Goal: Task Accomplishment & Management: Manage account settings

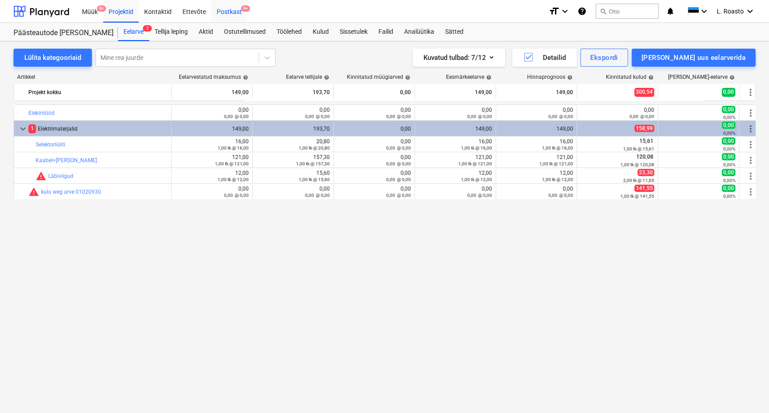
click at [235, 10] on div "Postkast 9+" at bounding box center [229, 11] width 36 height 23
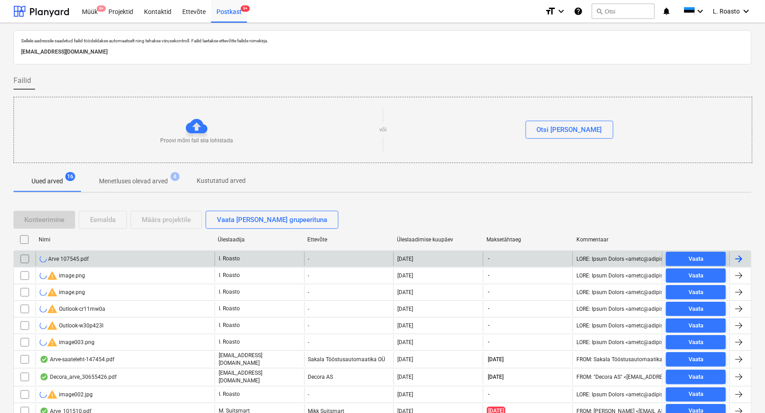
click at [20, 257] on input "checkbox" at bounding box center [25, 259] width 14 height 14
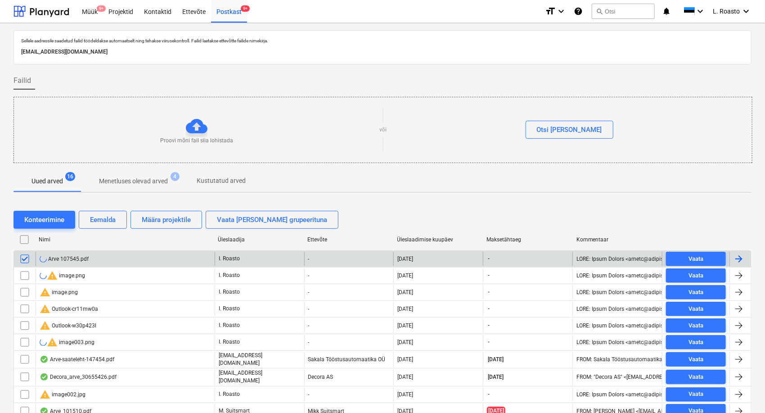
click at [24, 273] on input "checkbox" at bounding box center [25, 275] width 14 height 14
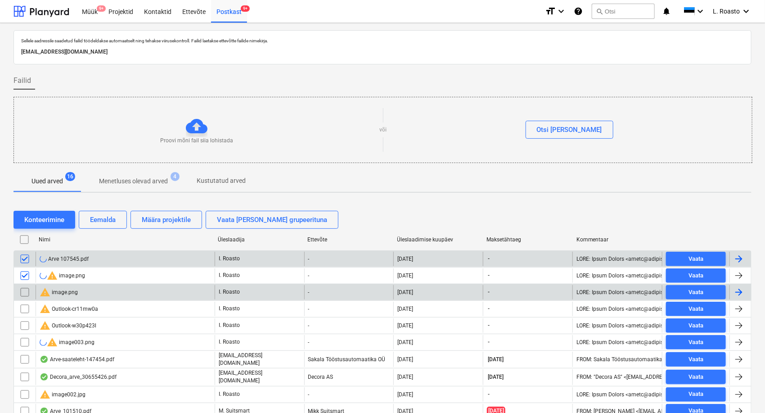
click at [23, 294] on input "checkbox" at bounding box center [25, 292] width 14 height 14
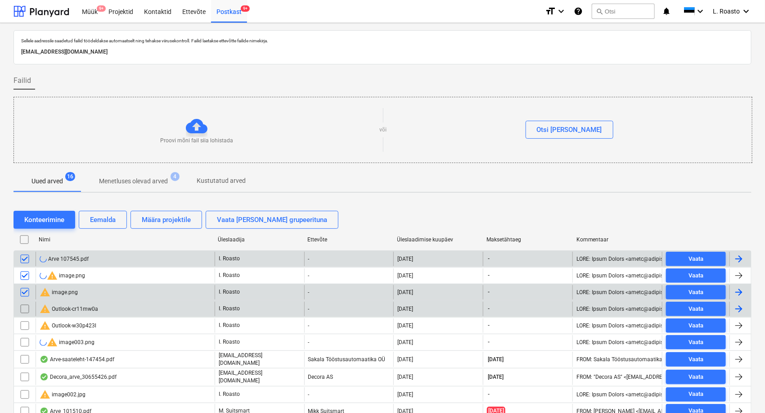
click at [23, 311] on input "checkbox" at bounding box center [25, 309] width 14 height 14
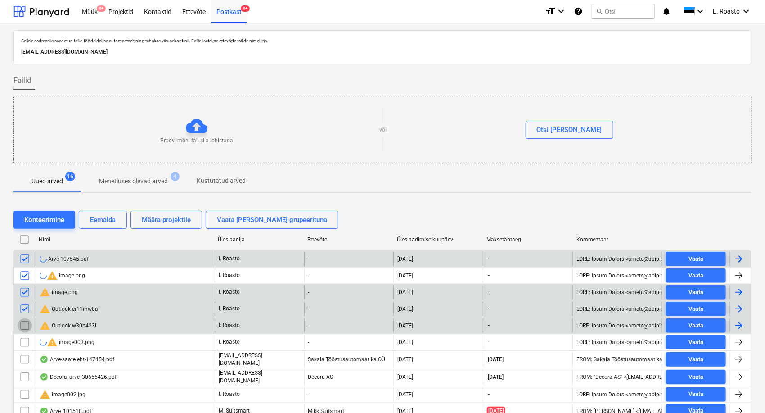
click at [27, 329] on input "checkbox" at bounding box center [25, 325] width 14 height 14
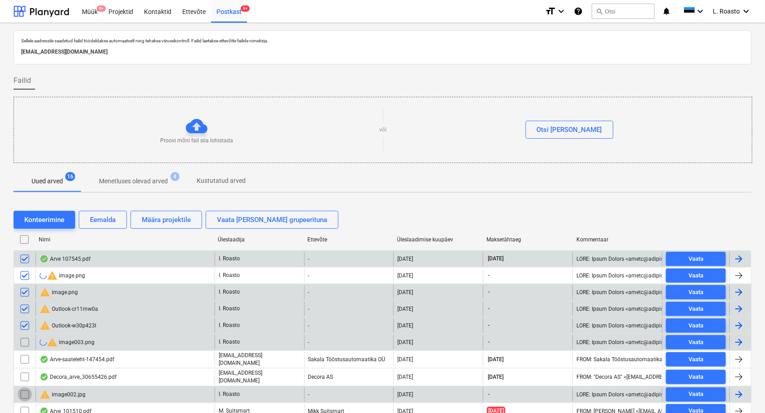
click at [23, 393] on input "checkbox" at bounding box center [25, 394] width 14 height 14
click at [93, 212] on button "Eemalda" at bounding box center [103, 220] width 48 height 18
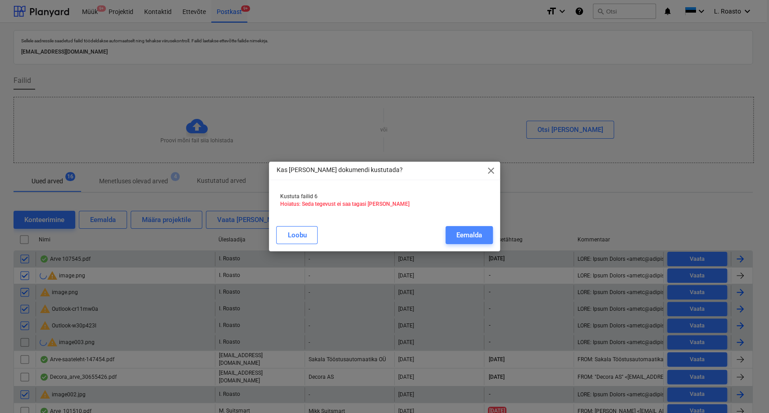
click at [464, 228] on button "Eemalda" at bounding box center [468, 235] width 47 height 18
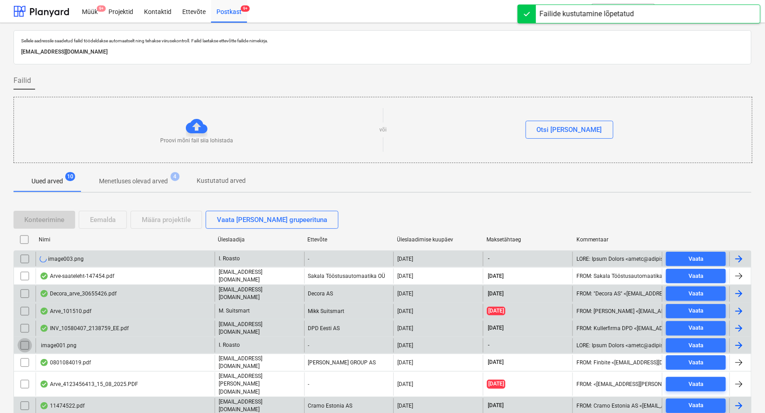
click at [25, 342] on input "checkbox" at bounding box center [25, 345] width 14 height 14
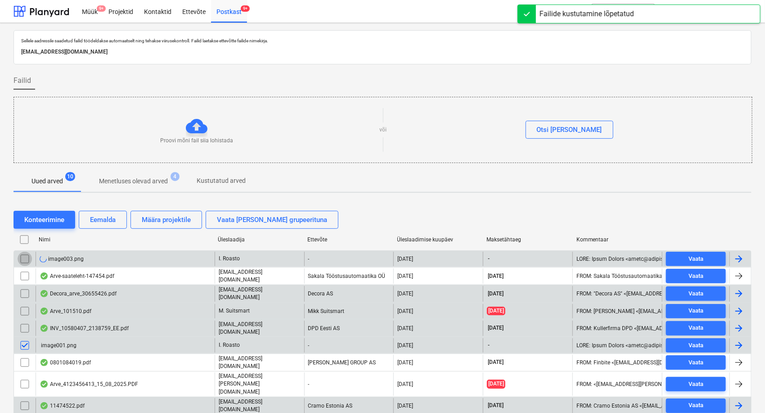
click at [27, 255] on input "checkbox" at bounding box center [25, 259] width 14 height 14
click at [100, 217] on div "Eemalda" at bounding box center [103, 220] width 26 height 12
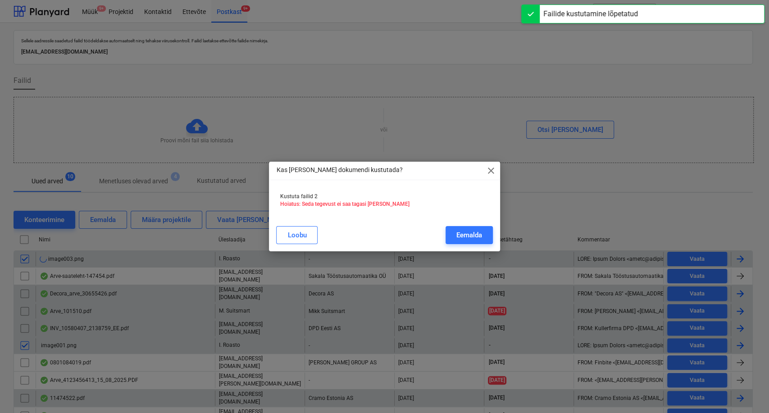
click at [462, 225] on div "[PERSON_NAME]" at bounding box center [384, 234] width 227 height 25
click at [464, 234] on div "Eemalda" at bounding box center [469, 235] width 26 height 12
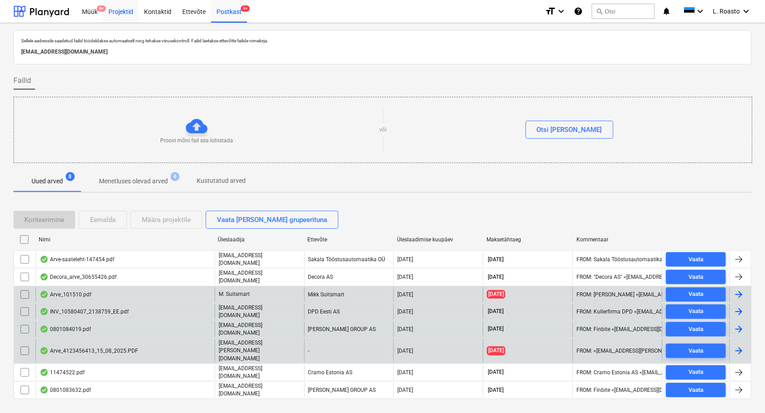
click at [119, 16] on div "Projektid" at bounding box center [121, 11] width 36 height 23
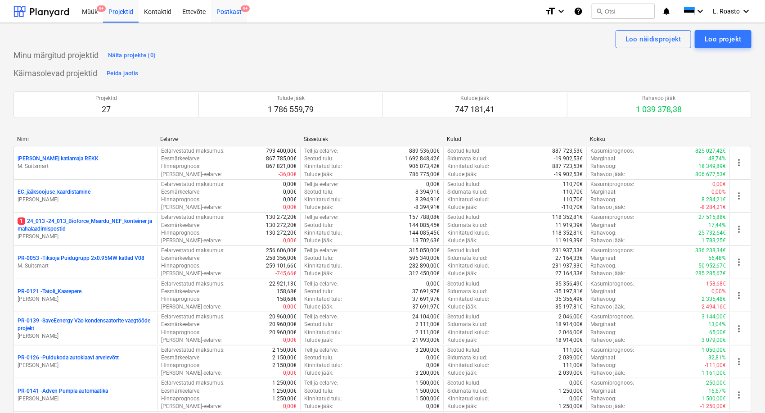
click at [224, 8] on div "Postkast 9+" at bounding box center [229, 11] width 36 height 23
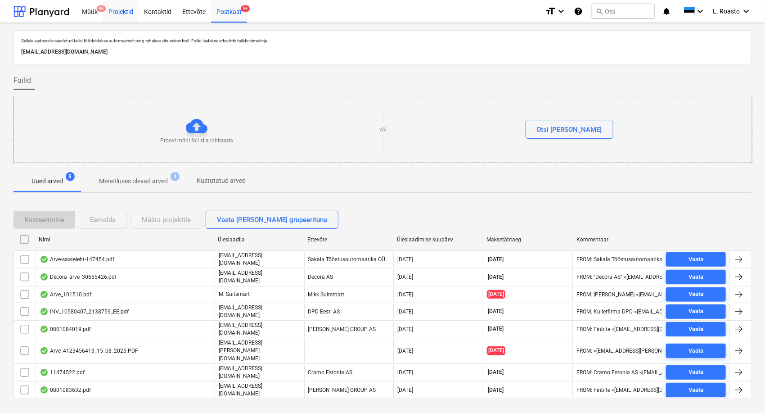
click at [123, 12] on div "Projektid" at bounding box center [121, 11] width 36 height 23
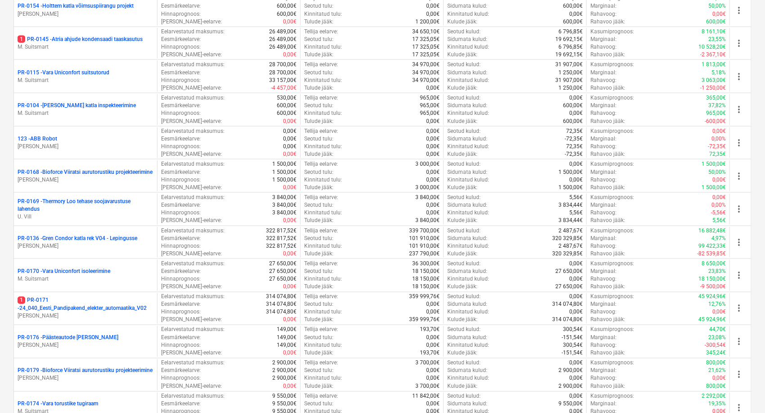
scroll to position [750, 0]
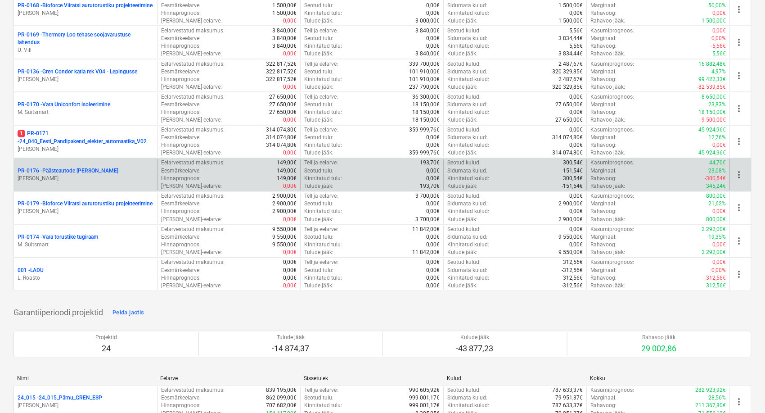
click at [79, 165] on div "PR-0176 - Päästeautode gene jahutus [PERSON_NAME]" at bounding box center [85, 174] width 143 height 31
click at [81, 171] on p "PR-0176 - Päästeautode gene jahutus" at bounding box center [68, 172] width 101 height 8
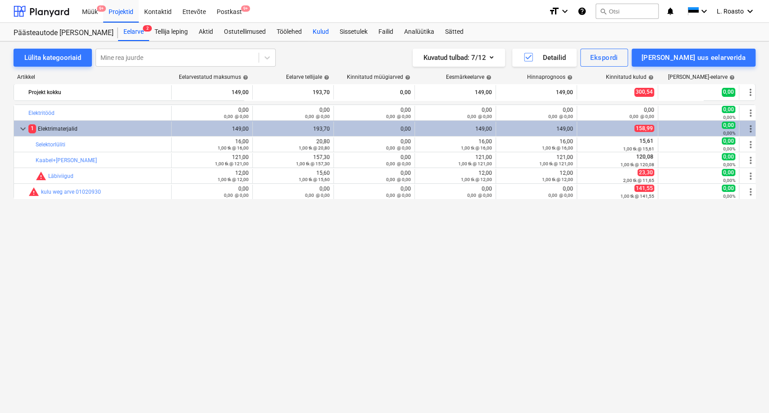
click at [322, 28] on div "Kulud" at bounding box center [320, 32] width 27 height 18
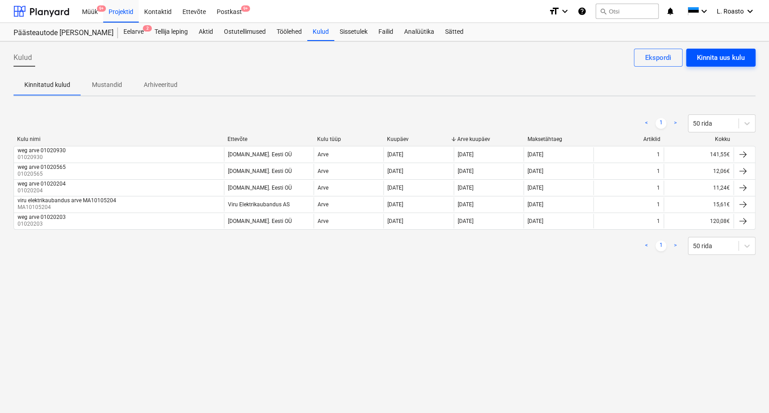
click at [728, 55] on div "Kinnita uus kulu" at bounding box center [721, 58] width 48 height 12
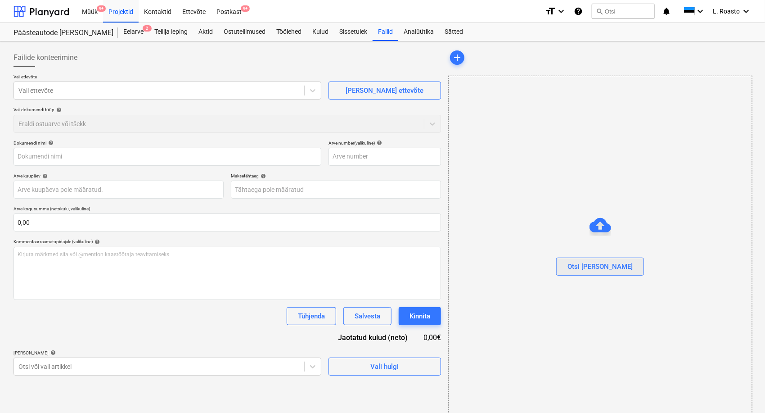
click at [608, 271] on div "Otsi [PERSON_NAME]" at bounding box center [600, 267] width 65 height 12
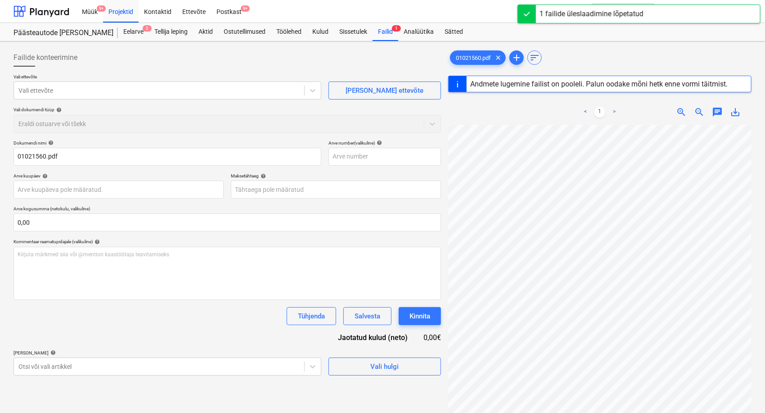
scroll to position [0, 118]
type input "01021560"
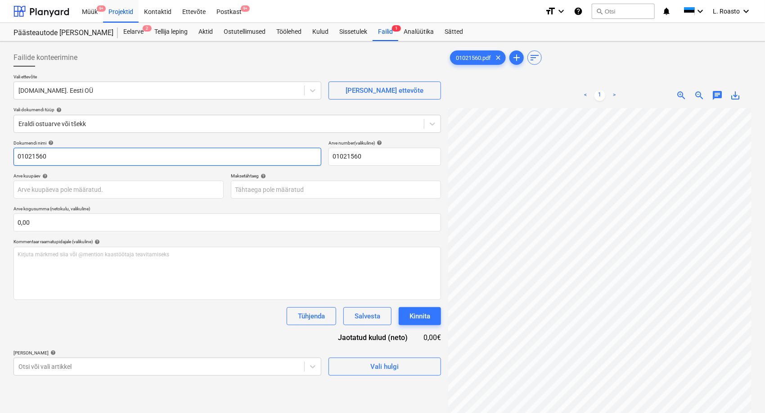
click at [15, 157] on input "01021560" at bounding box center [168, 157] width 308 height 18
type input "weg arve 01021560"
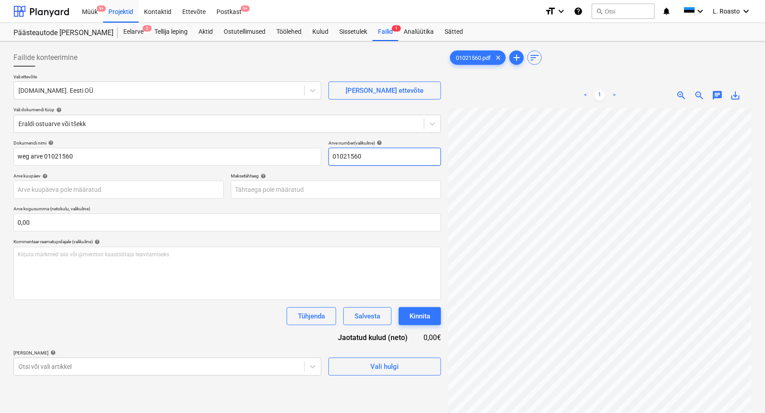
click at [345, 156] on input "01021560" at bounding box center [385, 157] width 113 height 18
click at [122, 188] on body "Müük 9+ Projektid Kontaktid Ettevõte Postkast 9+ format_size keyboard_arrow_dow…" at bounding box center [382, 206] width 765 height 413
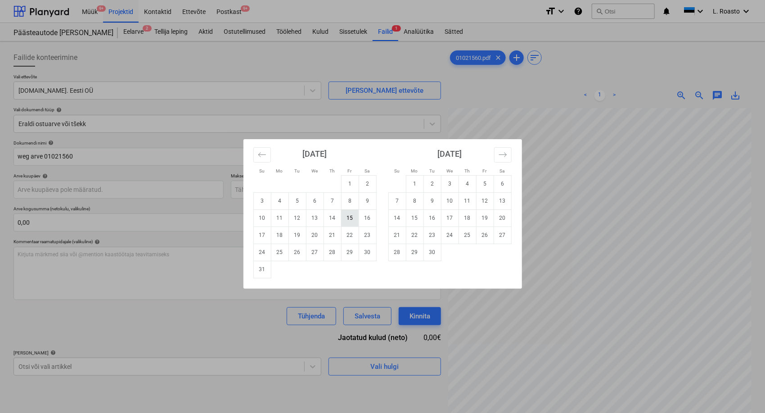
click at [348, 218] on td "15" at bounding box center [350, 217] width 18 height 17
type input "[DATE]"
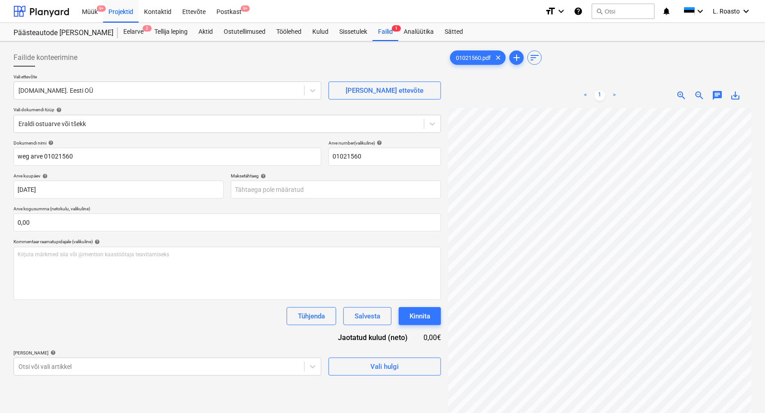
drag, startPoint x: 340, startPoint y: 177, endPoint x: 344, endPoint y: 182, distance: 6.1
click at [341, 177] on div "Maksetähtaeg help" at bounding box center [336, 176] width 210 height 6
click at [342, 185] on body "Müük 9+ Projektid Kontaktid Ettevõte Postkast 9+ format_size keyboard_arrow_dow…" at bounding box center [382, 206] width 765 height 413
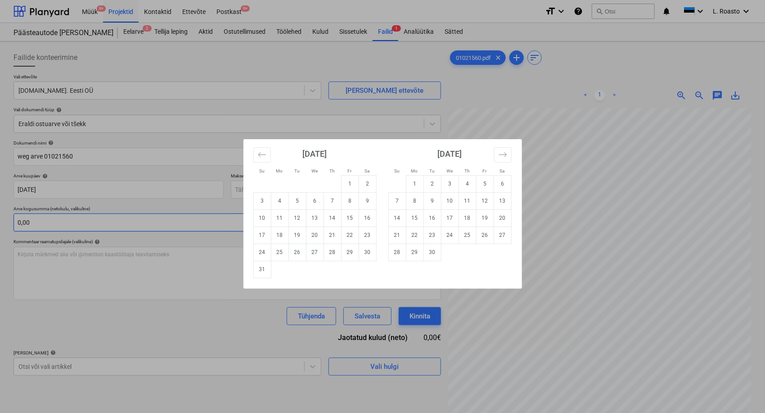
click at [393, 215] on td "14" at bounding box center [398, 217] width 18 height 17
type input "[DATE]"
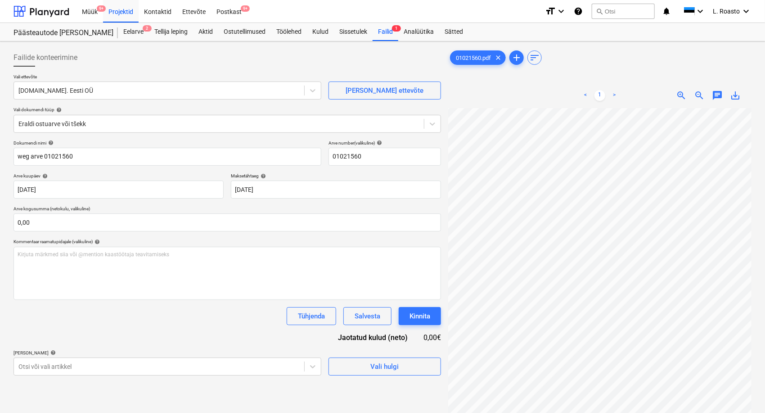
click at [214, 333] on div "Dokumendi nimi help weg arve 01021560 Arve number (valikuline) help 01021560 Ar…" at bounding box center [228, 257] width 428 height 235
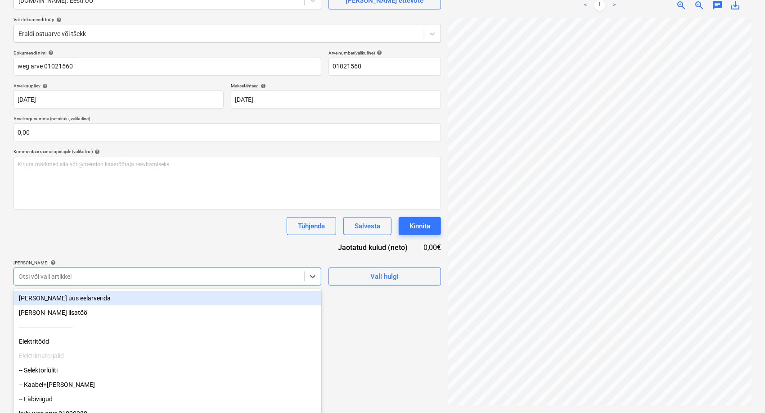
click at [196, 277] on div "Failide konteerimine Vali ettevõte [DOMAIN_NAME]. Eesti OÜ [PERSON_NAME] uus et…" at bounding box center [227, 182] width 435 height 454
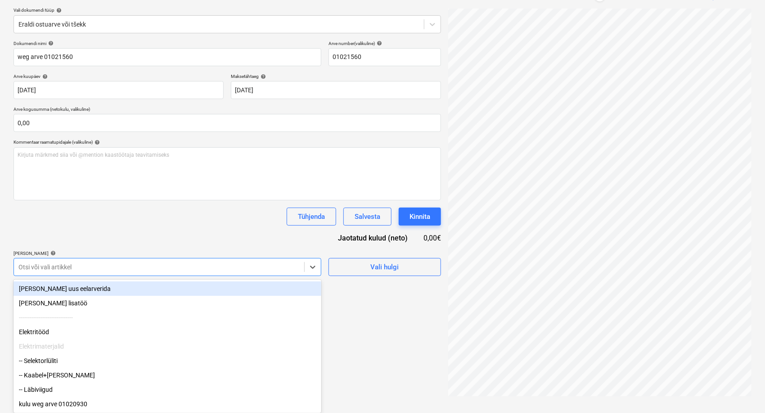
click at [67, 290] on div "[PERSON_NAME] uus eelarverida" at bounding box center [168, 288] width 308 height 14
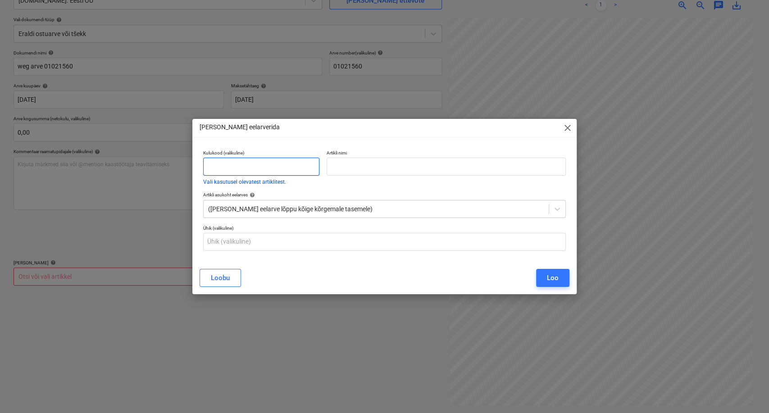
click at [242, 170] on input "text" at bounding box center [261, 167] width 116 height 18
type input "kulu"
click at [362, 167] on input "text" at bounding box center [446, 167] width 240 height 18
paste input "01021560"
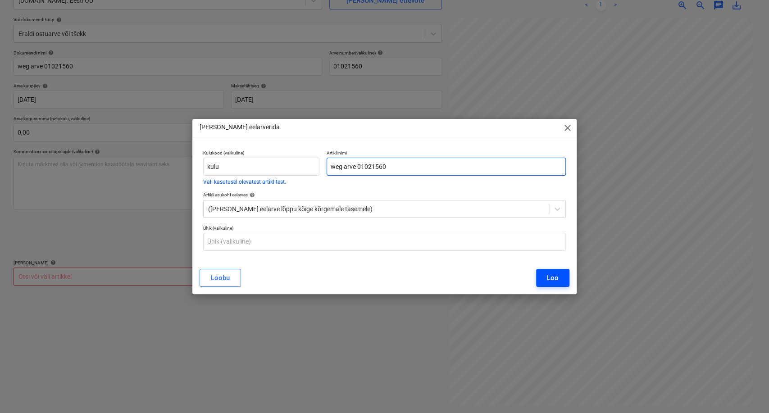
type input "weg arve 01021560"
click at [551, 275] on div "Loo" at bounding box center [553, 278] width 12 height 12
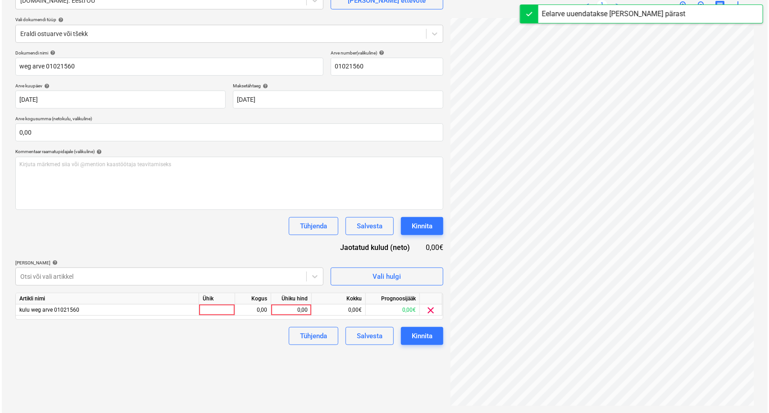
scroll to position [220, 238]
click at [290, 311] on div "0,00" at bounding box center [289, 309] width 33 height 11
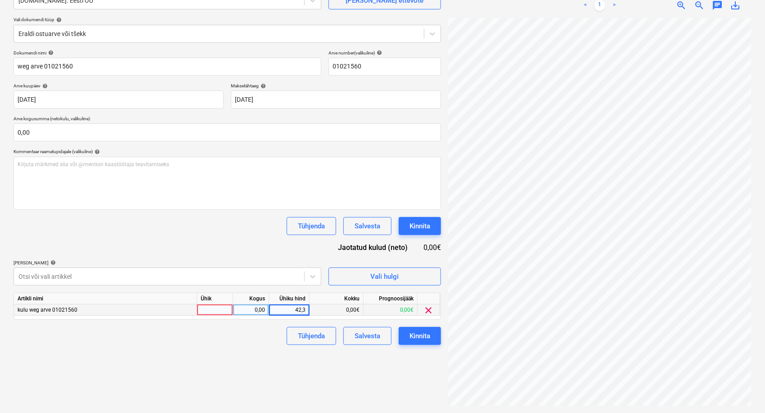
type input "42,32"
click at [216, 310] on div "tk" at bounding box center [215, 309] width 36 height 11
click at [229, 344] on div "Tühjenda Salvesta Kinnita" at bounding box center [228, 336] width 428 height 18
click at [432, 333] on button "Kinnita" at bounding box center [420, 336] width 42 height 18
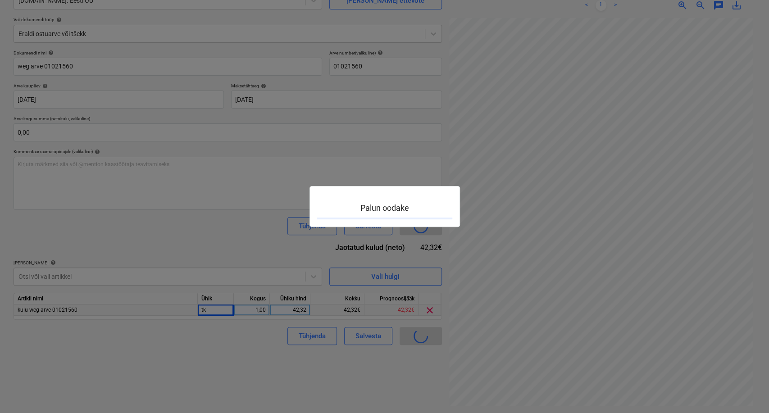
scroll to position [220, 237]
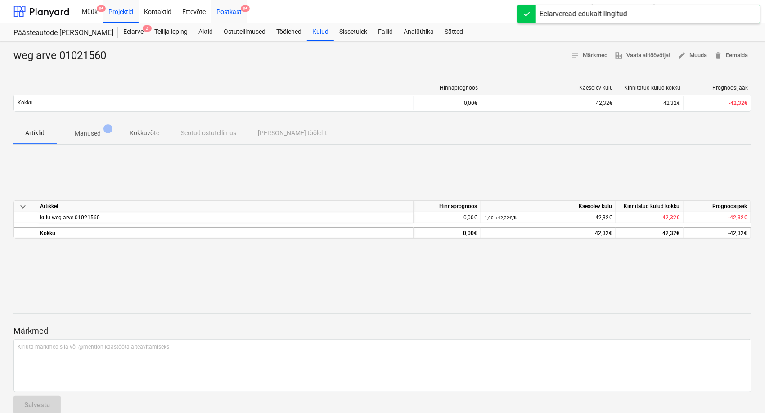
click at [237, 9] on div "Postkast 9+" at bounding box center [229, 11] width 36 height 23
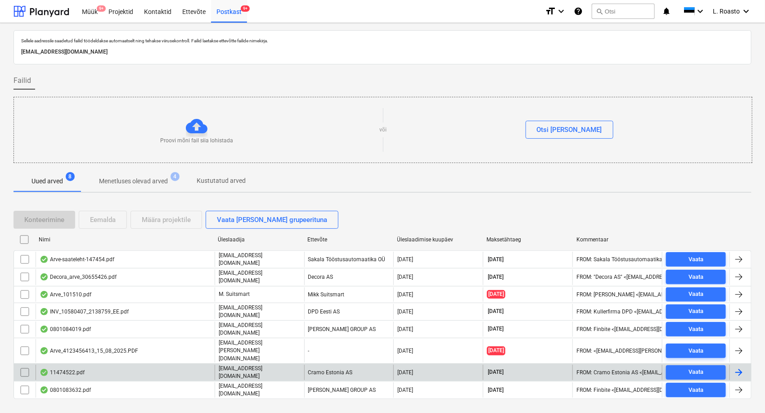
click at [159, 365] on div "11474522.pdf" at bounding box center [125, 372] width 179 height 15
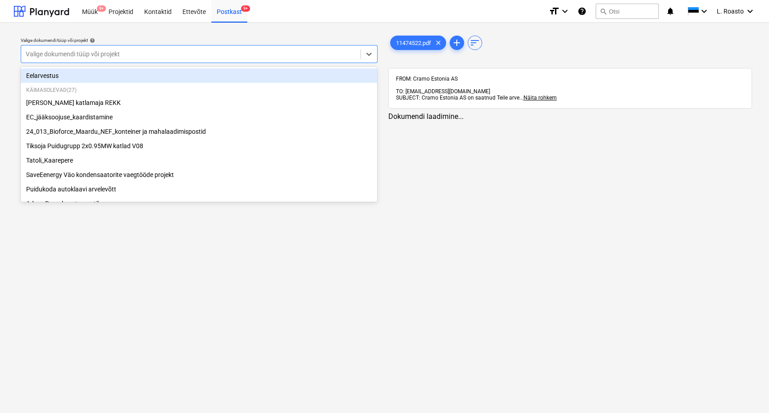
click at [136, 60] on div "Valige dokumendi tüüp või projekt" at bounding box center [190, 54] width 339 height 13
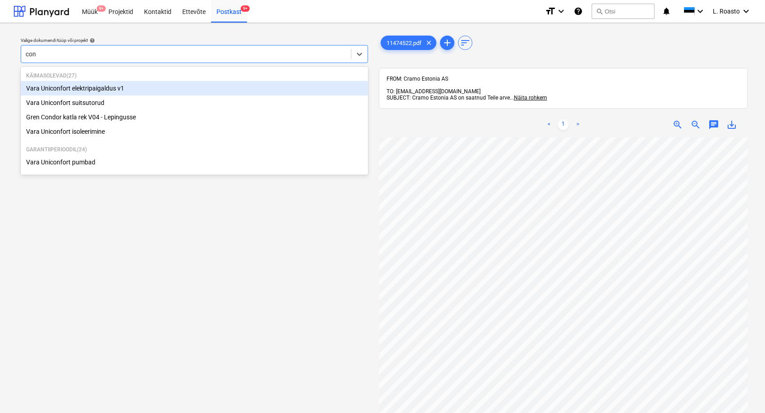
type input "cond"
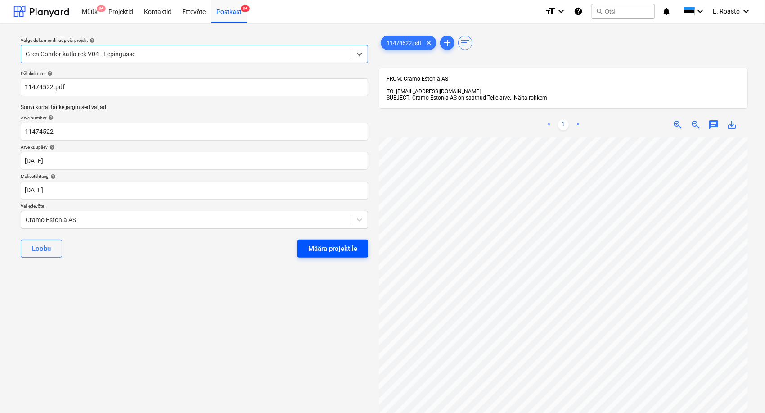
click at [335, 256] on button "Määra projektile" at bounding box center [333, 249] width 71 height 18
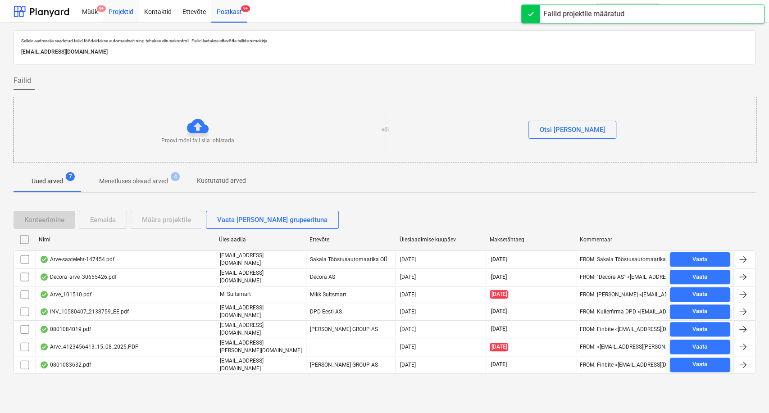
click at [120, 10] on div "Projektid" at bounding box center [121, 11] width 36 height 23
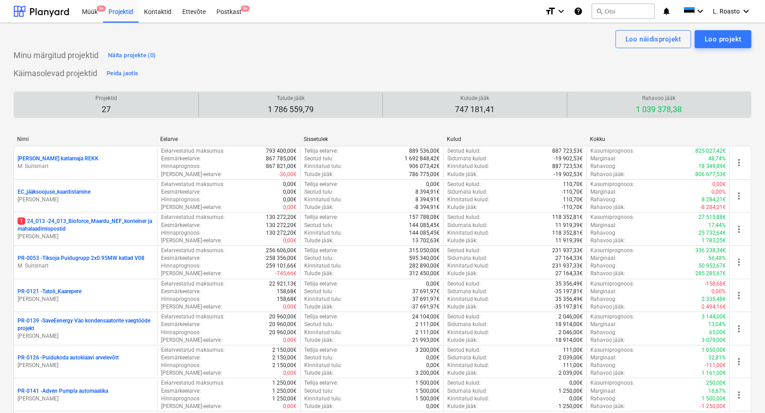
scroll to position [614, 0]
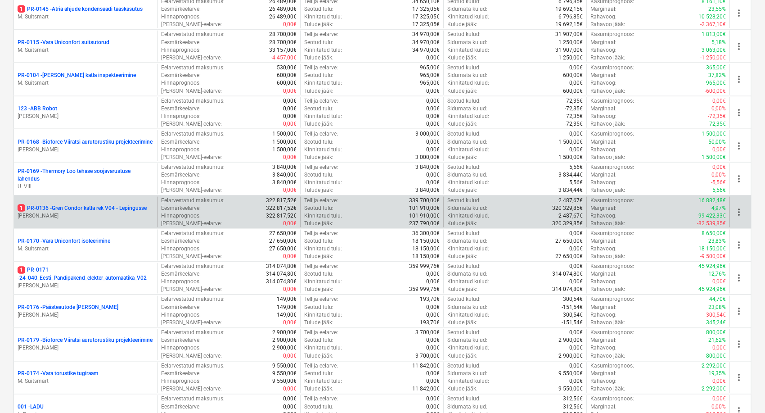
click at [110, 208] on p "1 PR-0136 - Gren Condor katla rek V04 - Lepingusse" at bounding box center [82, 208] width 129 height 8
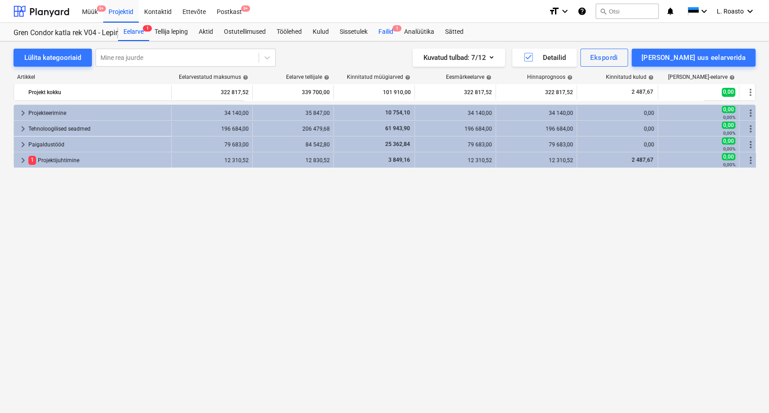
click at [387, 32] on div "Failid 1" at bounding box center [386, 32] width 26 height 18
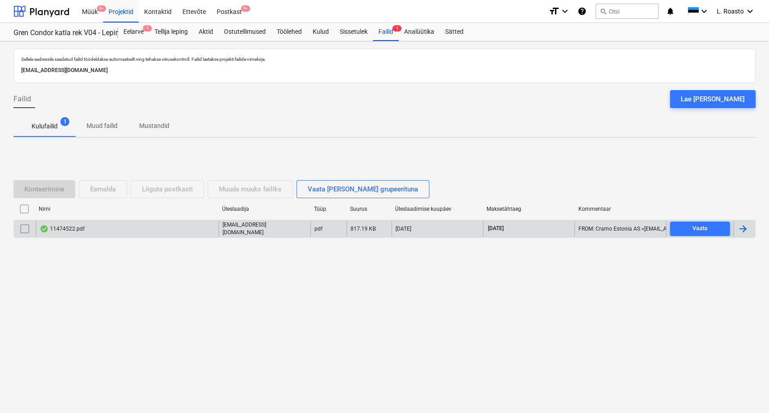
click at [743, 230] on div at bounding box center [742, 228] width 11 height 11
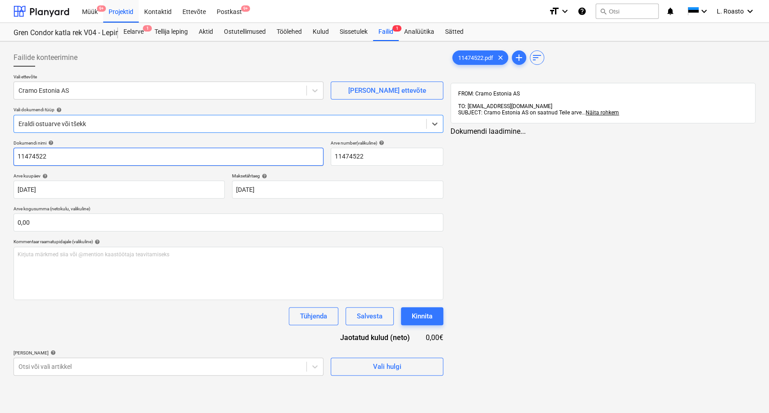
click at [17, 158] on input "11474522" at bounding box center [169, 157] width 310 height 18
type input "cramo arve 11474522"
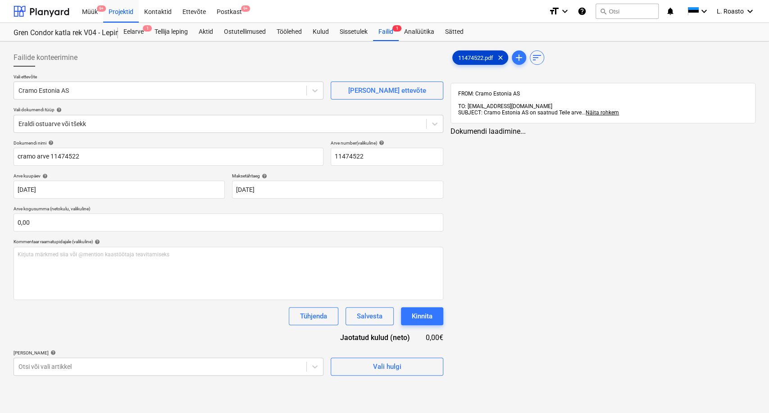
click at [466, 55] on span "11474522.pdf" at bounding box center [476, 57] width 46 height 7
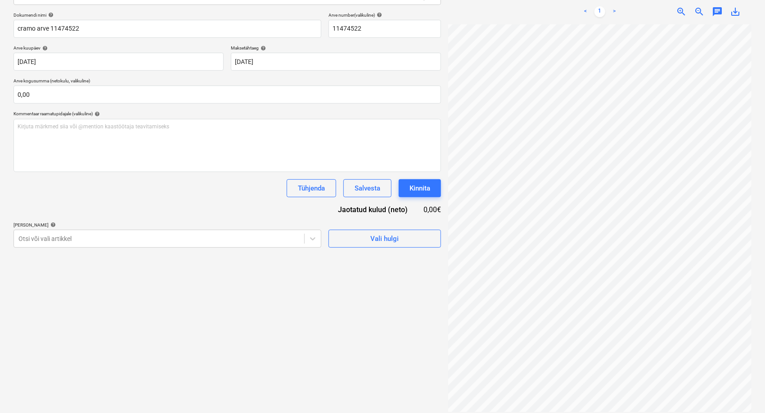
scroll to position [23, 45]
click at [161, 237] on div at bounding box center [158, 238] width 281 height 9
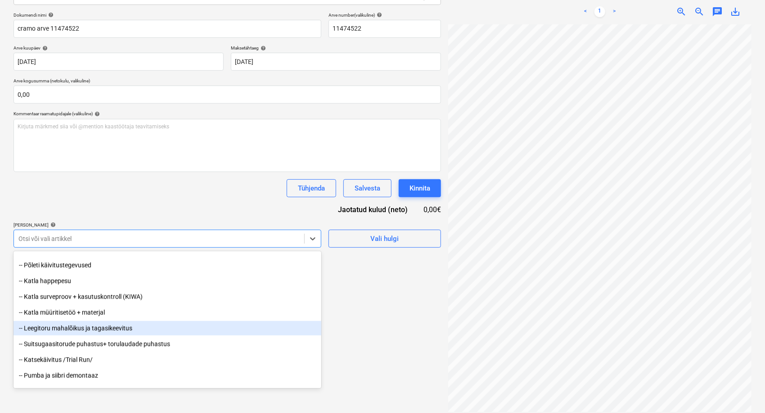
scroll to position [968, 0]
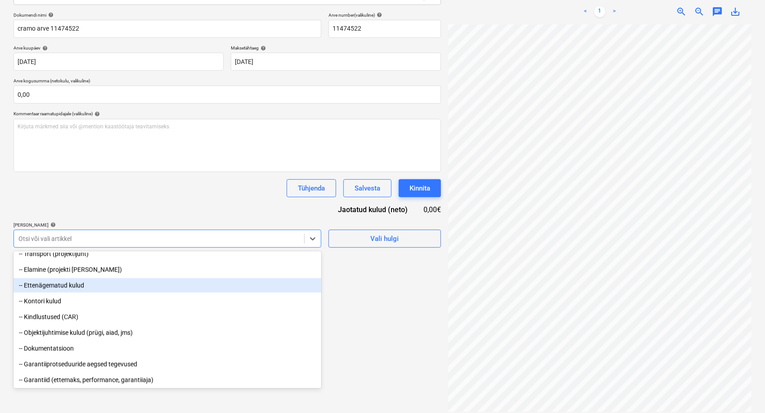
click at [86, 286] on div "-- Ettenägematud kulud" at bounding box center [168, 285] width 308 height 14
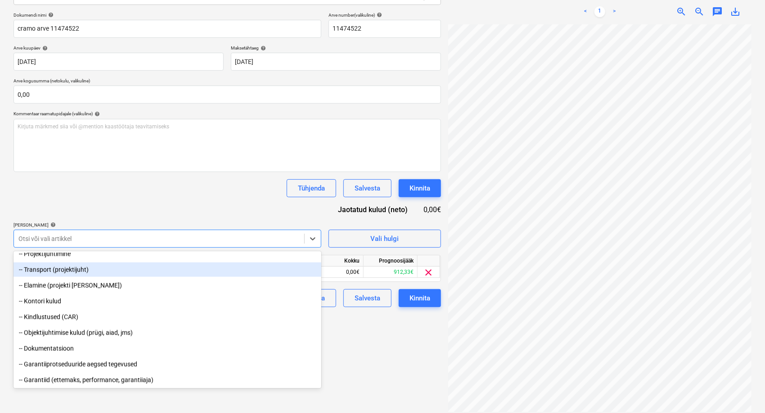
click at [126, 208] on div "Dokumendi nimi help cramo arve 11474522 Arve number (valikuline) help 11474522 …" at bounding box center [228, 159] width 428 height 295
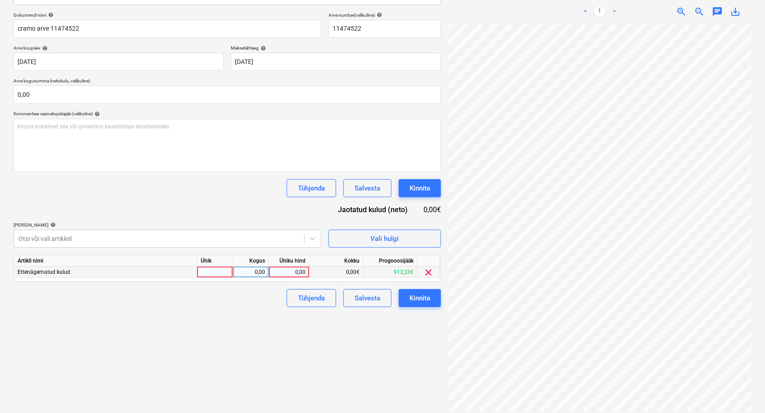
click at [290, 271] on div "0,00" at bounding box center [289, 272] width 33 height 11
click at [415, 163] on div "Failide konteerimine Vali ettevõte Cramo Estonia AS [PERSON_NAME] uus ettevõte …" at bounding box center [383, 166] width 746 height 498
click at [299, 266] on div "Ühiku hind" at bounding box center [289, 260] width 41 height 11
click at [295, 267] on div "0,00" at bounding box center [289, 272] width 33 height 11
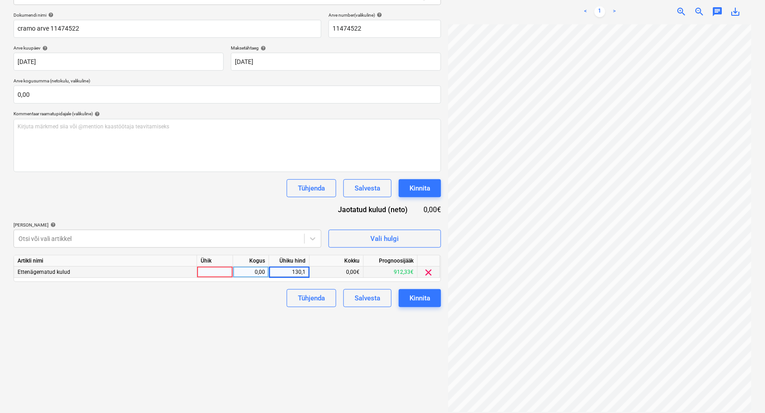
type input "130,17"
click at [245, 354] on div "Failide konteerimine Vali ettevõte Cramo Estonia AS [PERSON_NAME] uus ettevõte …" at bounding box center [227, 166] width 435 height 498
click at [422, 296] on div "Kinnita" at bounding box center [420, 298] width 21 height 12
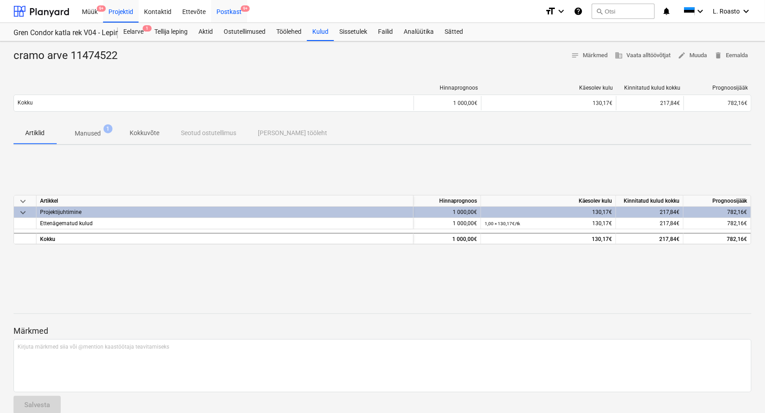
click at [231, 10] on div "Postkast 9+" at bounding box center [229, 11] width 36 height 23
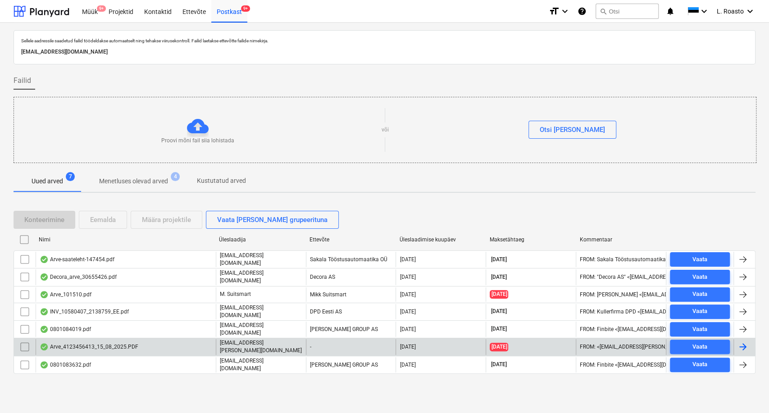
click at [121, 344] on div "Arve_4123456413_15_08_2025.PDF" at bounding box center [89, 346] width 99 height 7
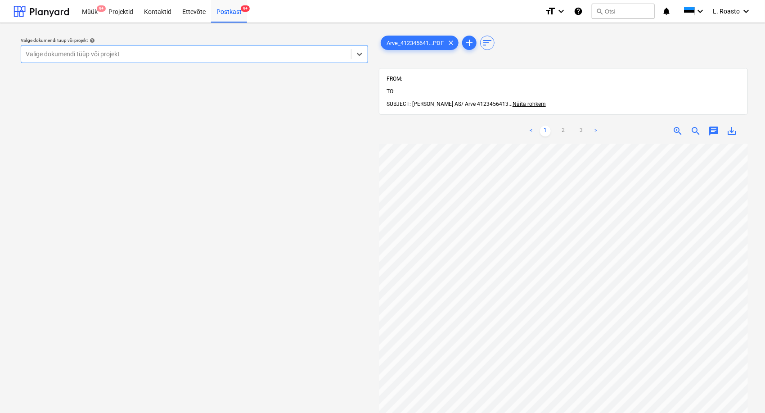
click at [208, 44] on p "Valige dokumendi tüüp või projekt help" at bounding box center [195, 41] width 348 height 8
click at [202, 51] on div at bounding box center [186, 54] width 321 height 9
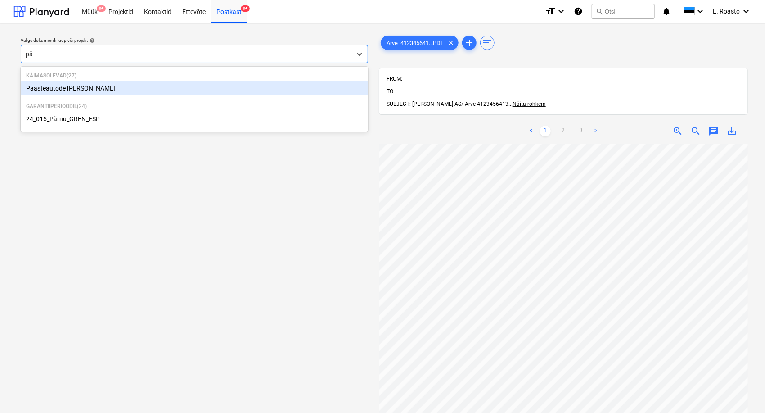
type input "pää"
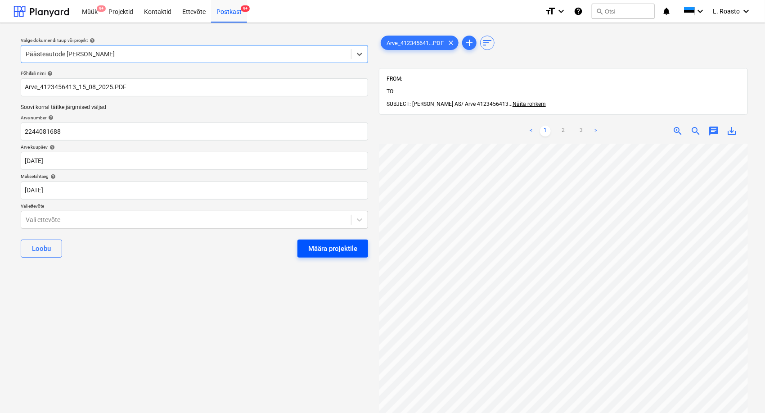
click at [310, 249] on div "Määra projektile" at bounding box center [332, 249] width 49 height 12
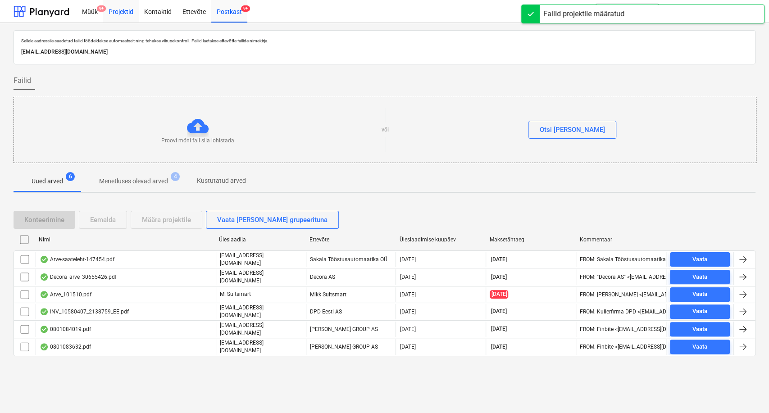
click at [114, 13] on div "Projektid" at bounding box center [121, 11] width 36 height 23
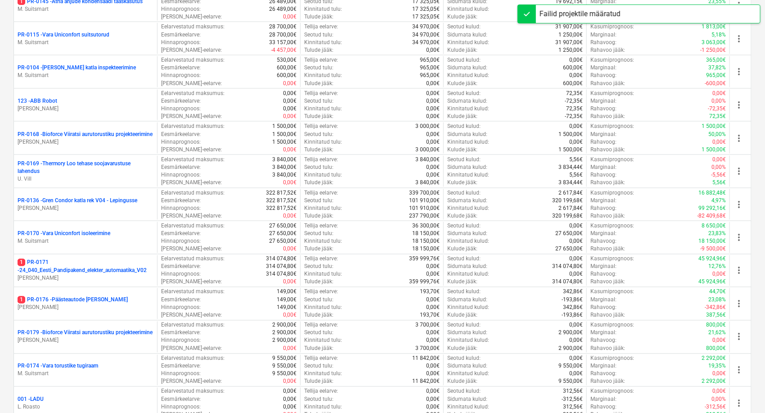
scroll to position [750, 0]
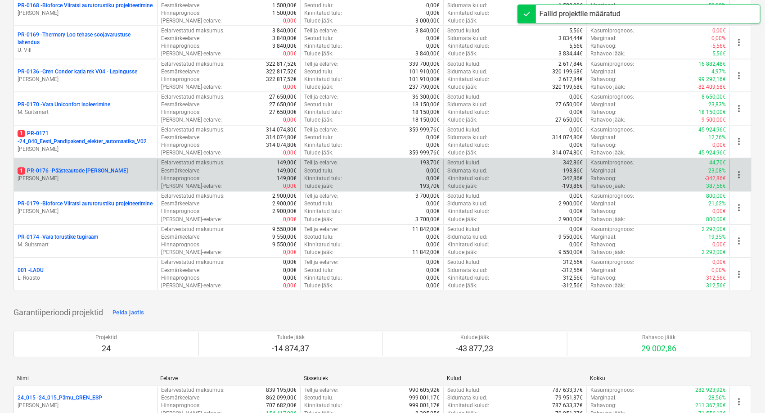
click at [52, 168] on p "1 PR-0176 - Päästeautode [PERSON_NAME]" at bounding box center [73, 172] width 110 height 8
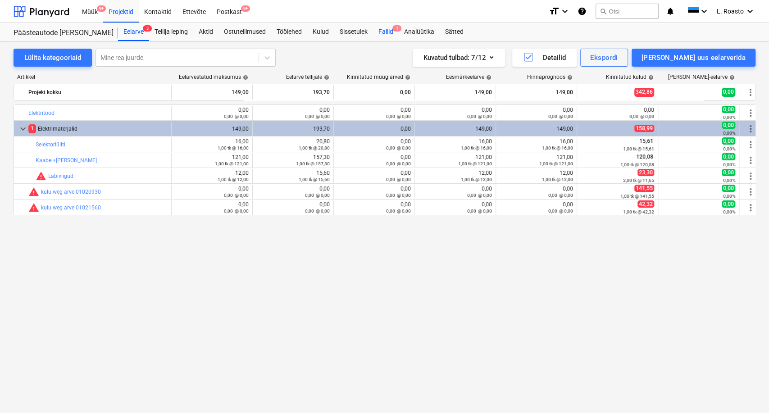
click at [388, 37] on div "Failid 1" at bounding box center [386, 32] width 26 height 18
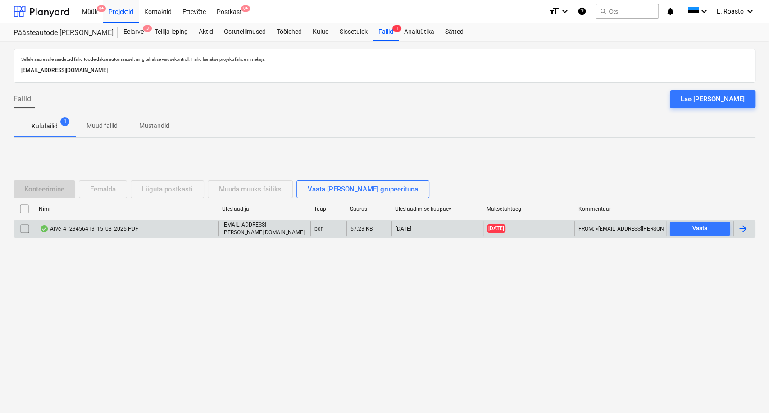
click at [747, 231] on div at bounding box center [742, 228] width 11 height 11
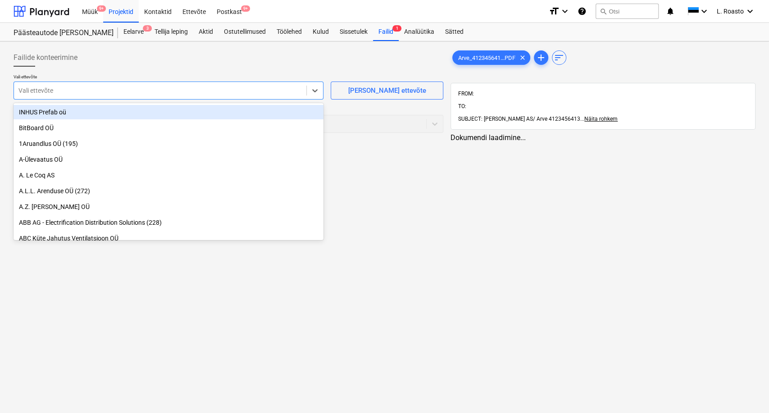
click at [84, 90] on div at bounding box center [159, 90] width 283 height 9
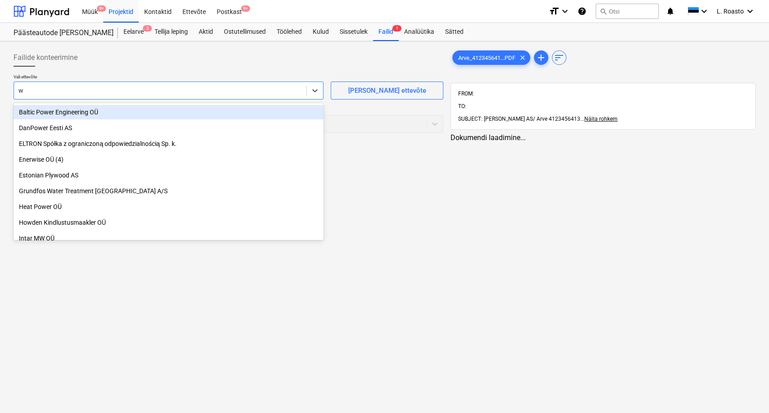
type input "wü"
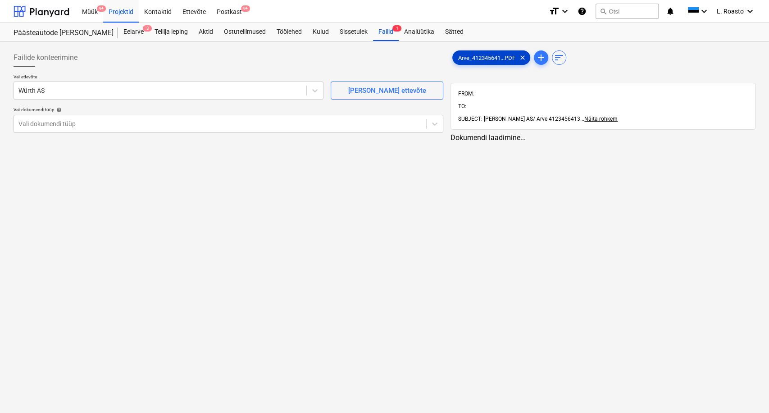
click at [473, 51] on div "Arve_412345641...PDF clear" at bounding box center [491, 57] width 78 height 14
click at [120, 118] on div "Vali dokumendi tüüp" at bounding box center [219, 124] width 410 height 13
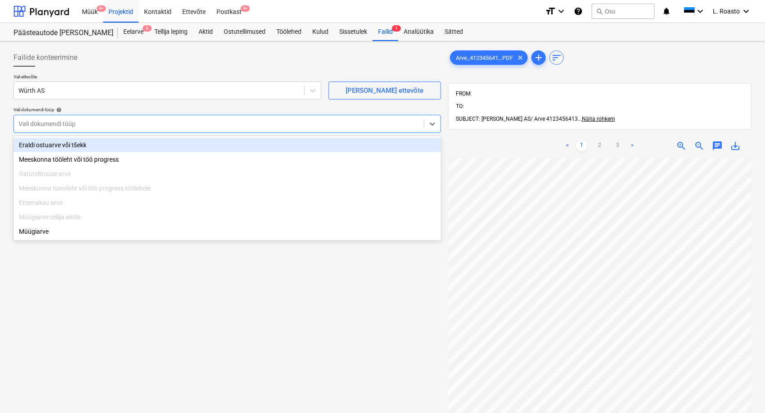
click at [52, 144] on div "Eraldi ostuarve või tšekk" at bounding box center [228, 145] width 428 height 14
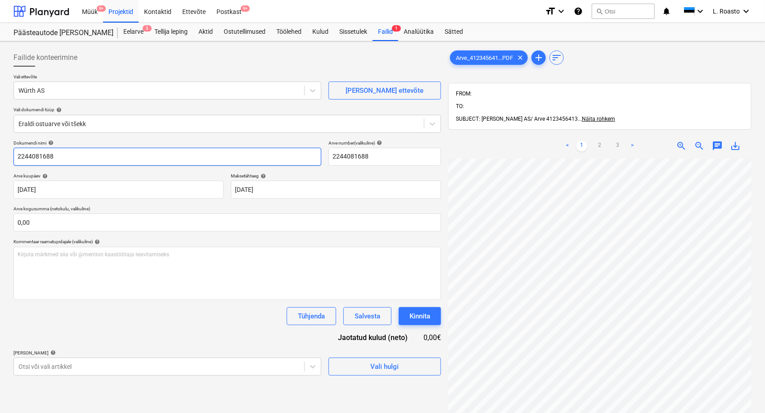
drag, startPoint x: 66, startPoint y: 156, endPoint x: 0, endPoint y: 131, distance: 70.8
click at [0, 131] on div "Failide konteerimine Vali ettevõte Würth AS [PERSON_NAME] uus ettevõte Vali dok…" at bounding box center [382, 297] width 765 height 512
paste input "4123456413"
type input "[PERSON_NAME] 4123456413"
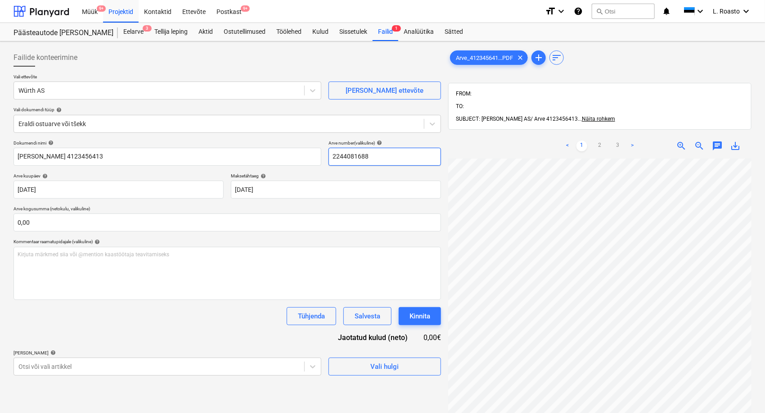
drag, startPoint x: 328, startPoint y: 152, endPoint x: 173, endPoint y: 143, distance: 155.2
click at [173, 143] on div "Dokumendi nimi help [PERSON_NAME] 4123456413 Arve number (valikuline) help 2244…" at bounding box center [228, 153] width 428 height 26
paste input "4123456413"
type input "4123456413"
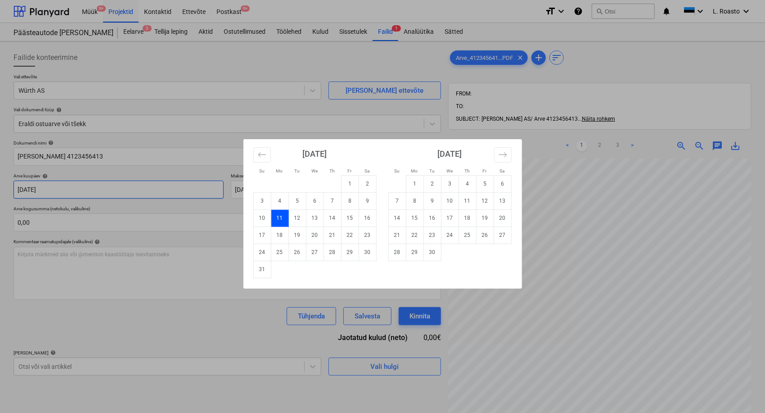
click at [95, 181] on body "Müük 9+ Projektid Kontaktid Ettevõte Postkast 9+ format_size keyboard_arrow_dow…" at bounding box center [382, 206] width 765 height 413
click at [353, 219] on td "15" at bounding box center [350, 217] width 18 height 17
type input "[DATE]"
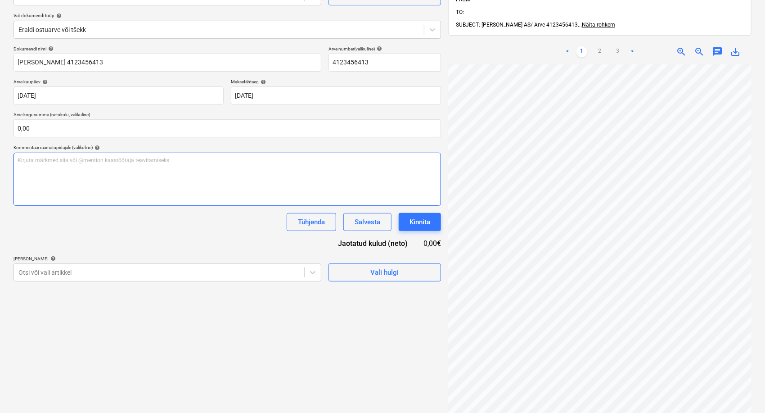
scroll to position [28, 0]
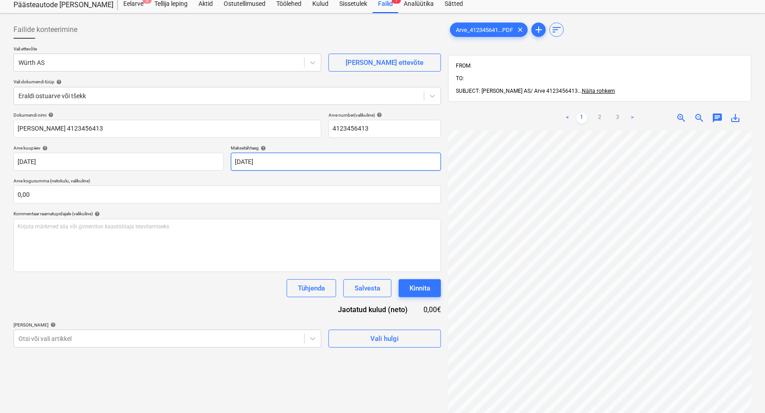
click at [297, 170] on body "Müük 9+ Projektid Kontaktid Ettevõte Postkast 9+ format_size keyboard_arrow_dow…" at bounding box center [382, 178] width 765 height 413
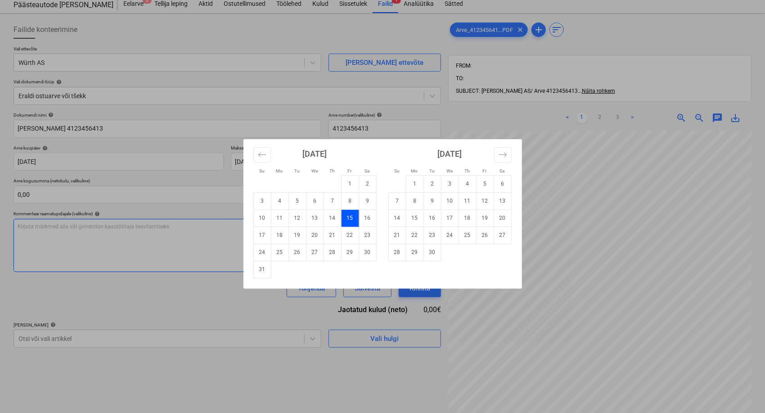
click at [353, 255] on td "29" at bounding box center [350, 252] width 18 height 17
type input "[DATE]"
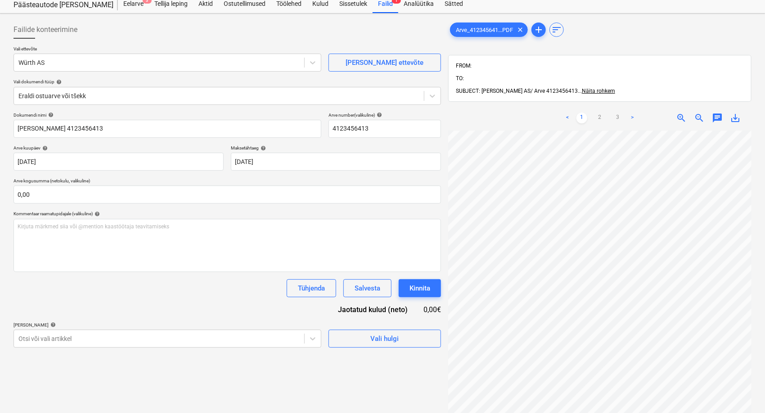
click at [192, 299] on div "Dokumendi nimi help [PERSON_NAME] 4123456413 Arve number (valikuline) help 4123…" at bounding box center [228, 229] width 428 height 235
click at [72, 129] on input "[PERSON_NAME] 4123456413" at bounding box center [168, 129] width 308 height 18
click at [203, 337] on body "Müük 9+ Projektid Kontaktid Ettevõte Postkast 9+ format_size keyboard_arrow_dow…" at bounding box center [382, 178] width 765 height 413
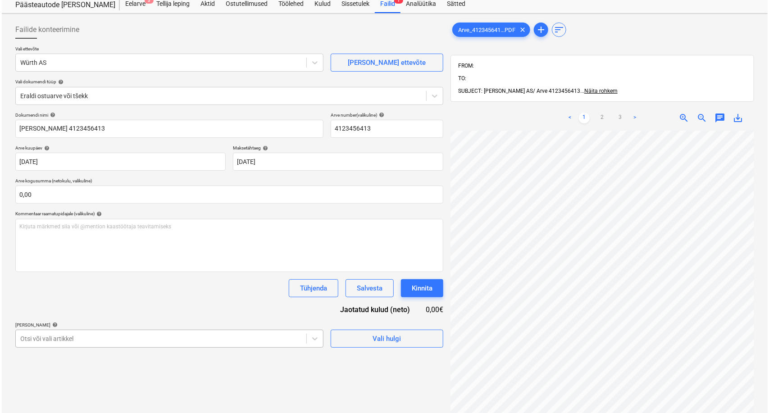
scroll to position [104, 0]
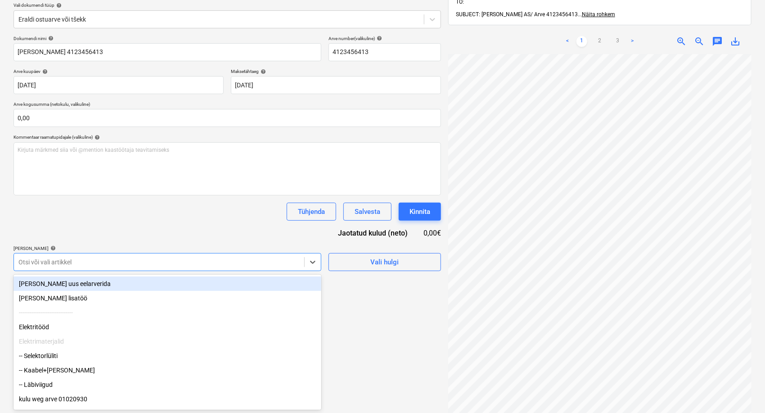
click at [66, 288] on div "[PERSON_NAME] uus eelarverida" at bounding box center [168, 283] width 308 height 14
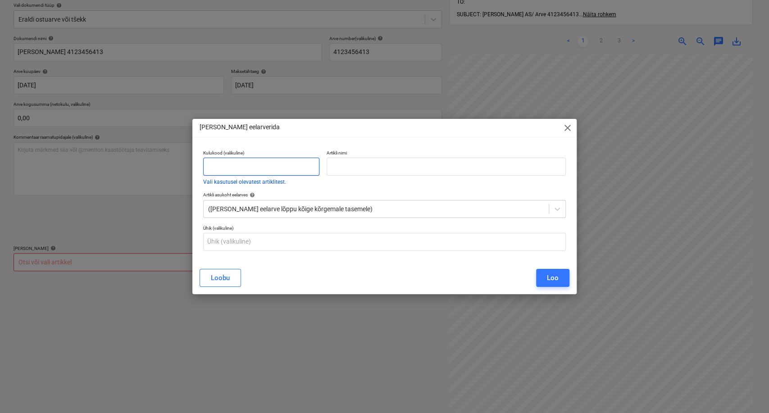
drag, startPoint x: 256, startPoint y: 156, endPoint x: 254, endPoint y: 166, distance: 10.2
click at [256, 157] on p "Kulukood (valikuline)" at bounding box center [261, 154] width 116 height 8
click at [254, 166] on input "text" at bounding box center [261, 167] width 116 height 18
type input "kulu"
click at [346, 176] on div at bounding box center [446, 167] width 240 height 18
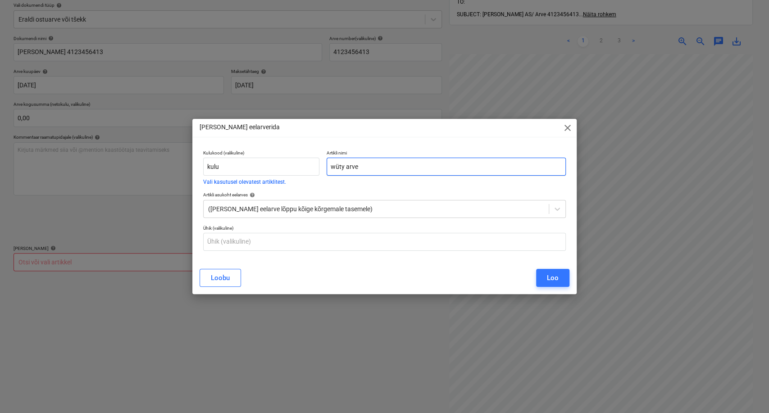
paste input "4123456413"
click at [343, 168] on input "wüty arve 4123456413" at bounding box center [446, 167] width 240 height 18
type input "[PERSON_NAME] 4123456413"
click at [560, 278] on button "Loo" at bounding box center [552, 278] width 33 height 18
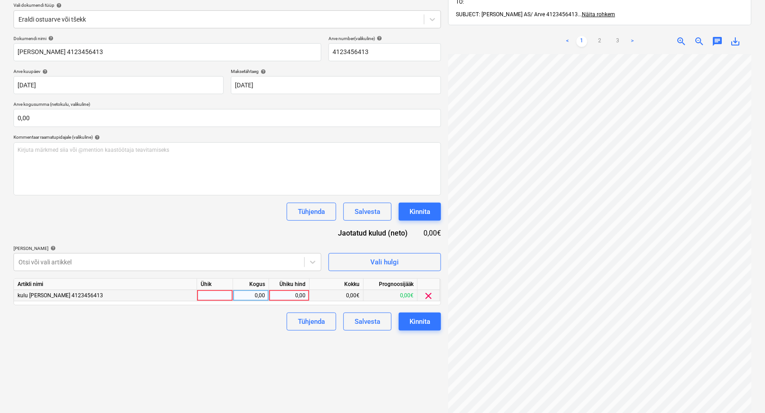
click at [290, 294] on div "0,00" at bounding box center [289, 295] width 33 height 11
type input "229,46"
click at [230, 382] on div "Failide konteerimine Vali ettevõte Würth AS [PERSON_NAME] uus ettevõte Vali dok…" at bounding box center [227, 193] width 435 height 505
click at [419, 320] on div "Kinnita" at bounding box center [420, 322] width 21 height 12
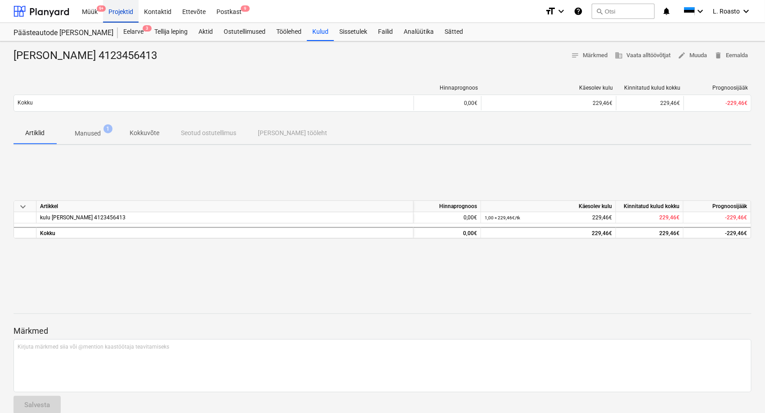
click at [134, 13] on div "Projektid" at bounding box center [121, 11] width 36 height 23
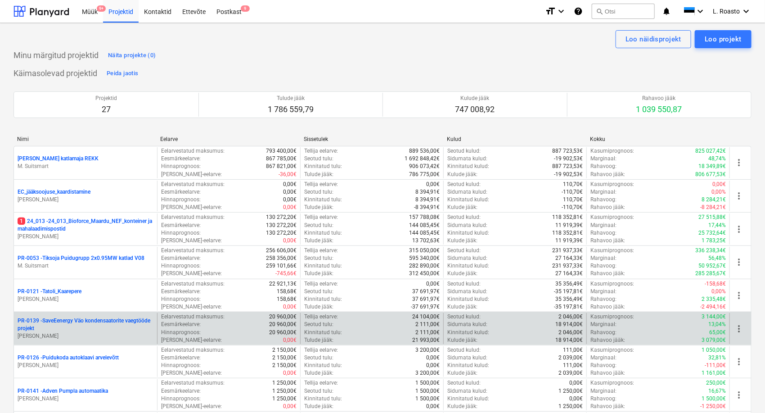
click at [68, 320] on p "PR-0139 - SaveEenergy Väo kondensaatorite vaegtööde projekt" at bounding box center [86, 324] width 136 height 15
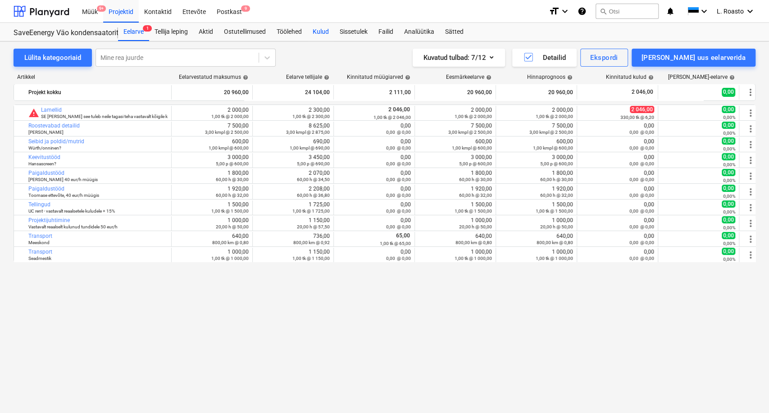
click at [321, 34] on div "Kulud" at bounding box center [320, 32] width 27 height 18
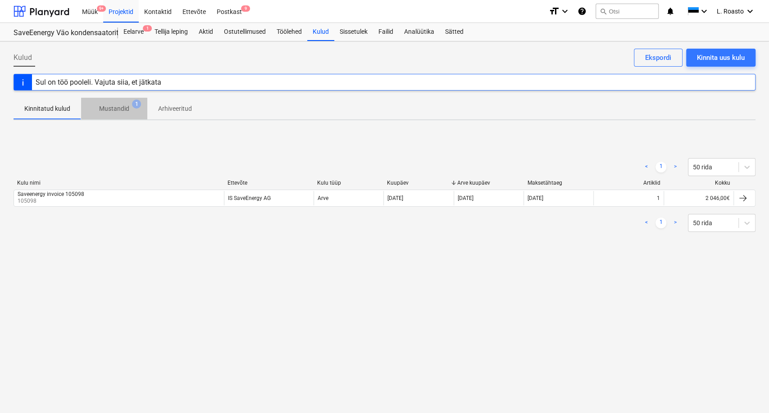
click at [123, 110] on p "Mustandid" at bounding box center [114, 108] width 30 height 9
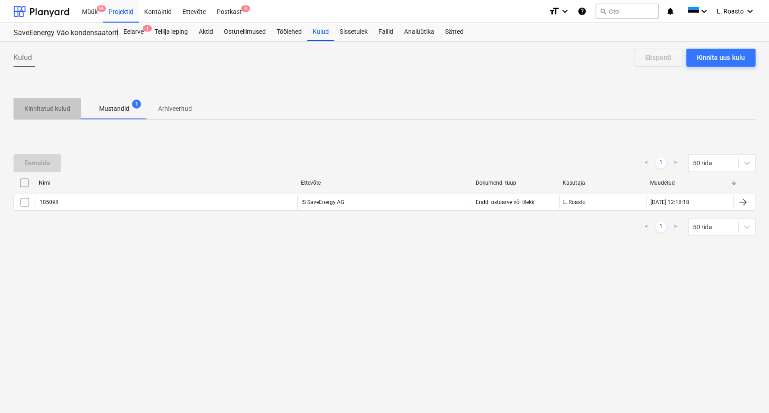
click at [32, 110] on p "Kinnitatud kulud" at bounding box center [47, 108] width 46 height 9
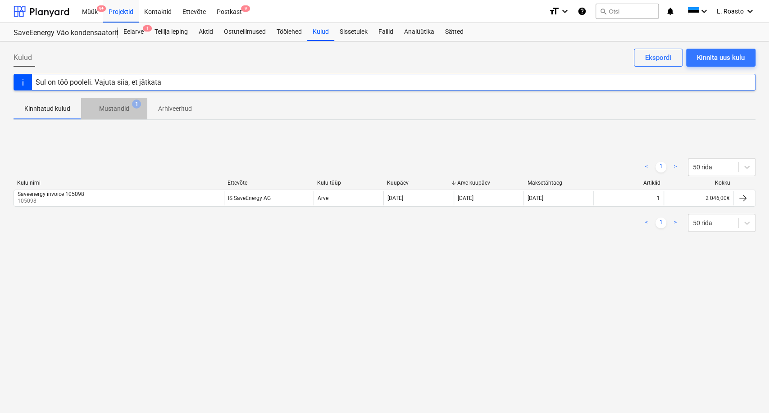
click at [113, 113] on p "Mustandid" at bounding box center [114, 108] width 30 height 9
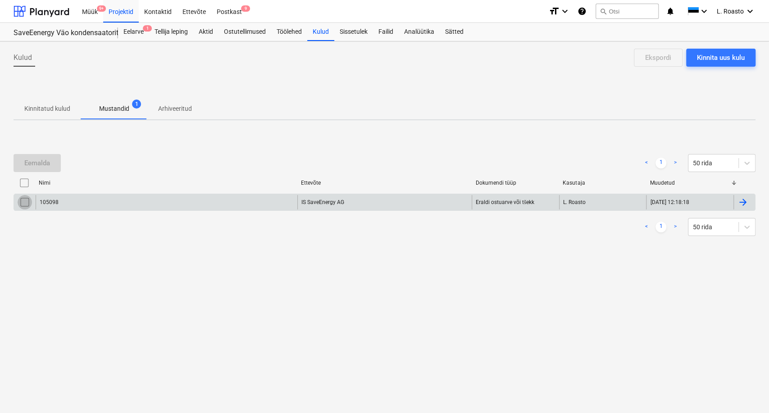
click at [22, 201] on input "checkbox" at bounding box center [25, 202] width 14 height 14
click at [44, 162] on div "Eemalda" at bounding box center [37, 163] width 26 height 12
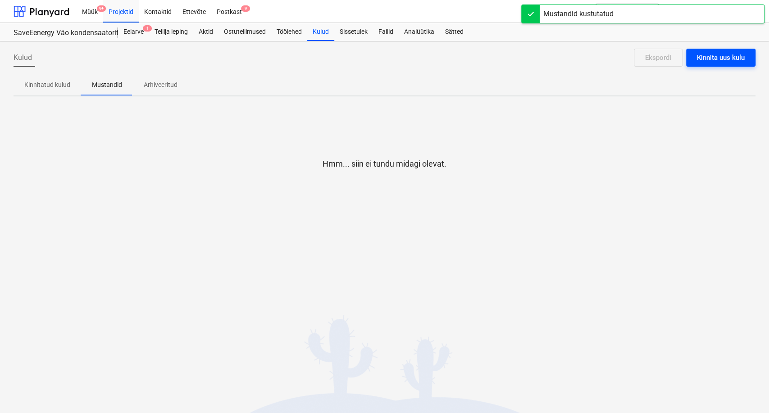
click at [725, 62] on div "Kinnita uus kulu" at bounding box center [721, 58] width 48 height 12
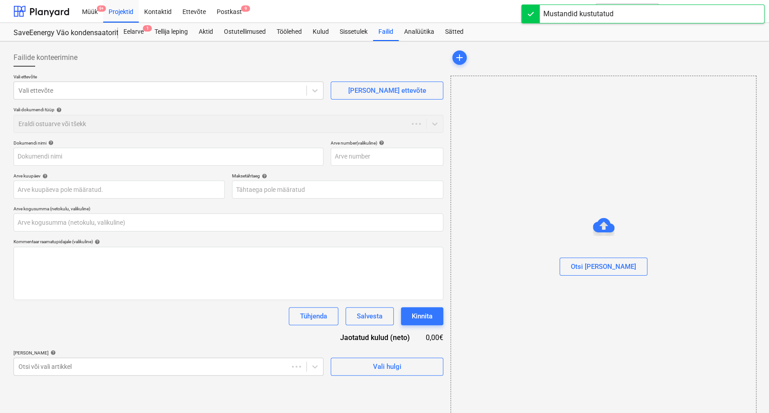
type input "0,00"
click at [595, 270] on div "Otsi [PERSON_NAME]" at bounding box center [600, 267] width 65 height 12
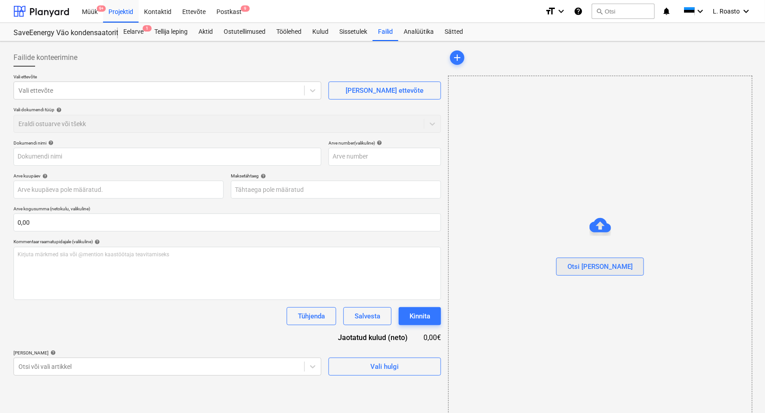
click at [599, 266] on div "Otsi [PERSON_NAME]" at bounding box center [600, 267] width 65 height 12
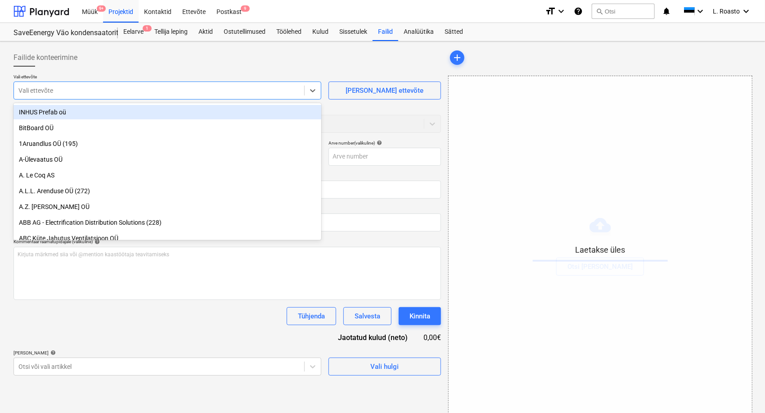
click at [122, 96] on div "Vali ettevõte" at bounding box center [159, 90] width 290 height 13
type input "Arve_4123456413_15_08_2025.PDF"
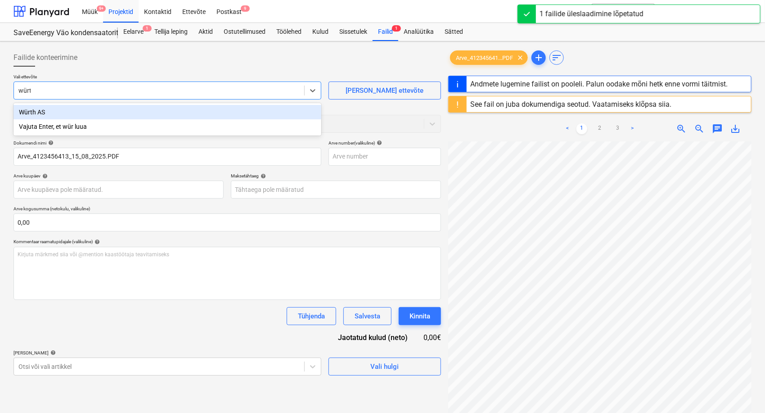
type input "würth"
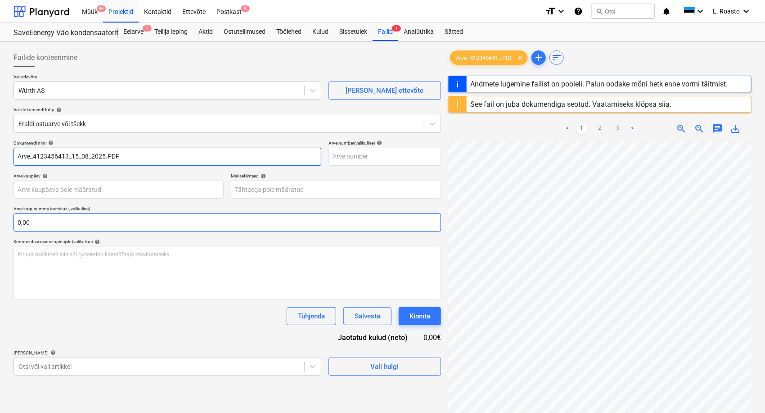
click at [486, 218] on div "Failide konteerimine Vali ettevõte Würth AS [PERSON_NAME] uus ettevõte Vali dok…" at bounding box center [383, 289] width 746 height 488
type input "Arve_4123456413"
type input "[DATE]"
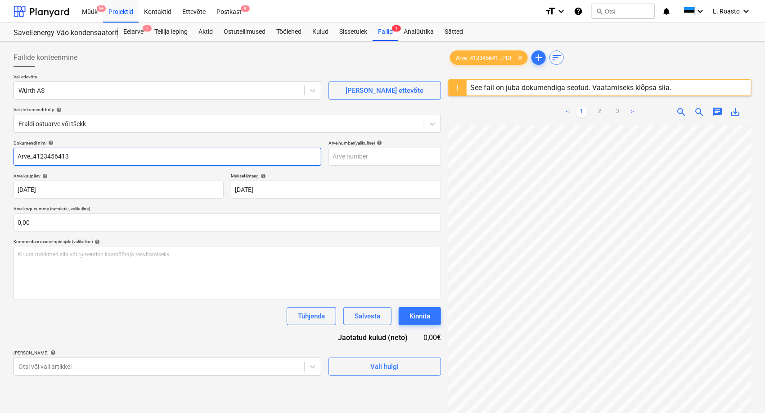
click at [32, 157] on input "Arve_4123456413" at bounding box center [168, 157] width 308 height 18
click at [58, 156] on input "[PERSON_NAME] 4123456413" at bounding box center [168, 157] width 308 height 18
type input "[PERSON_NAME] 4123456413"
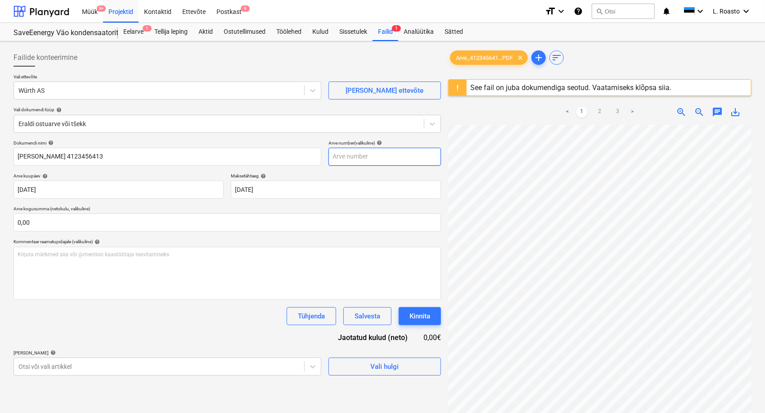
click at [389, 155] on input "text" at bounding box center [385, 157] width 113 height 18
paste input "4123456413"
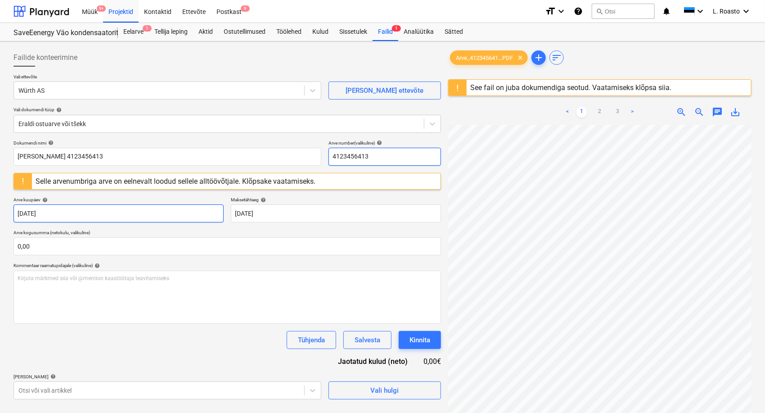
type input "4123456413"
click at [202, 217] on body "Müük 9+ Projektid Kontaktid Ettevõte Postkast 9 format_size keyboard_arrow_down…" at bounding box center [382, 206] width 765 height 413
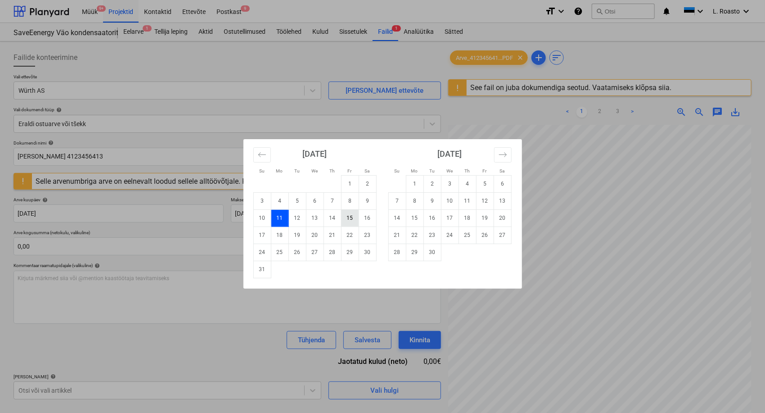
click at [347, 222] on td "15" at bounding box center [350, 217] width 18 height 17
type input "[DATE]"
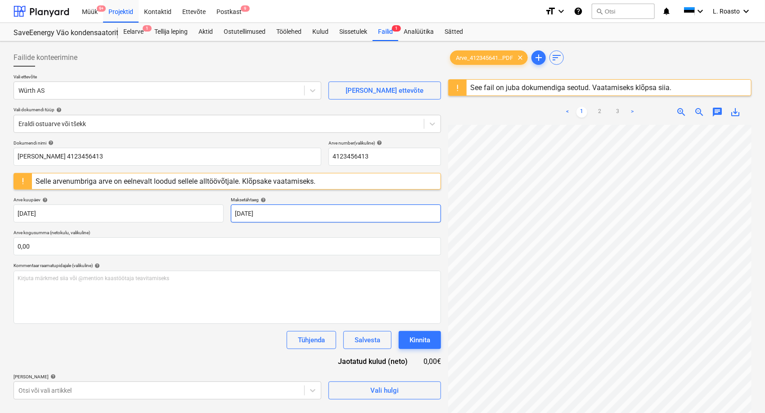
click at [309, 217] on body "Müük 9+ Projektid Kontaktid Ettevõte Postkast 9 format_size keyboard_arrow_down…" at bounding box center [382, 206] width 765 height 413
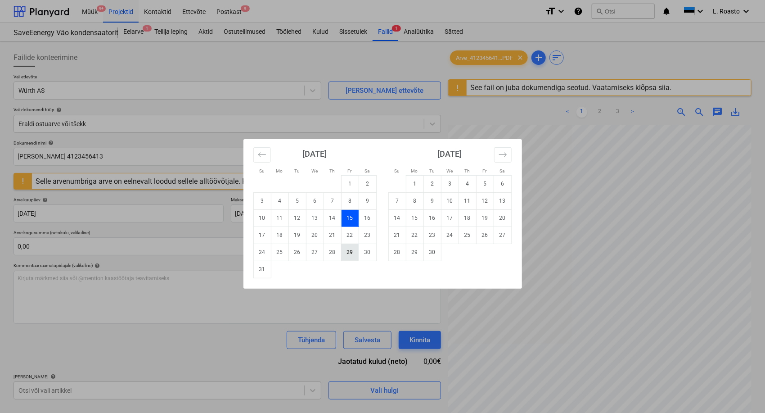
click at [349, 252] on td "29" at bounding box center [350, 252] width 18 height 17
type input "[DATE]"
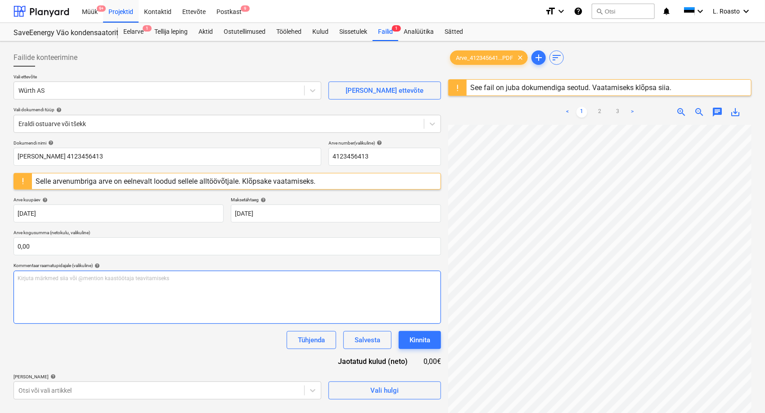
scroll to position [377, 0]
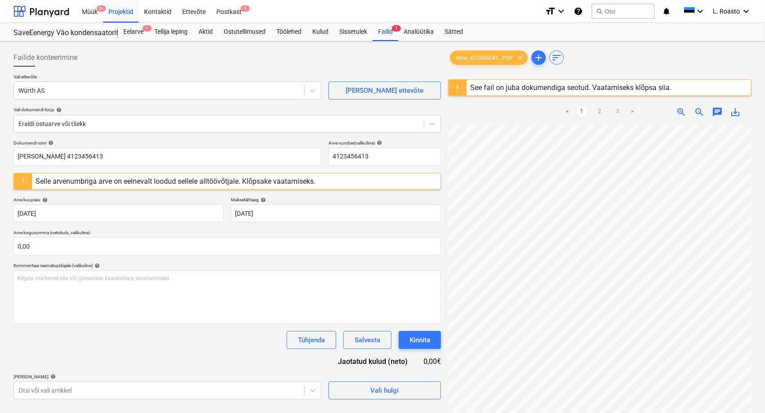
click at [616, 115] on link "3" at bounding box center [618, 112] width 11 height 11
click at [583, 115] on link "1" at bounding box center [582, 112] width 11 height 11
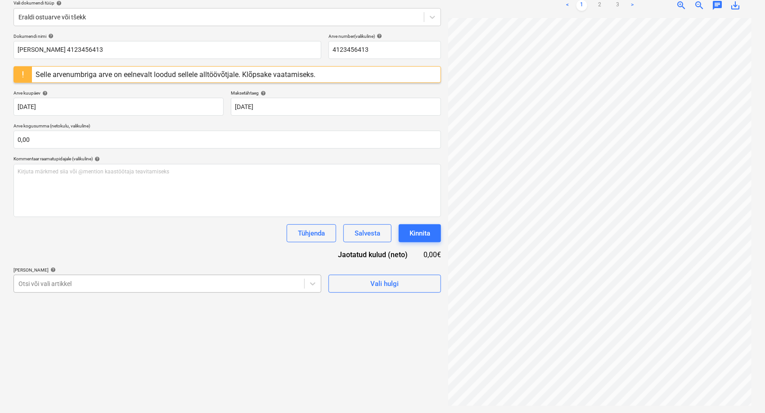
click at [182, 282] on body "Müük 9+ Projektid Kontaktid Ettevõte Postkast 9 format_size keyboard_arrow_down…" at bounding box center [382, 99] width 765 height 413
click at [616, 8] on link "3" at bounding box center [618, 5] width 11 height 11
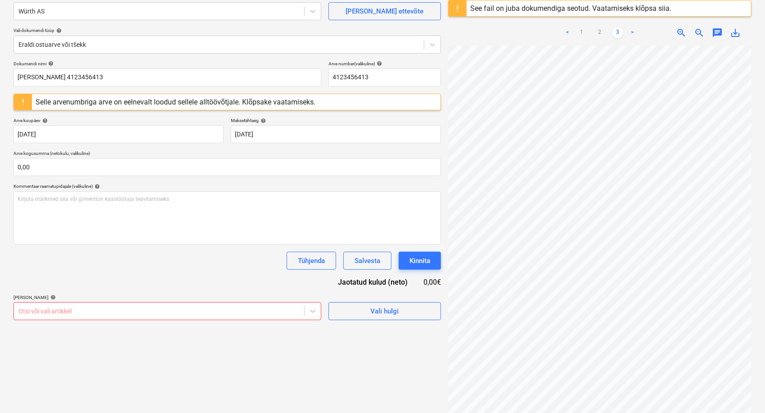
scroll to position [57, 0]
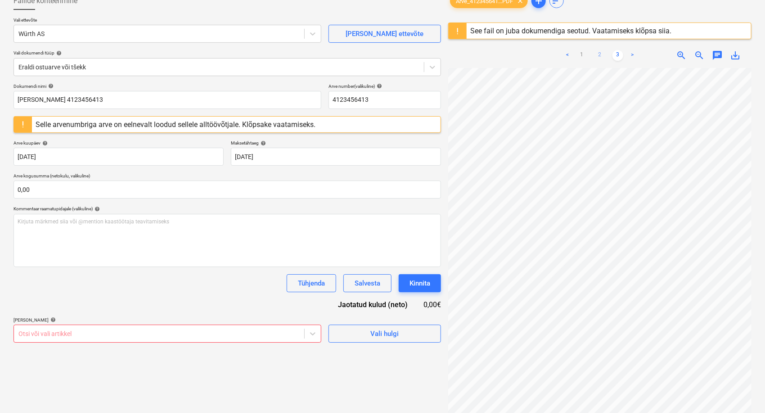
click at [602, 59] on link "2" at bounding box center [600, 55] width 11 height 11
click at [287, 272] on div "Failide konteerimine Vali ettevõte Würth AS [PERSON_NAME] uus ettevõte Vali dok…" at bounding box center [383, 223] width 746 height 471
click at [50, 321] on div "[PERSON_NAME] artiklid help" at bounding box center [168, 320] width 308 height 6
click at [49, 330] on body "Müük 9+ Projektid Kontaktid Ettevõte Postkast 9+ format_size keyboard_arrow_dow…" at bounding box center [382, 149] width 765 height 413
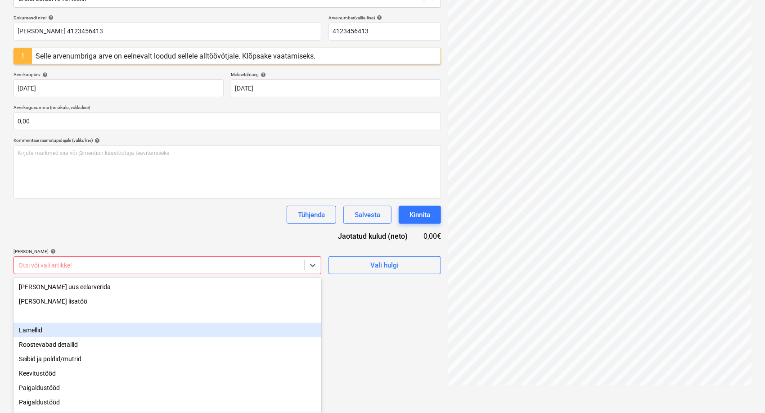
scroll to position [50, 0]
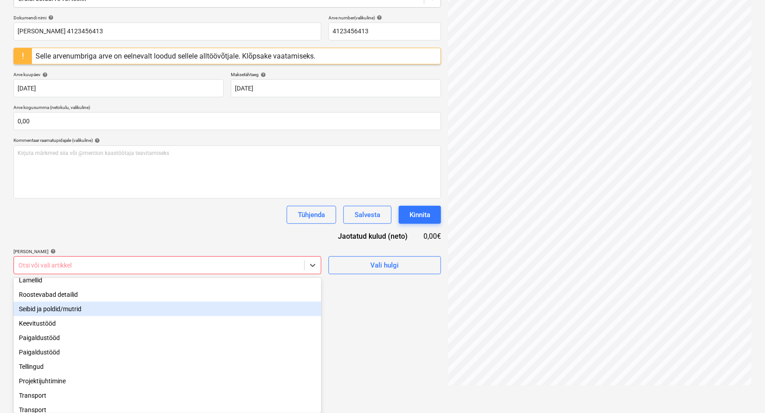
click at [81, 311] on div "Seibid ja poldid/mutrid" at bounding box center [168, 309] width 308 height 14
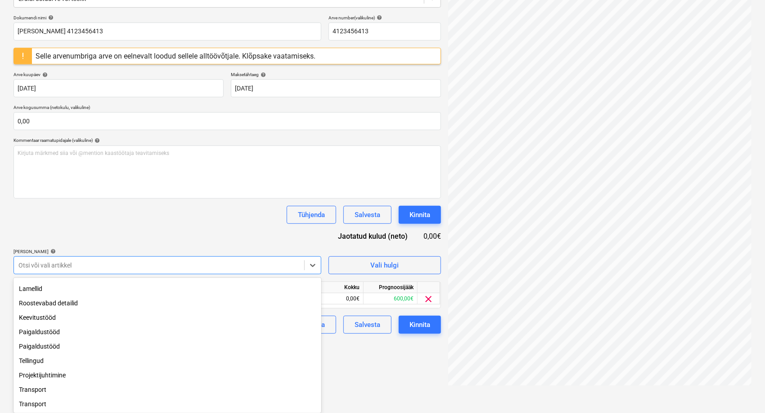
click at [123, 253] on div "Dokumendi nimi help [PERSON_NAME] 4123456413 Arve number (valikuline) help 4123…" at bounding box center [228, 174] width 428 height 319
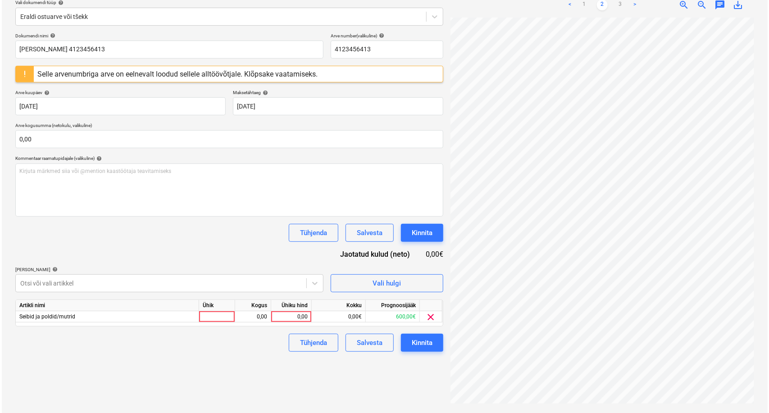
scroll to position [107, 0]
click at [305, 311] on div "Ühiku hind" at bounding box center [289, 305] width 41 height 11
click at [302, 318] on div "0,00" at bounding box center [289, 317] width 33 height 11
type input "109,97"
click at [248, 356] on div "Failide konteerimine Vali ettevõte Würth AS [PERSON_NAME] uus ettevõte Vali dok…" at bounding box center [227, 173] width 435 height 471
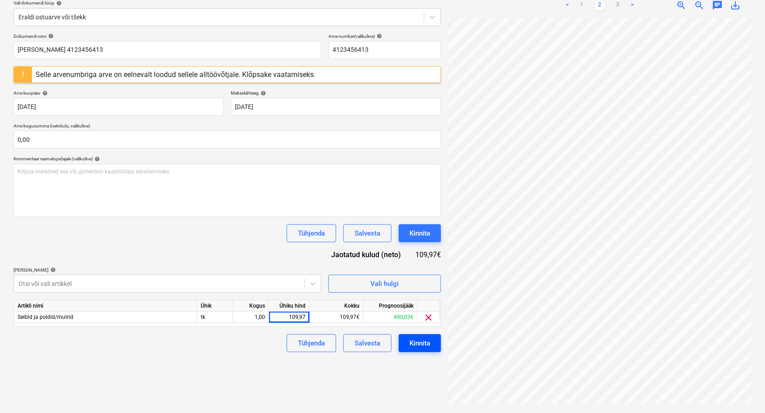
click at [412, 344] on div "Kinnita" at bounding box center [420, 343] width 21 height 12
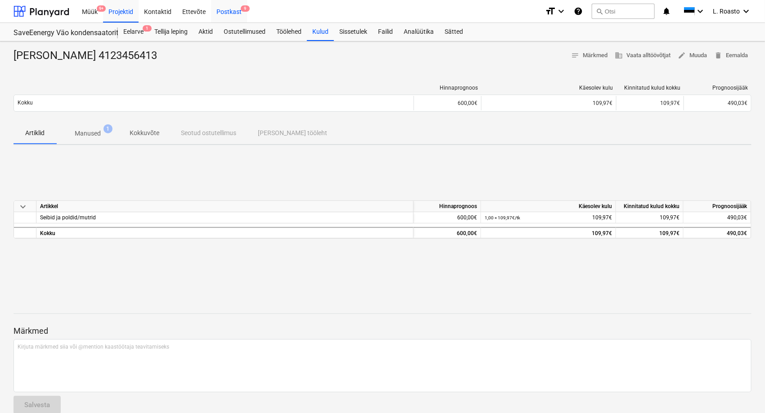
click at [226, 11] on div "Postkast 9" at bounding box center [229, 11] width 36 height 23
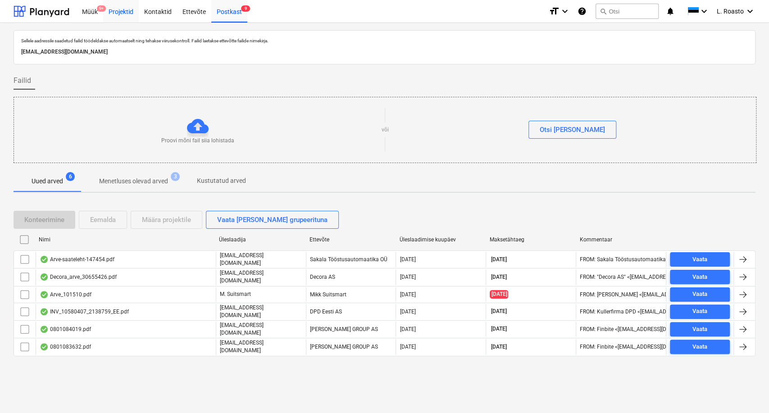
click at [119, 15] on div "Projektid" at bounding box center [121, 11] width 36 height 23
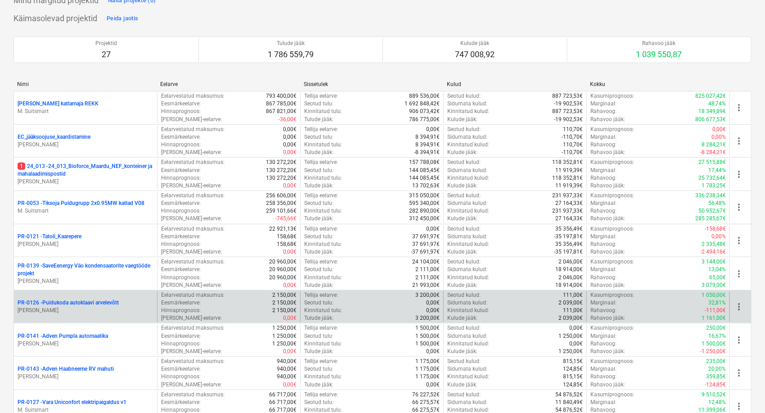
scroll to position [150, 0]
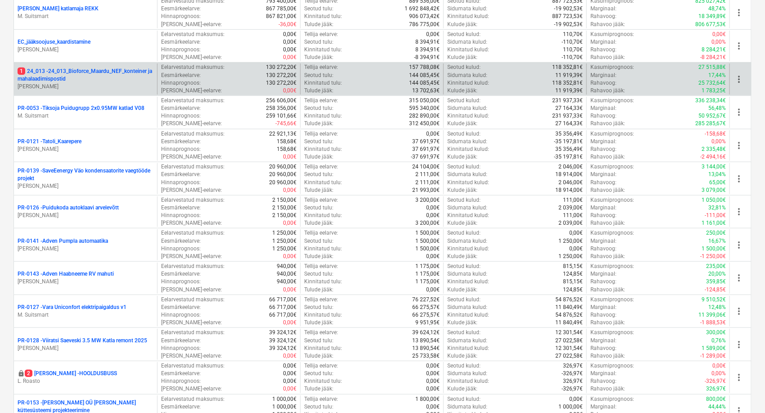
click at [77, 68] on p "1 24_013 - 24_013_Bioforce_Maardu_NEF_konteiner ja mahalaadimispostid" at bounding box center [86, 75] width 136 height 15
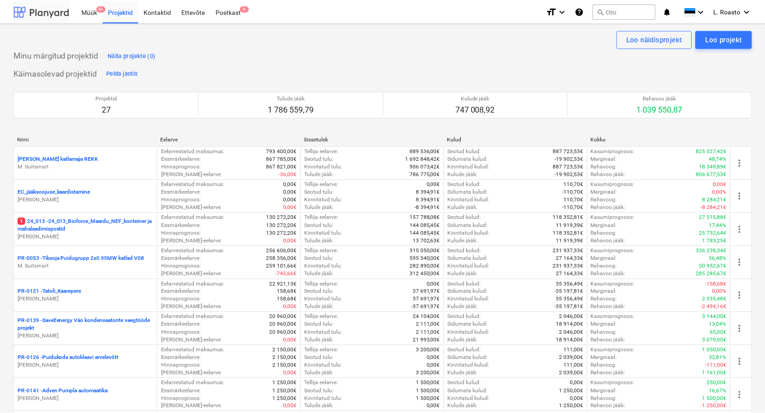
scroll to position [150, 0]
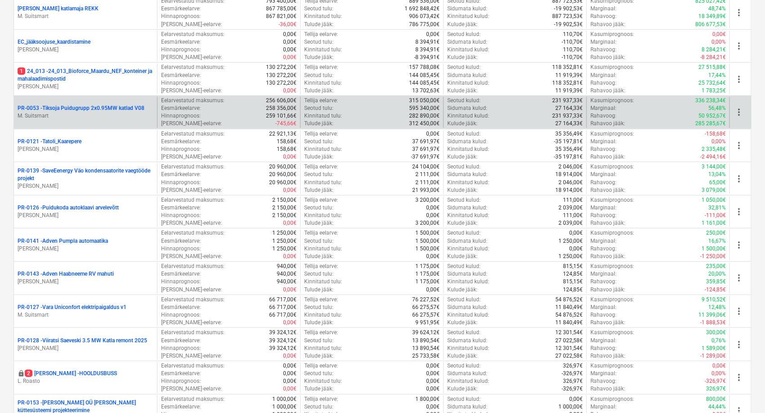
click at [72, 109] on p "PR-0053 - Tiksoja Puidugrupp 2x0.95MW katlad V08" at bounding box center [81, 108] width 127 height 8
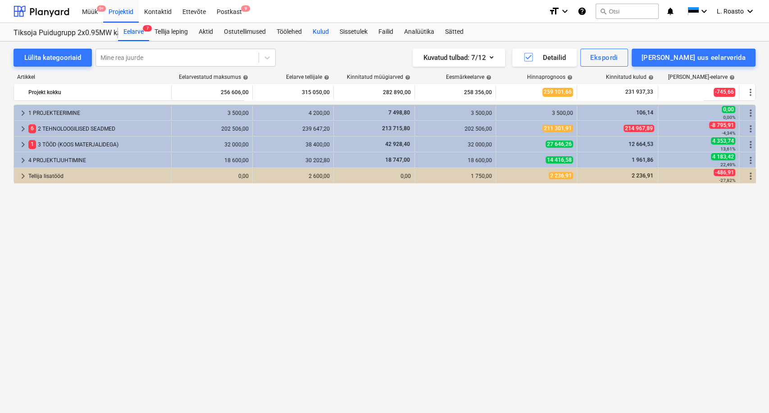
click at [327, 29] on div "Kulud" at bounding box center [320, 32] width 27 height 18
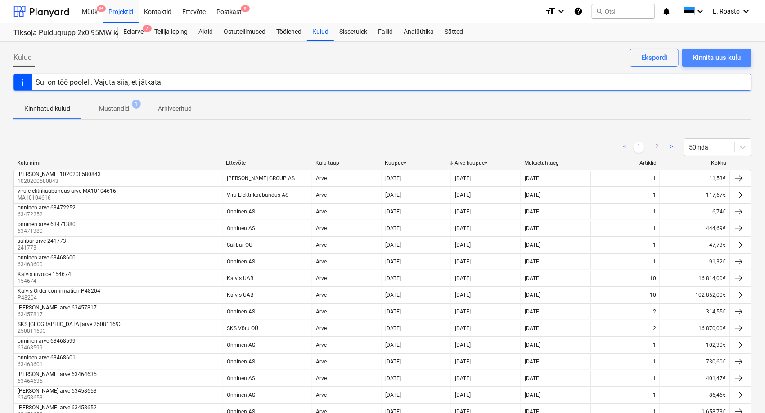
click at [717, 59] on div "Kinnita uus kulu" at bounding box center [717, 58] width 48 height 12
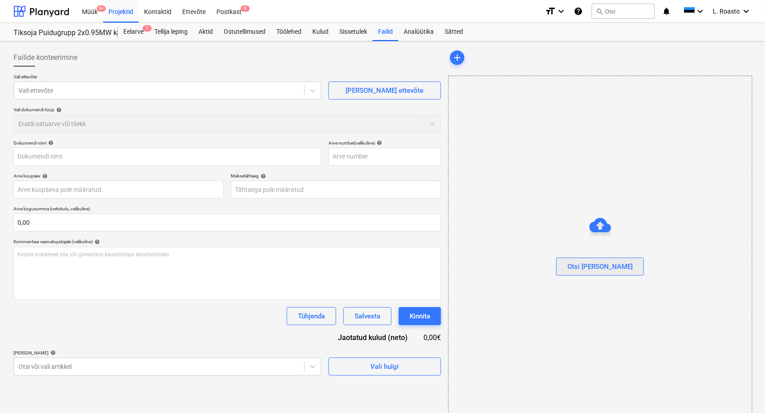
click at [584, 260] on button "Otsi [PERSON_NAME]" at bounding box center [601, 267] width 88 height 18
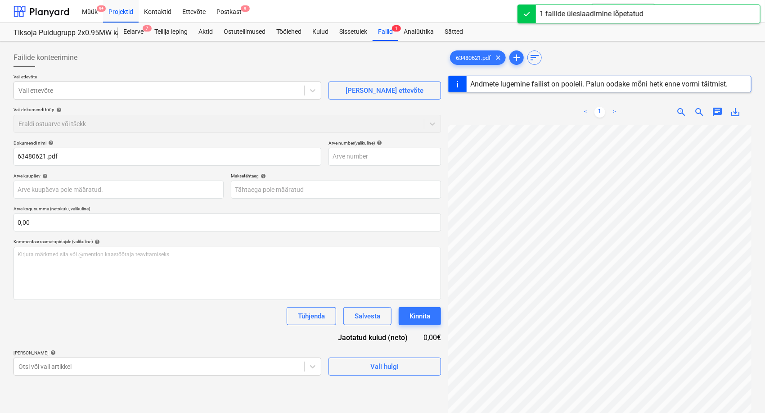
scroll to position [0, 179]
type input "63480621"
type input "[DATE]"
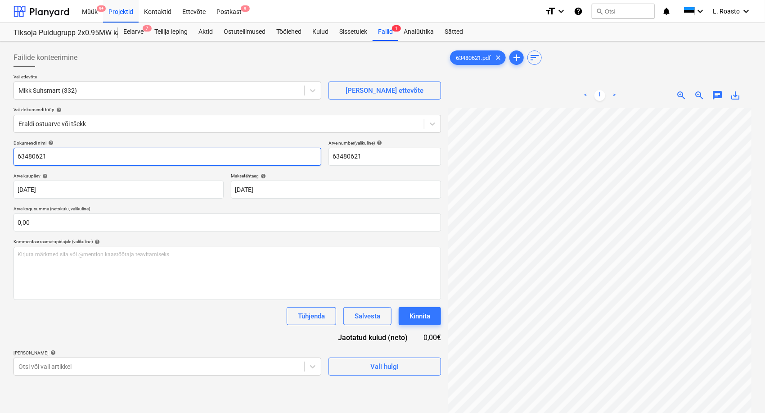
click at [58, 163] on input "63480621" at bounding box center [168, 157] width 308 height 18
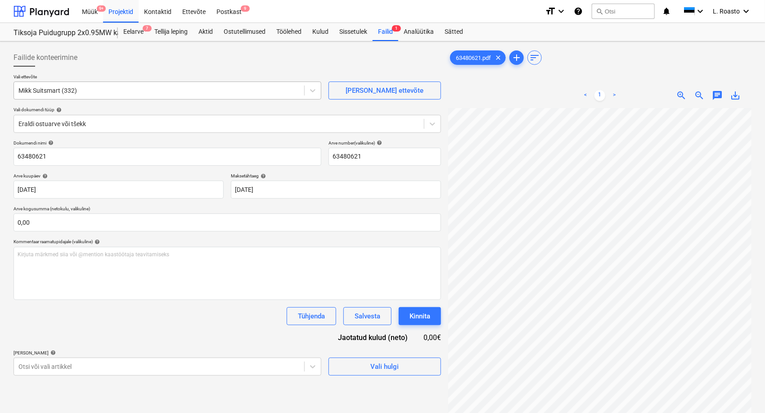
click at [58, 91] on div at bounding box center [158, 90] width 281 height 9
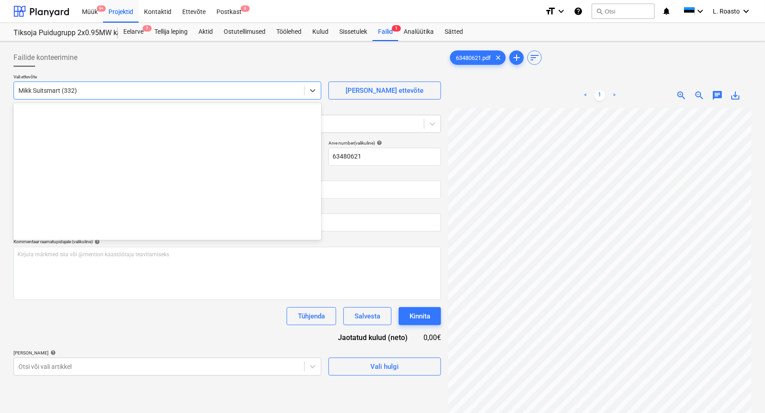
scroll to position [3609, 0]
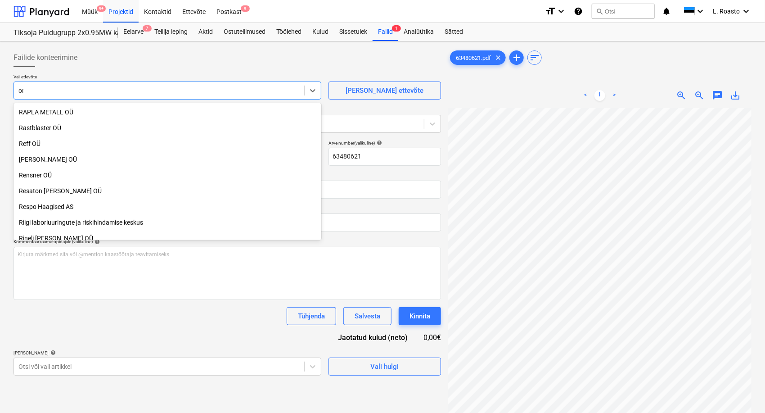
type input "onn"
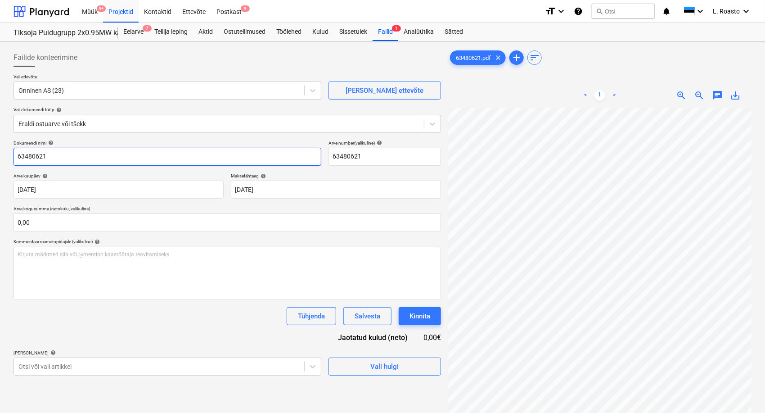
click at [15, 156] on input "63480621" at bounding box center [168, 157] width 308 height 18
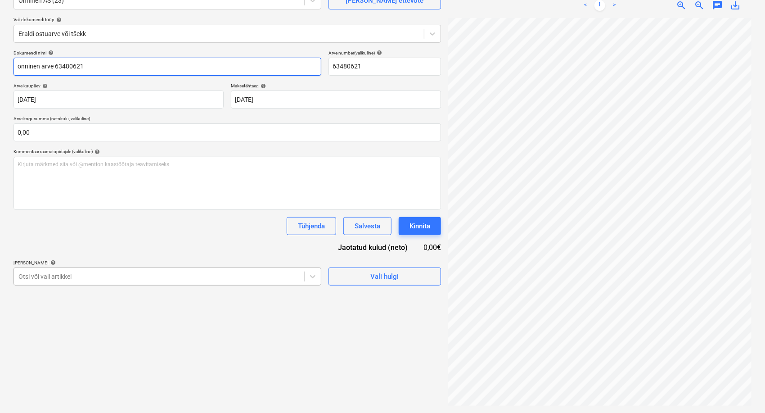
type input "onninen arve 63480621"
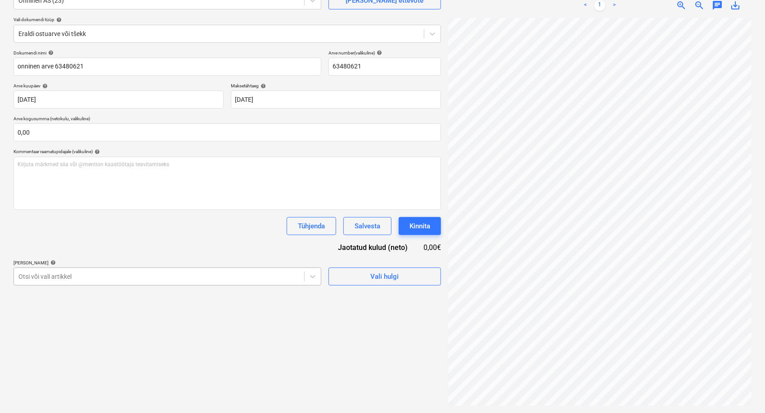
click at [190, 278] on body "Müük 9+ Projektid Kontaktid Ettevõte Postkast 9 format_size keyboard_arrow_down…" at bounding box center [382, 116] width 765 height 413
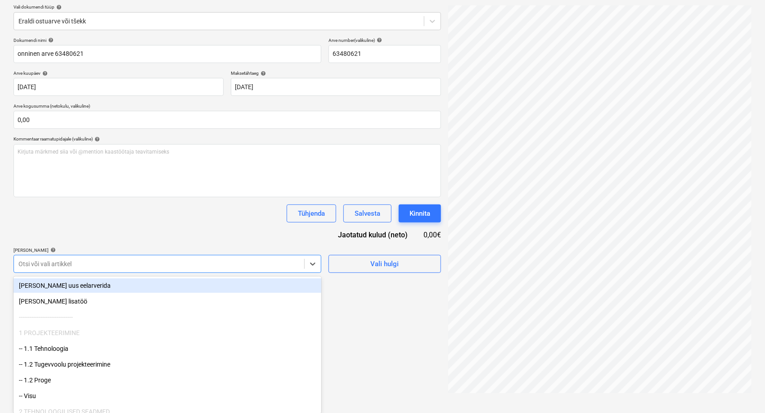
click at [190, 278] on div "[PERSON_NAME] uus eelarverida" at bounding box center [168, 285] width 308 height 14
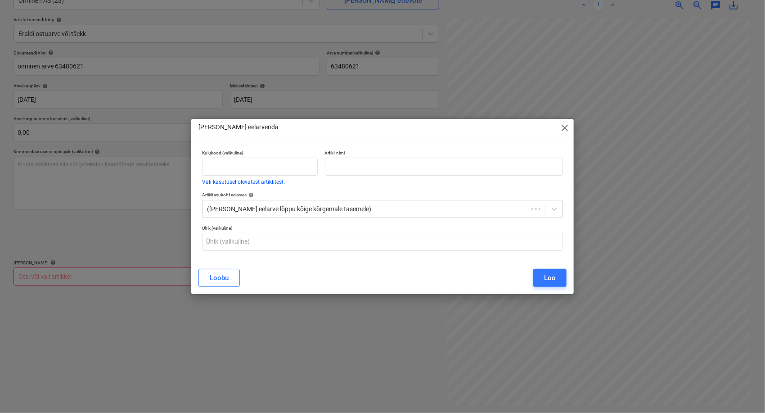
scroll to position [90, 0]
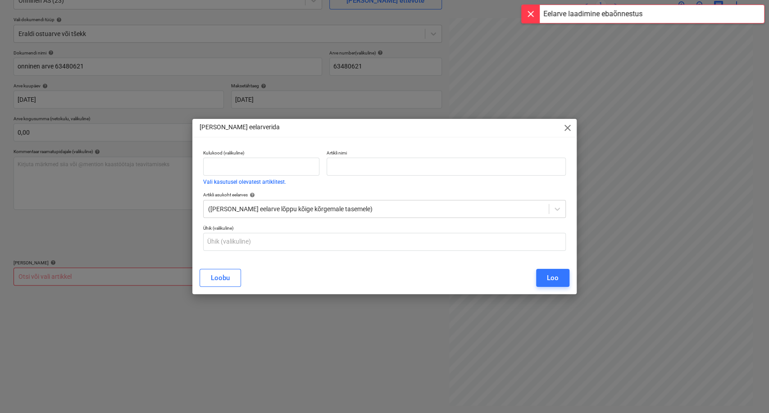
click at [565, 125] on span "close" at bounding box center [567, 127] width 11 height 11
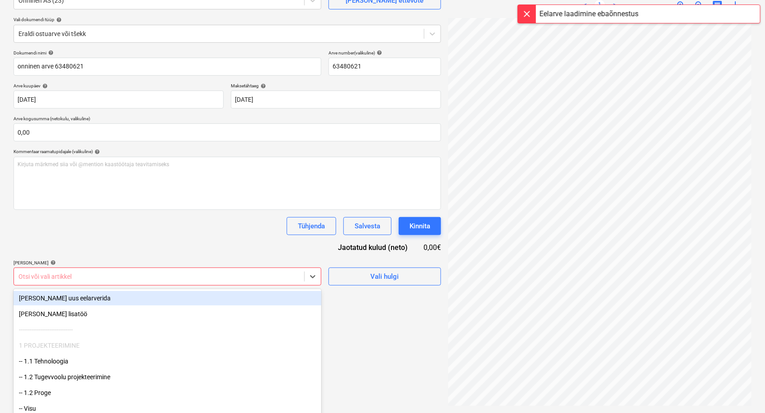
click at [101, 273] on div "Failide konteerimine Vali ettevõte Onninen AS (23) [PERSON_NAME] uus ettevõte V…" at bounding box center [227, 182] width 435 height 454
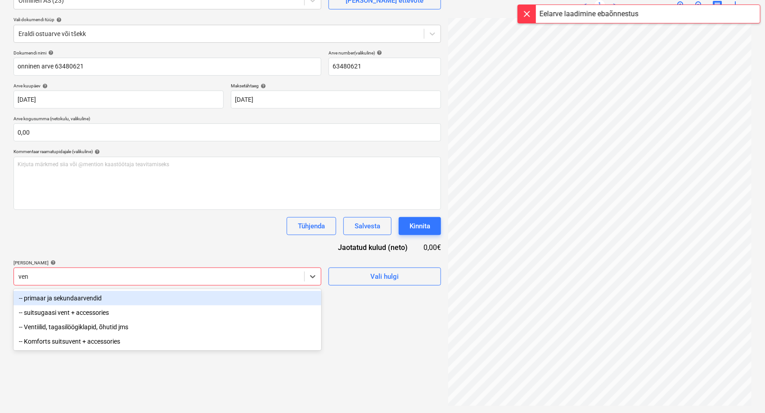
type input "vent"
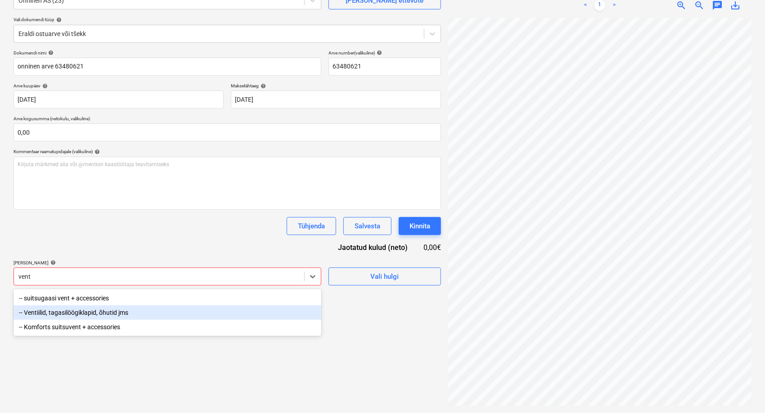
click at [104, 307] on div "-- Ventiilid, tagasilöögiklapid, õhutid jms" at bounding box center [168, 312] width 308 height 14
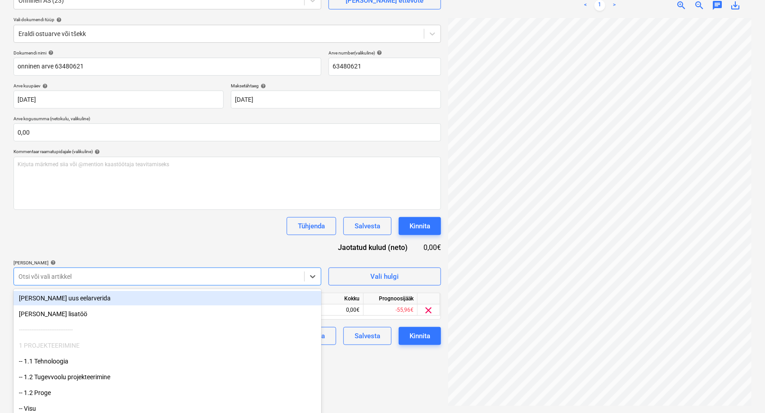
click at [186, 242] on div "Dokumendi nimi help onninen arve 63480621 Arve number (valikuline) help 6348062…" at bounding box center [228, 197] width 428 height 295
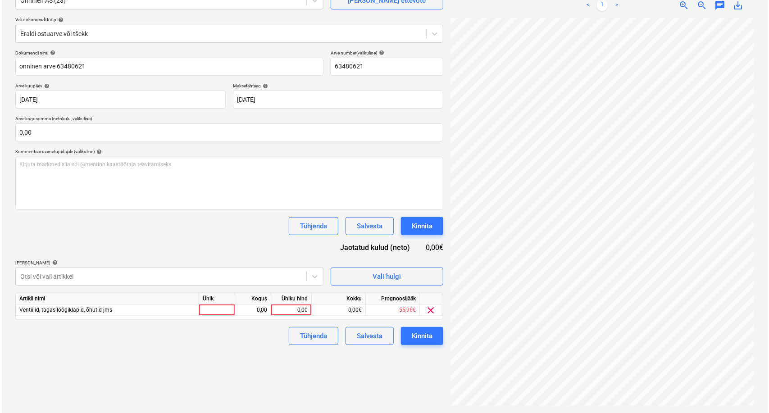
scroll to position [280, 237]
click at [300, 309] on div "0,00" at bounding box center [289, 309] width 33 height 11
type input "103,40"
click at [236, 379] on div "Failide konteerimine Vali ettevõte Onninen AS (23) [PERSON_NAME] uus ettevõte V…" at bounding box center [227, 182] width 435 height 454
click at [426, 327] on button "Kinnita" at bounding box center [420, 336] width 42 height 18
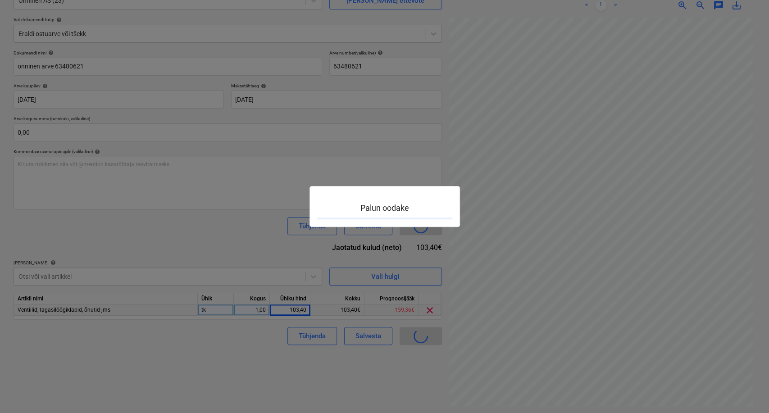
scroll to position [280, 237]
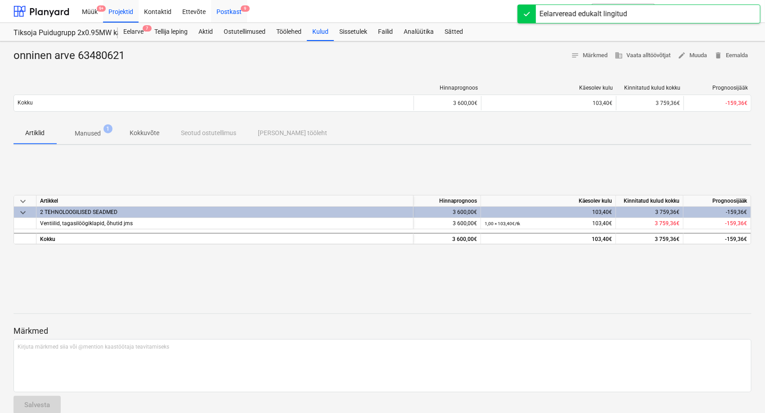
click at [232, 11] on div "Postkast 9" at bounding box center [229, 11] width 36 height 23
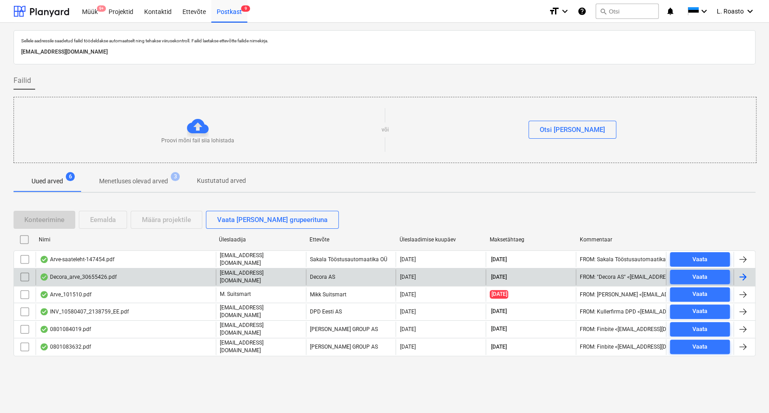
click at [154, 282] on div "Decora_arve_30655426.pdf" at bounding box center [126, 276] width 180 height 15
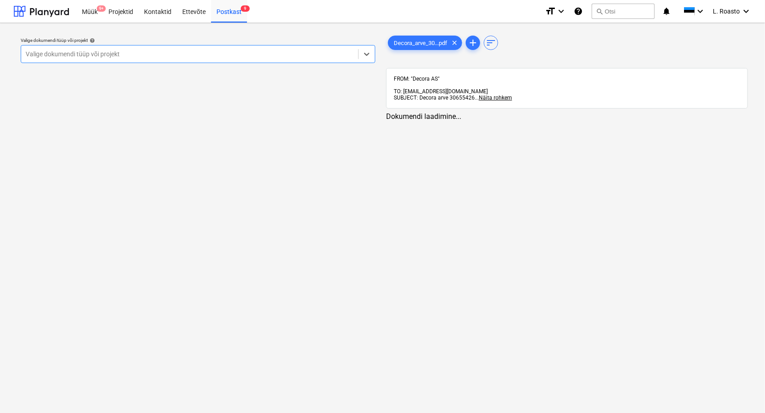
click at [221, 57] on div at bounding box center [190, 54] width 328 height 9
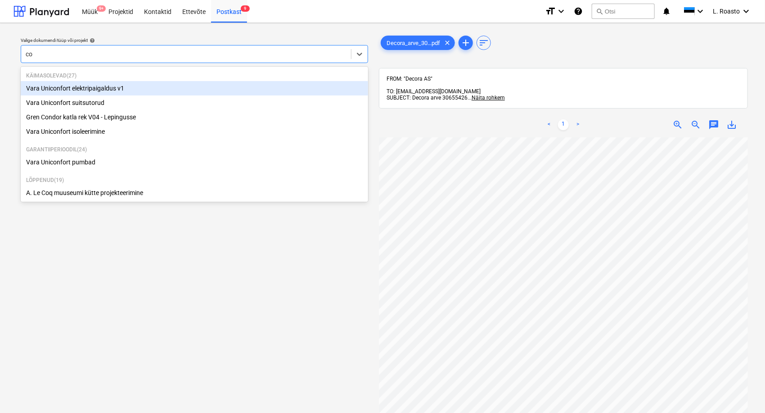
type input "con"
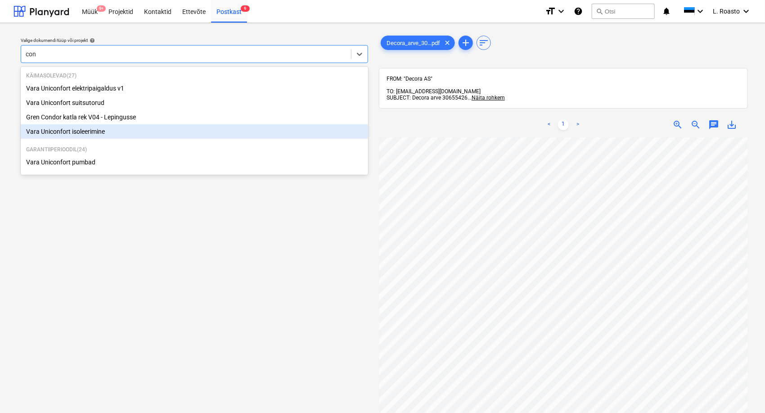
click at [110, 126] on div "Vara Uniconfort isoleerimine" at bounding box center [195, 131] width 348 height 14
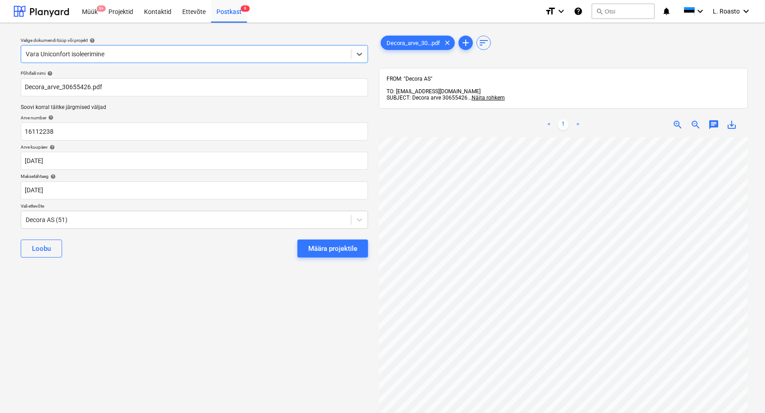
click at [114, 55] on div at bounding box center [186, 54] width 321 height 9
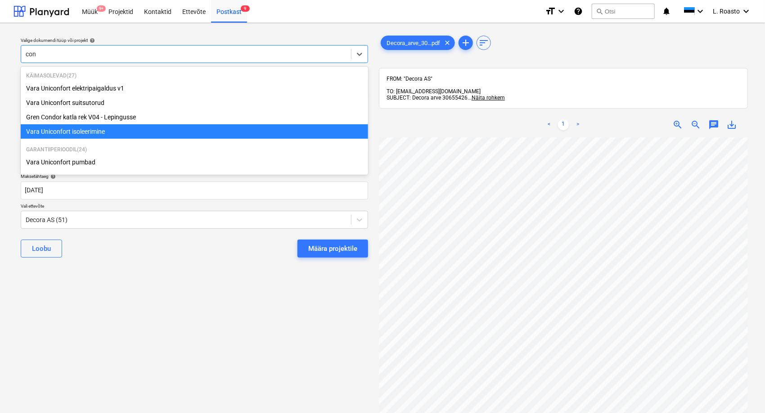
type input "cond"
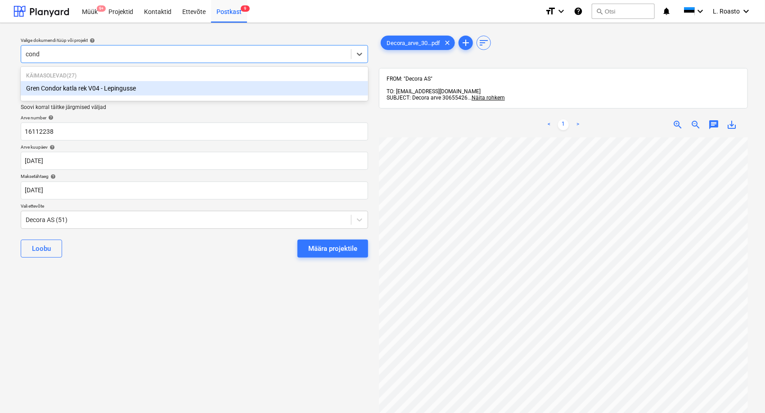
click at [111, 87] on div "Gren Condor katla rek V04 - Lepingusse" at bounding box center [195, 88] width 348 height 14
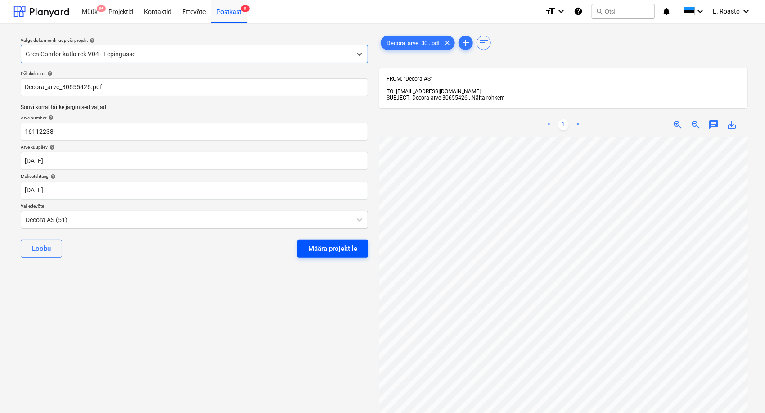
click at [329, 248] on div "Määra projektile" at bounding box center [332, 249] width 49 height 12
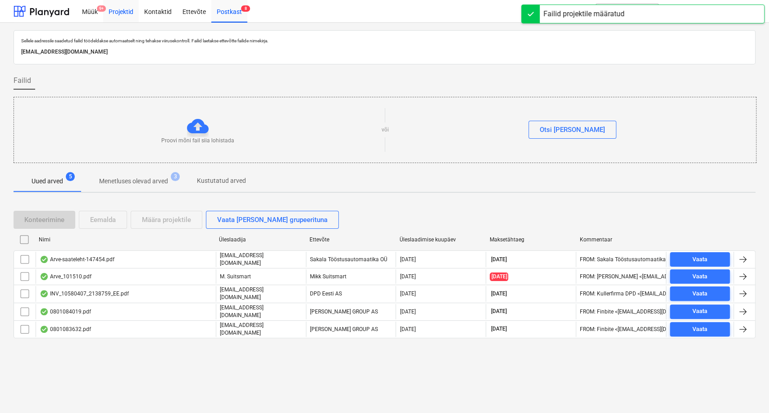
click at [123, 18] on div "Projektid" at bounding box center [121, 11] width 36 height 23
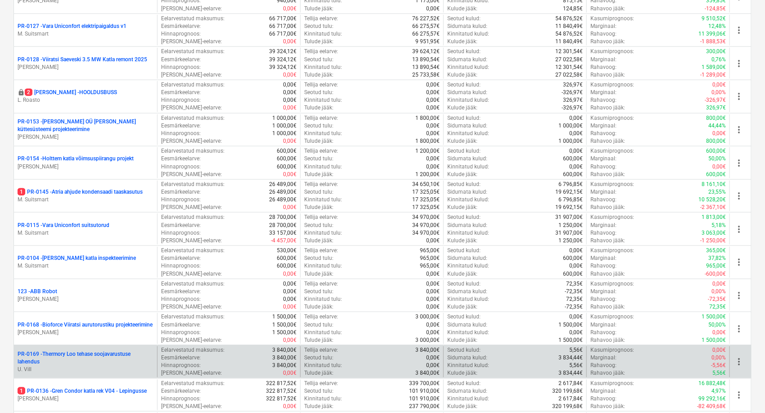
scroll to position [550, 0]
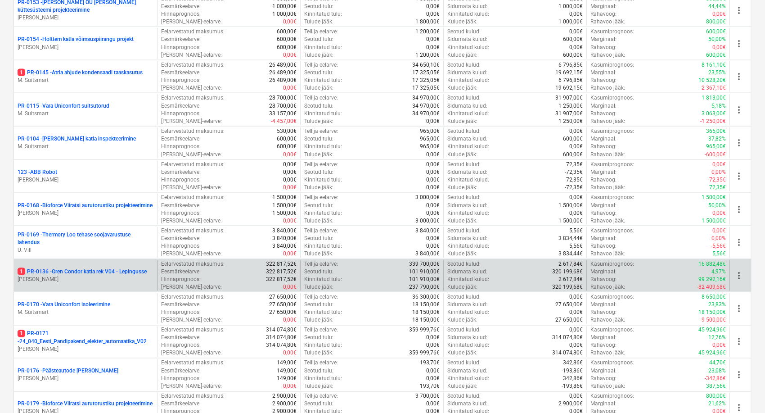
click at [79, 271] on p "1 PR-0136 - Gren Condor katla rek V04 - Lepingusse" at bounding box center [82, 272] width 129 height 8
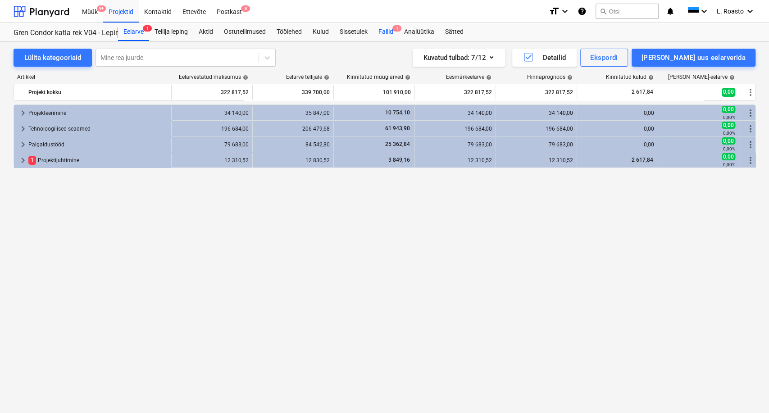
click at [383, 29] on div "Failid 1" at bounding box center [386, 32] width 26 height 18
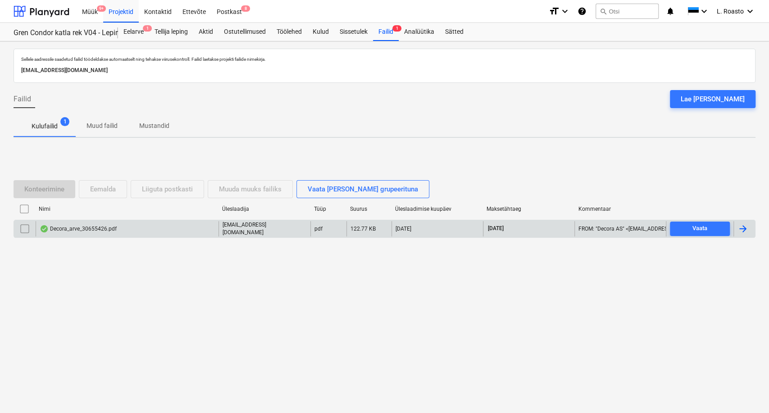
click at [745, 235] on div at bounding box center [744, 228] width 22 height 15
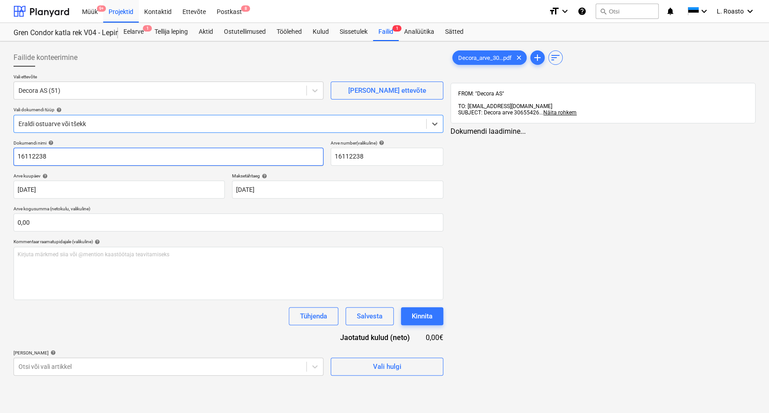
click at [16, 155] on input "16112238" at bounding box center [169, 157] width 310 height 18
type input "decora arve 16112238"
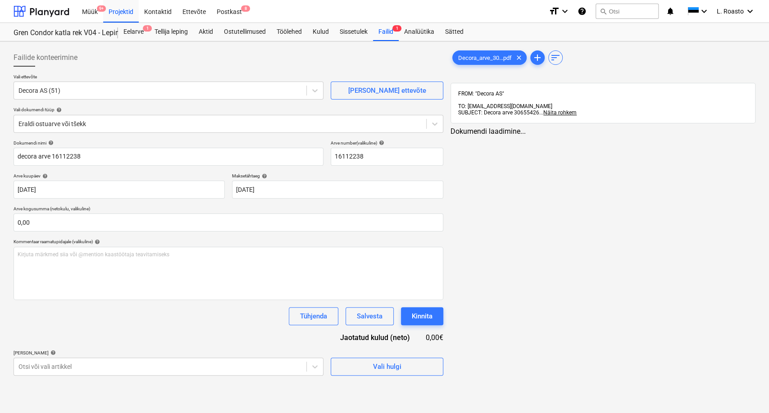
click at [209, 322] on div "Tühjenda Salvesta Kinnita" at bounding box center [229, 316] width 430 height 18
click at [500, 56] on span "Decora_arve_30...pdf" at bounding box center [485, 57] width 64 height 7
click at [414, 273] on div "Failide konteerimine Vali ettevõte Decora AS (51) [PERSON_NAME] uus ettevõte Va…" at bounding box center [383, 294] width 746 height 498
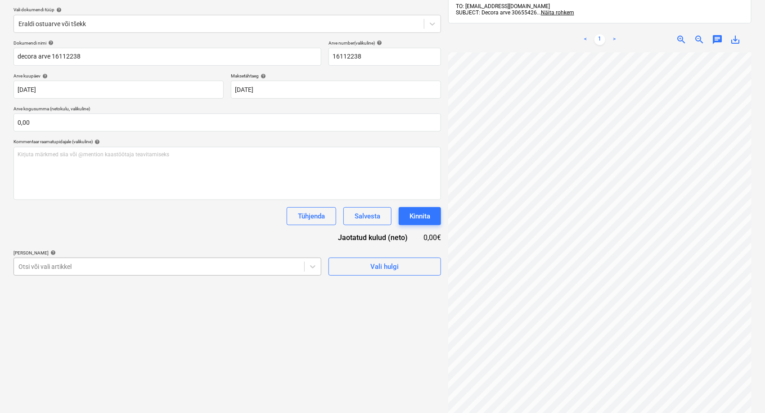
scroll to position [107, 0]
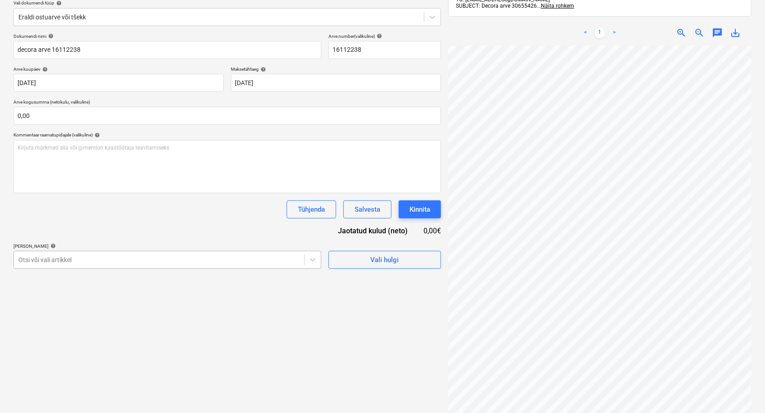
click at [140, 261] on div "Otsi või vali artikkel" at bounding box center [159, 260] width 290 height 13
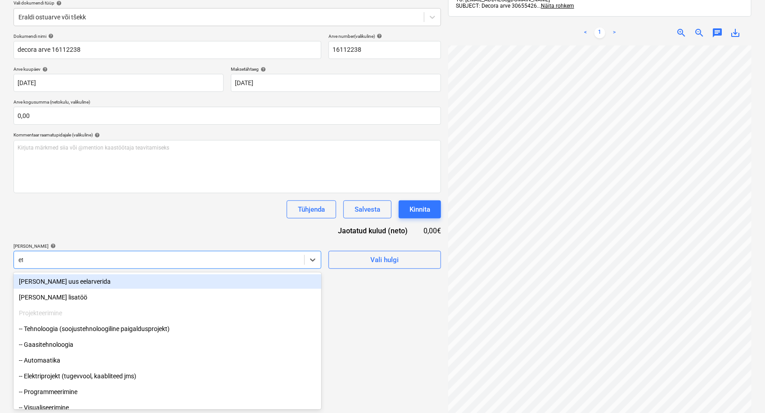
type input "ett"
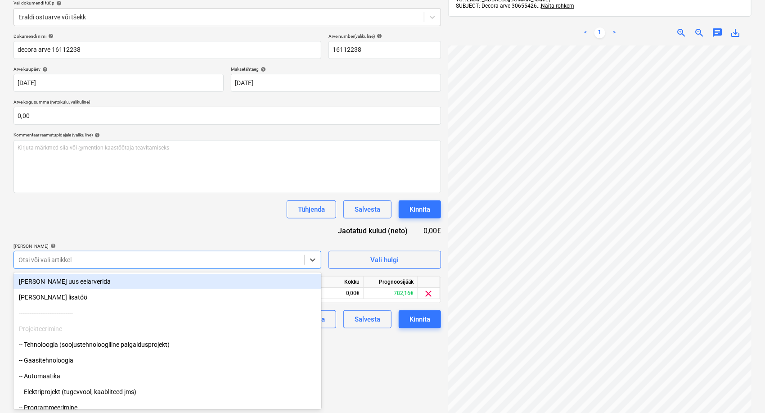
click at [150, 226] on div "Dokumendi nimi help decora arve 16112238 Arve number (valikuline) help 16112238…" at bounding box center [228, 180] width 428 height 295
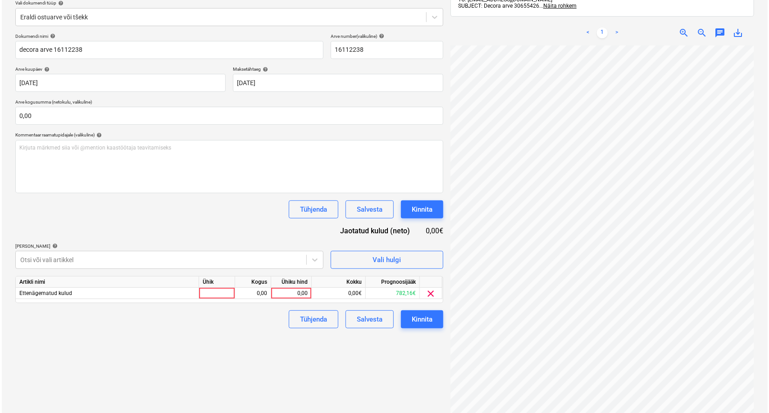
scroll to position [11, 237]
click at [293, 293] on div "0,00" at bounding box center [289, 293] width 33 height 11
type input "29,45"
click at [258, 360] on div "Failide konteerimine Vali ettevõte Decora AS (51) [PERSON_NAME] uus ettevõte Va…" at bounding box center [227, 187] width 435 height 498
click at [410, 320] on div "Kinnita" at bounding box center [420, 319] width 21 height 12
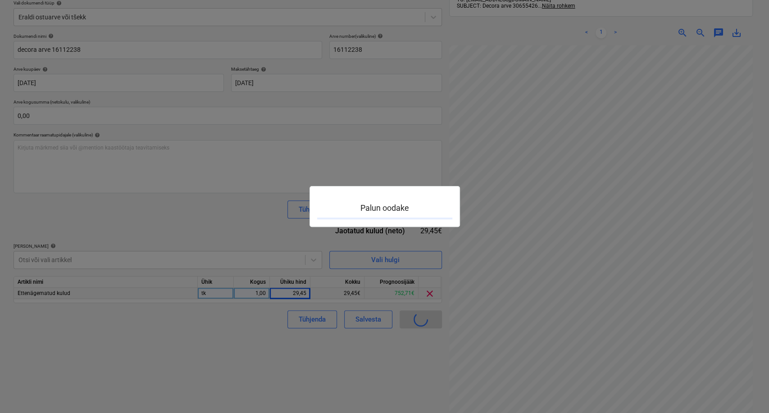
scroll to position [11, 237]
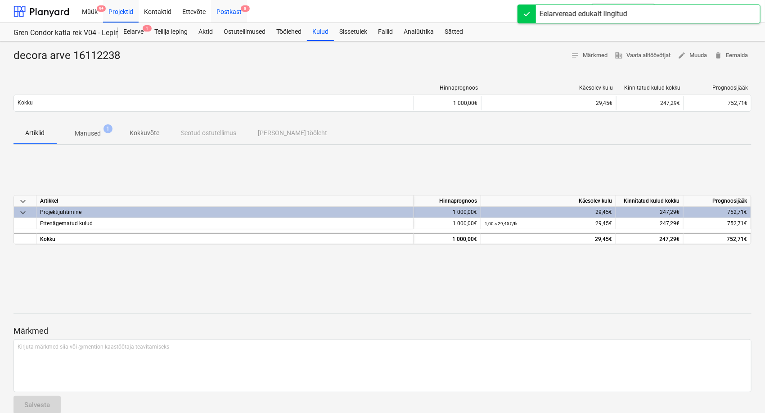
click at [228, 11] on div "Postkast 8" at bounding box center [229, 11] width 36 height 23
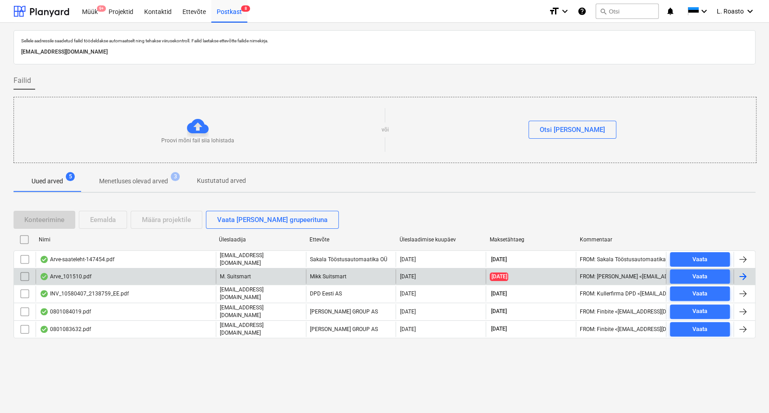
click at [81, 273] on div "Arve_101510.pdf" at bounding box center [66, 276] width 52 height 7
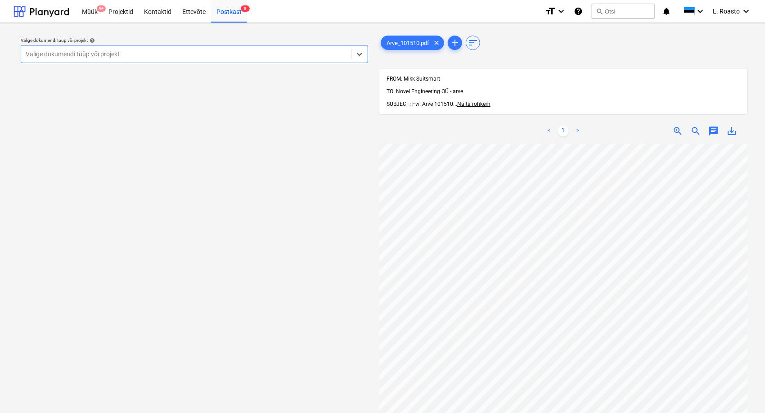
scroll to position [0, 171]
click at [173, 59] on div "Valige dokumendi tüüp või projekt" at bounding box center [186, 54] width 330 height 13
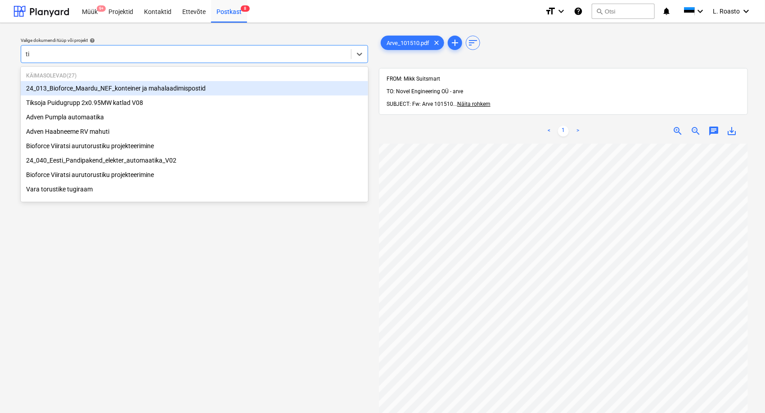
type input "tik"
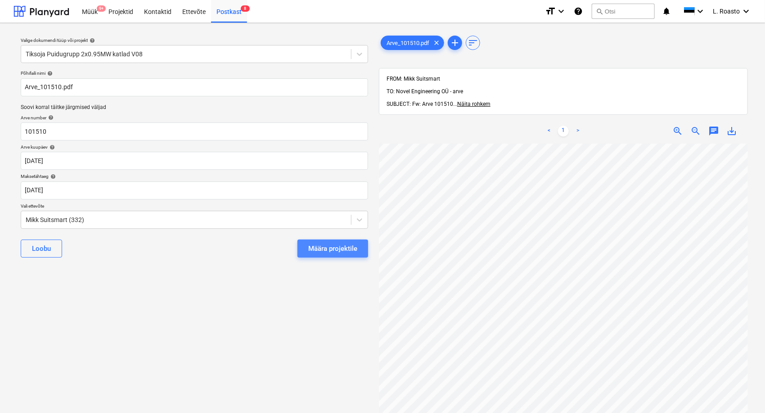
click at [342, 247] on div "Määra projektile" at bounding box center [332, 249] width 49 height 12
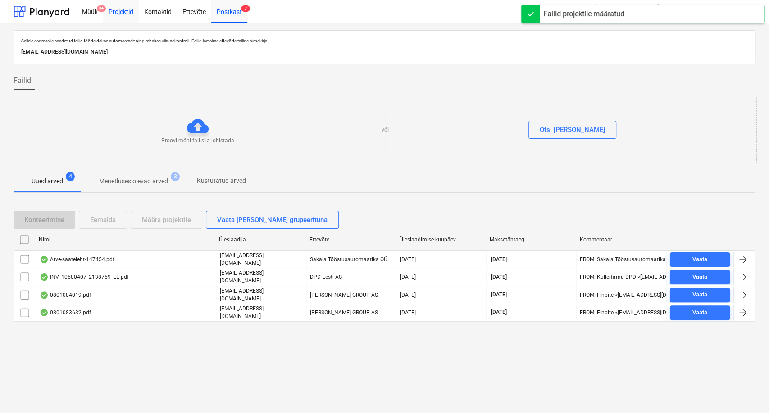
click at [125, 16] on div "Projektid" at bounding box center [121, 11] width 36 height 23
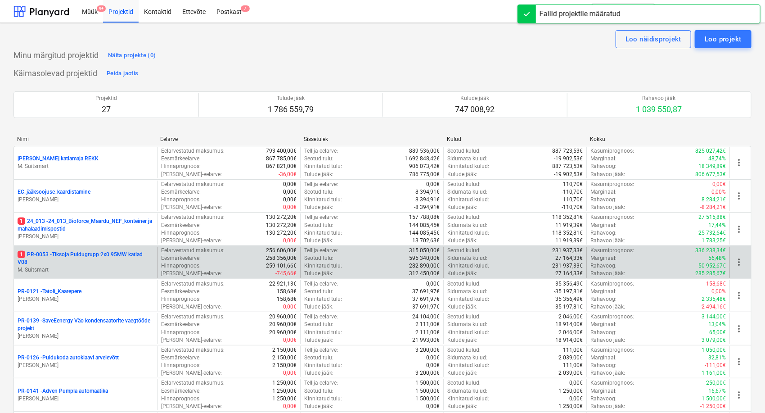
click at [81, 255] on p "1 PR-0053 - Tiksoja Puidugrupp 2x0.95MW katlad V08" at bounding box center [86, 258] width 136 height 15
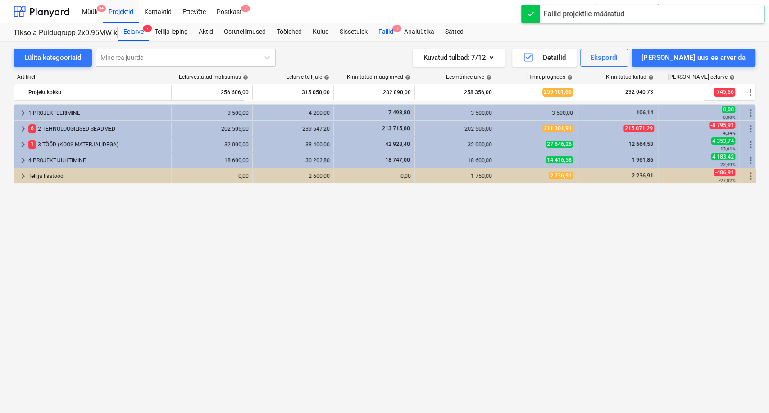
click at [389, 36] on div "Failid 1" at bounding box center [386, 32] width 26 height 18
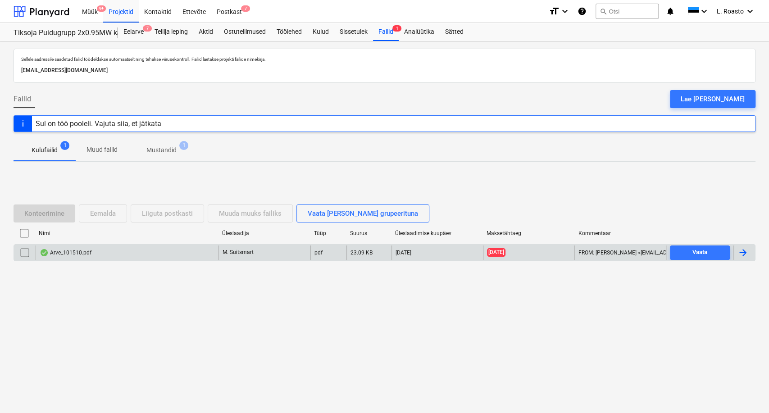
click at [747, 253] on div at bounding box center [742, 252] width 11 height 11
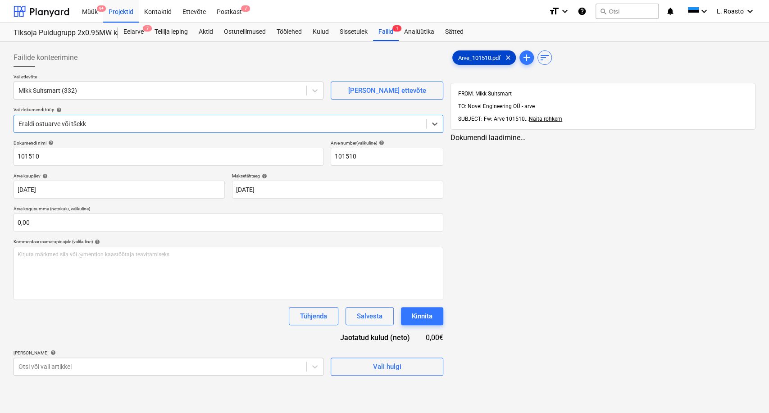
click at [466, 53] on div "Arve_101510.pdf clear" at bounding box center [483, 57] width 63 height 14
click at [345, 335] on div "Failide konteerimine Vali ettevõte Mikk Suitsmart (332) [PERSON_NAME] uus ettev…" at bounding box center [383, 297] width 746 height 505
click at [674, 140] on div "zoom_in" at bounding box center [682, 145] width 18 height 11
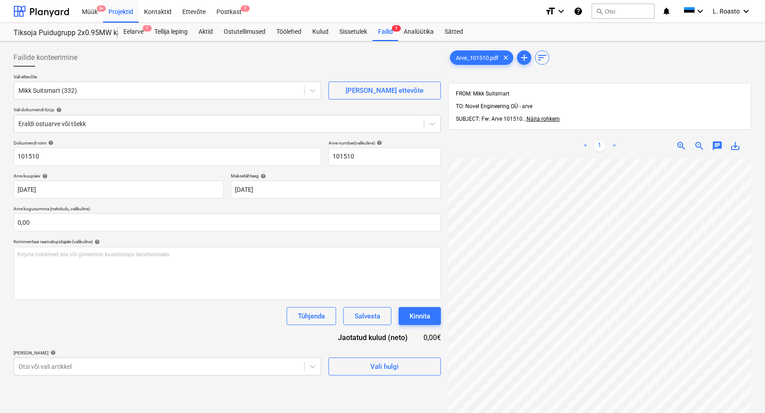
click at [706, 140] on div "zoom_out" at bounding box center [700, 145] width 18 height 11
click at [702, 140] on span "zoom_out" at bounding box center [699, 145] width 11 height 11
click at [491, 412] on html "Müük 9+ Projektid Kontaktid Ettevõte Postkast 7 format_size keyboard_arrow_down…" at bounding box center [382, 206] width 765 height 413
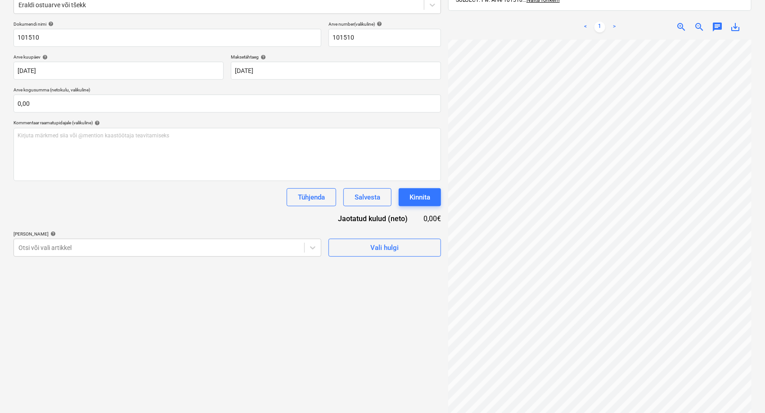
scroll to position [0, 0]
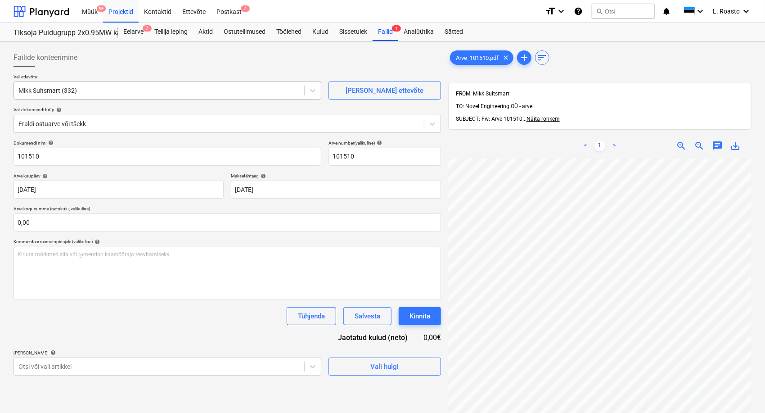
click at [77, 90] on div at bounding box center [158, 90] width 281 height 9
click at [115, 89] on div at bounding box center [158, 90] width 281 height 9
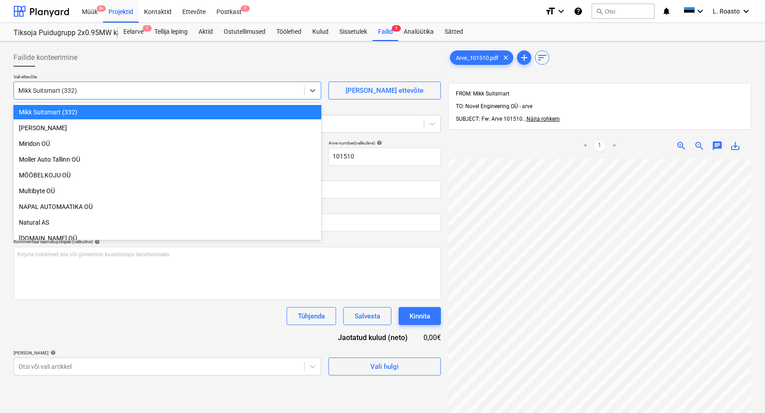
scroll to position [1031, 0]
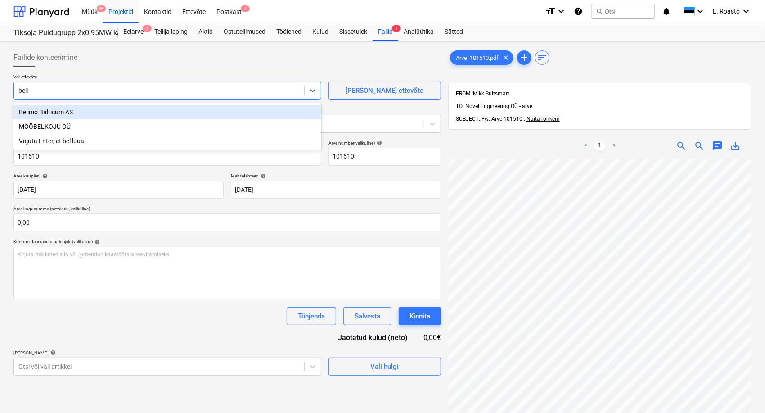
type input "[PERSON_NAME]"
click at [83, 113] on div "Belimo Balticum AS" at bounding box center [168, 112] width 308 height 14
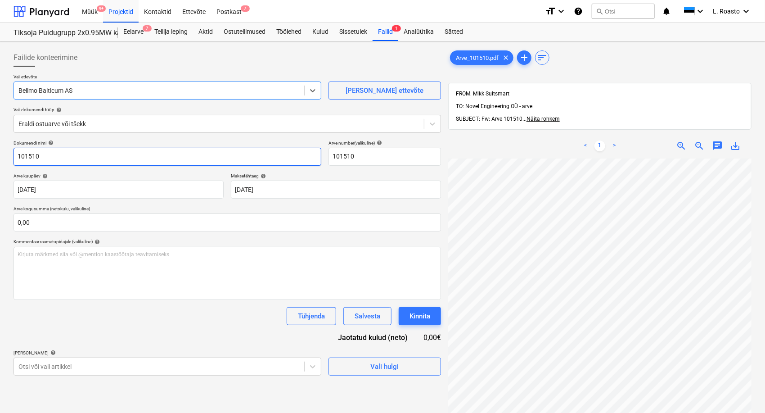
click at [14, 152] on input "101510" at bounding box center [168, 157] width 308 height 18
paste input "BELIMO Balticum OÜ"
type input "BELIMO Balticum ettemaksuarve 101510"
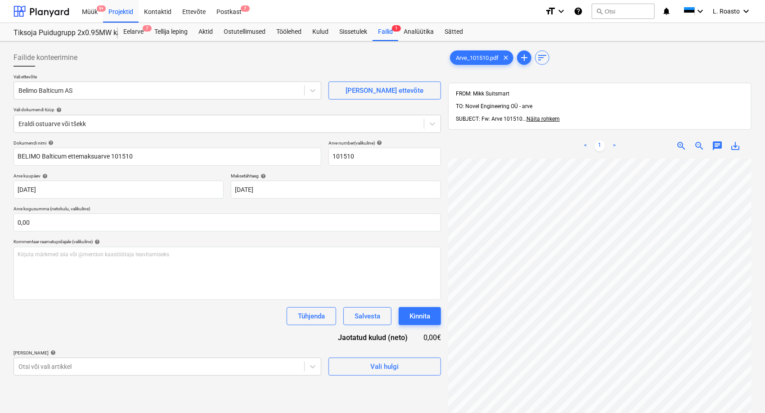
scroll to position [14, 85]
click at [628, 412] on html "Müük 9+ Projektid Kontaktid Ettevõte Postkast 7 format_size keyboard_arrow_down…" at bounding box center [382, 206] width 765 height 413
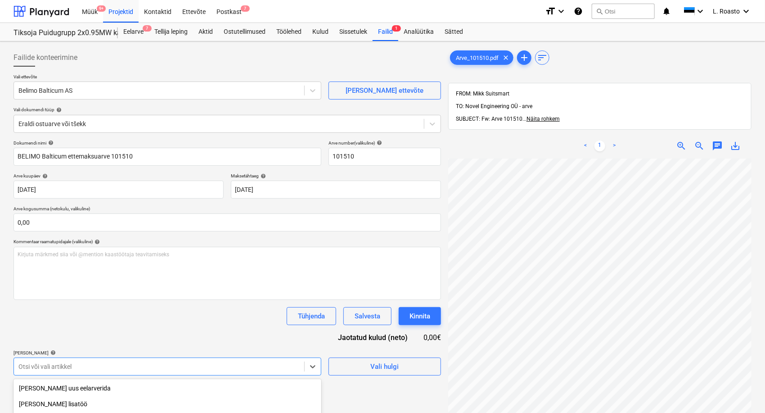
scroll to position [107, 0]
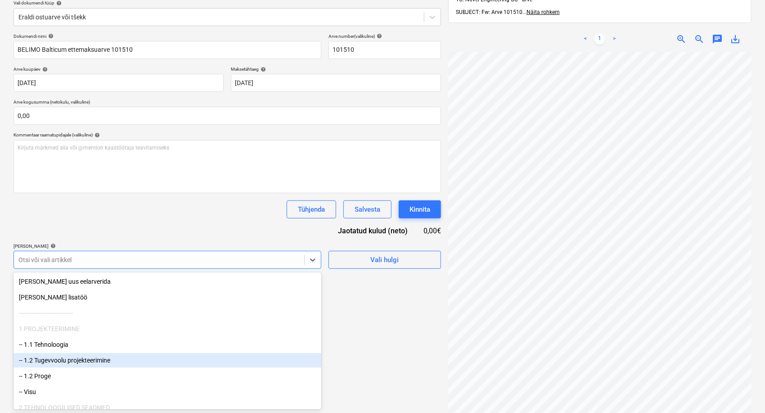
click at [80, 306] on body "Müük 9+ Projektid Kontaktid Ettevõte Postkast 7 format_size keyboard_arrow_down…" at bounding box center [382, 99] width 765 height 413
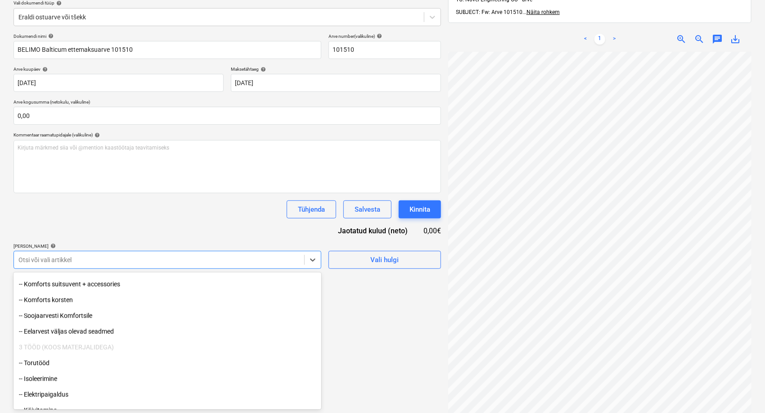
scroll to position [550, 0]
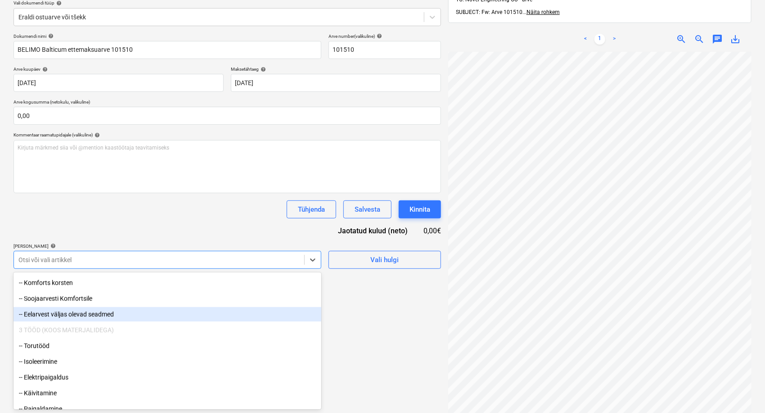
click at [76, 312] on div "-- Eelarvest väljas olevad seadmed" at bounding box center [168, 314] width 308 height 14
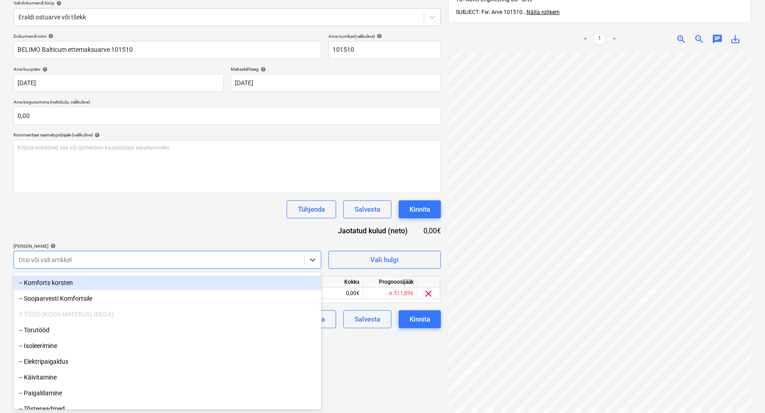
click at [142, 200] on div "Tühjenda Salvesta Kinnita" at bounding box center [228, 209] width 428 height 18
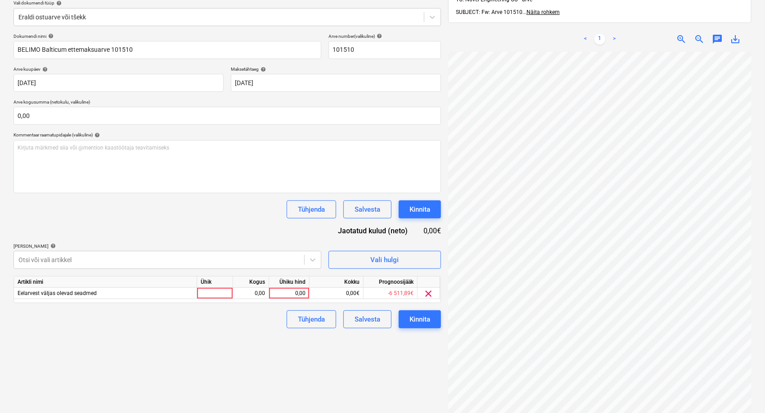
scroll to position [44, 103]
click at [278, 250] on div "Failide konteerimine Vali ettevõte Belimo Balticum AS [PERSON_NAME] uus ettevõt…" at bounding box center [383, 190] width 746 height 505
click at [251, 296] on div "0,00" at bounding box center [251, 293] width 28 height 11
type input "10"
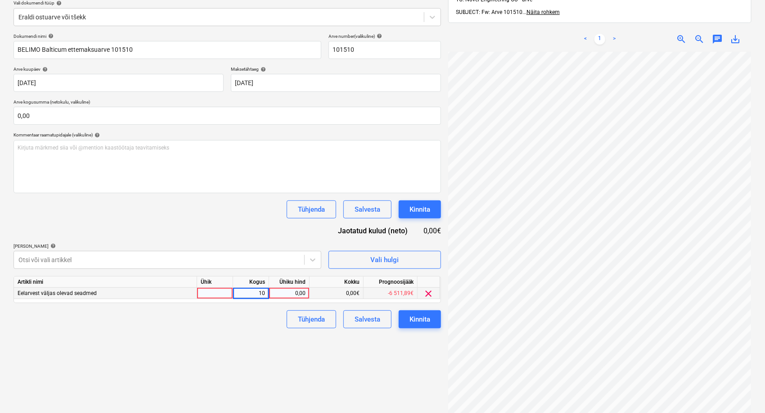
click at [292, 295] on div "0,00" at bounding box center [289, 293] width 33 height 11
type input "69,60"
click at [253, 343] on div "Failide konteerimine Vali ettevõte Belimo Balticum AS [PERSON_NAME] uus ettevõt…" at bounding box center [227, 190] width 435 height 505
click at [448, 241] on div "Arve_101510.pdf clear add sort FROM: Mikk Suitsmart TO: Novel Engineering OÜ - …" at bounding box center [600, 190] width 311 height 505
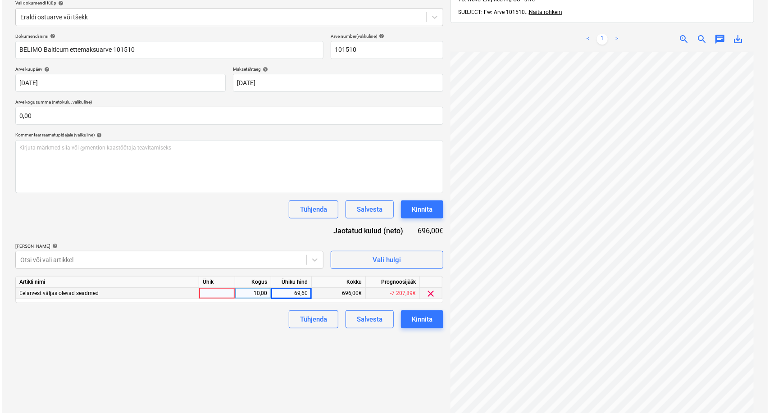
scroll to position [187, 103]
click at [224, 313] on div "Tühjenda Salvesta Kinnita" at bounding box center [228, 319] width 428 height 18
click at [218, 289] on div at bounding box center [215, 293] width 36 height 11
type input "tk"
click at [218, 391] on div "Failide konteerimine Vali ettevõte Belimo Balticum AS [PERSON_NAME] uus ettevõt…" at bounding box center [227, 190] width 435 height 505
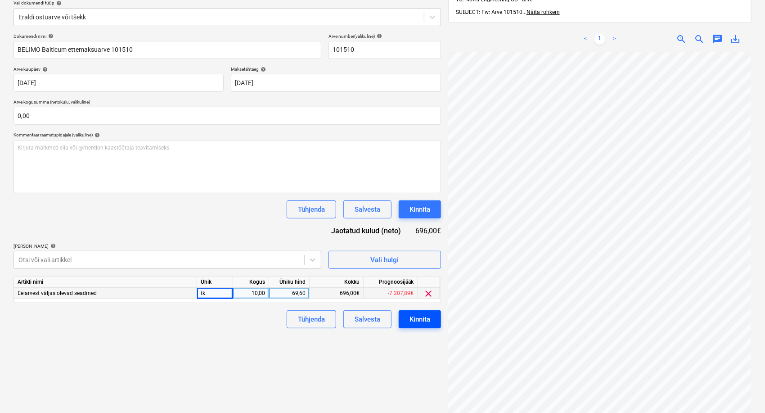
click at [438, 323] on button "Kinnita" at bounding box center [420, 319] width 42 height 18
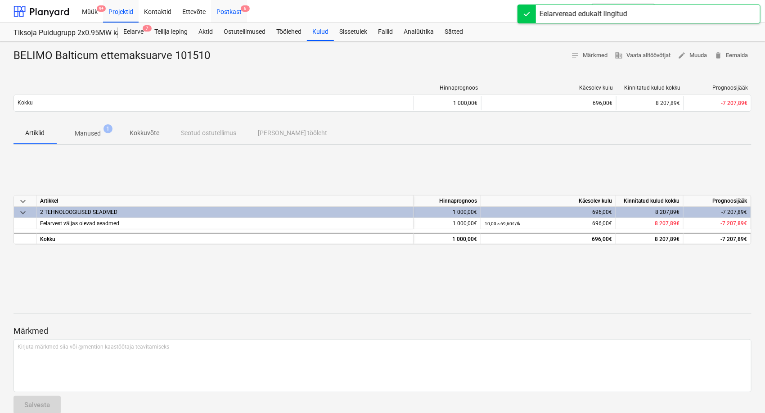
click at [240, 12] on div "Postkast 6" at bounding box center [229, 11] width 36 height 23
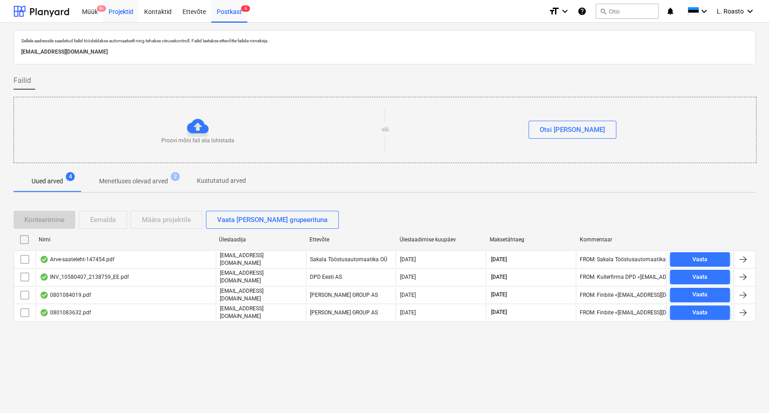
drag, startPoint x: 126, startPoint y: 13, endPoint x: 125, endPoint y: 2, distance: 11.3
click at [126, 13] on div "Projektid" at bounding box center [121, 11] width 36 height 23
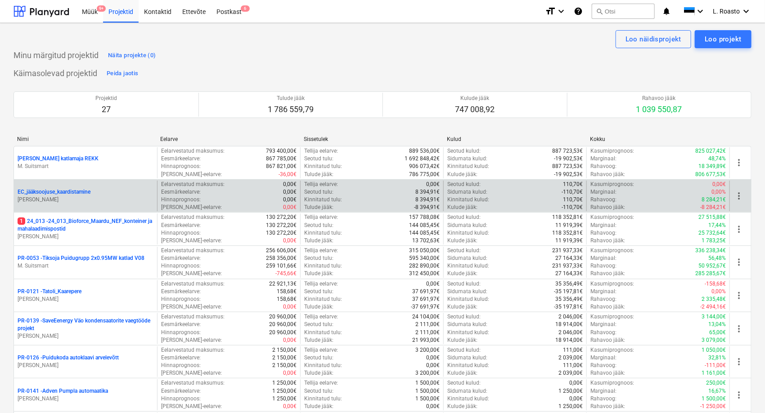
scroll to position [1701, 0]
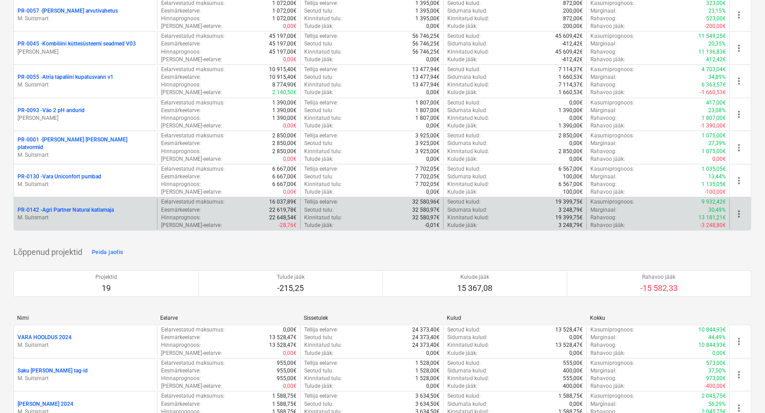
click at [106, 210] on p "PR-0142 - Agri Partner Natural katlamaja" at bounding box center [66, 210] width 96 height 8
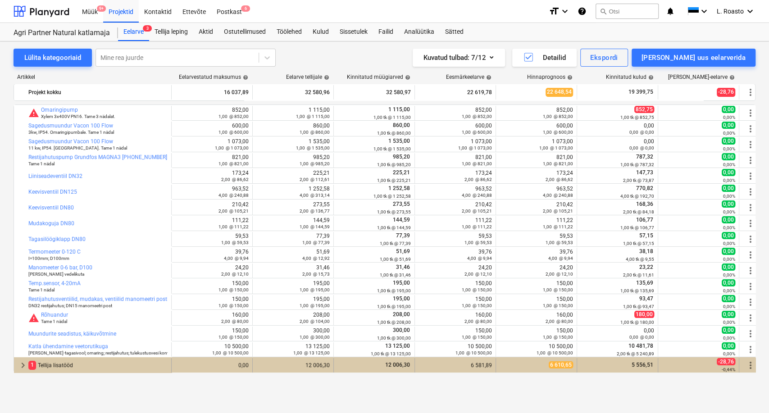
click at [65, 369] on div "1 Tellija lisatööd" at bounding box center [97, 365] width 139 height 14
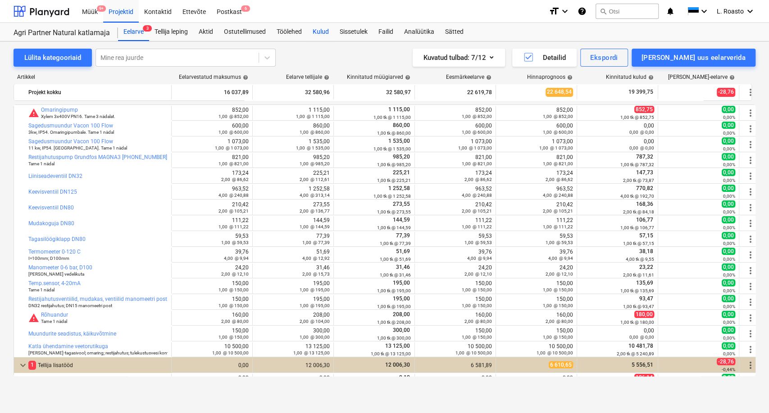
click at [328, 32] on div "Kulud" at bounding box center [320, 32] width 27 height 18
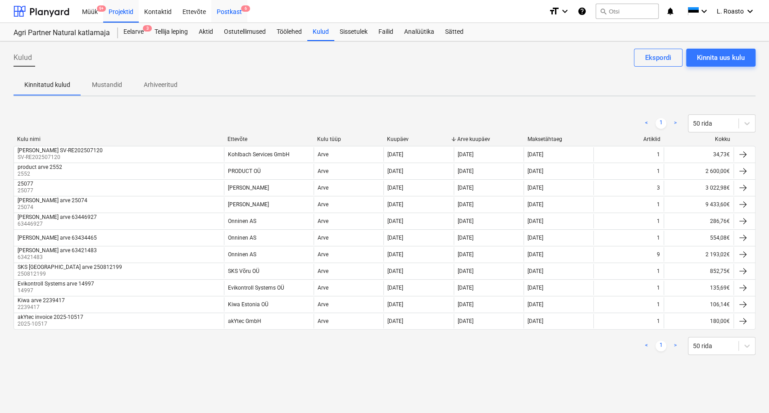
click at [242, 13] on div "Postkast 6" at bounding box center [229, 11] width 36 height 23
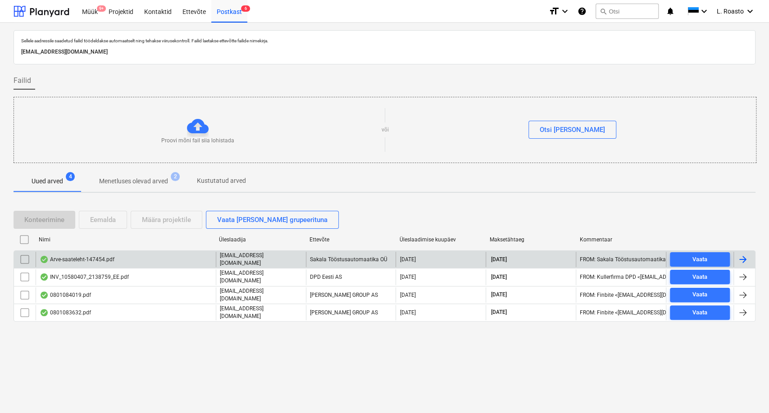
click at [144, 253] on div "Arve-saateleht-147454.pdf" at bounding box center [126, 259] width 180 height 15
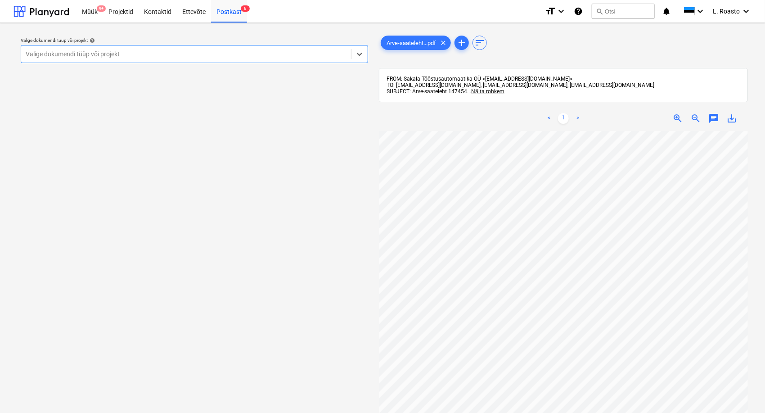
click at [266, 54] on div at bounding box center [186, 54] width 321 height 9
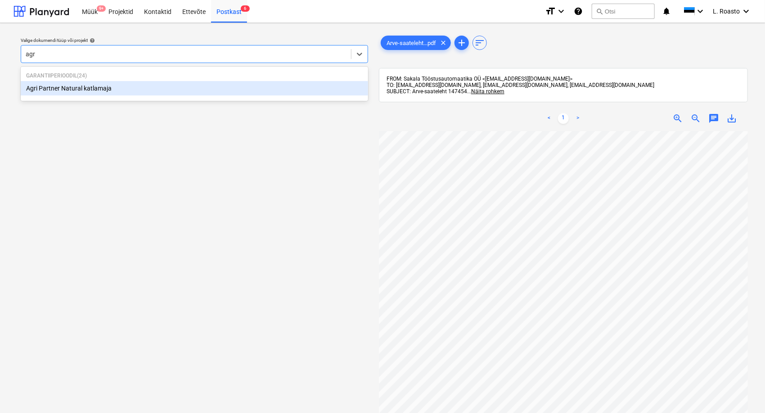
type input "agri"
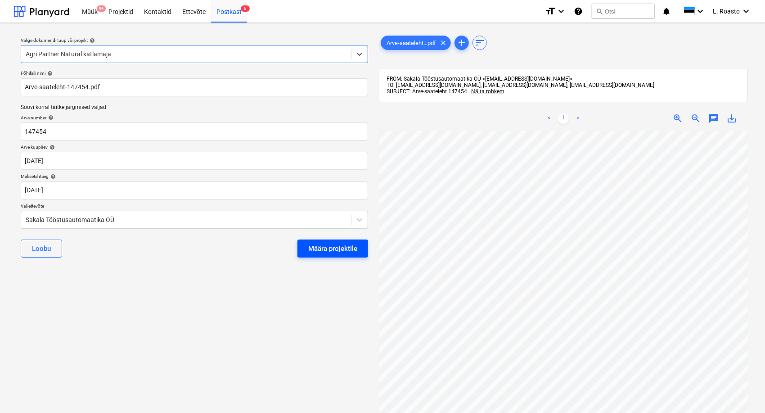
click at [346, 249] on div "Määra projektile" at bounding box center [332, 249] width 49 height 12
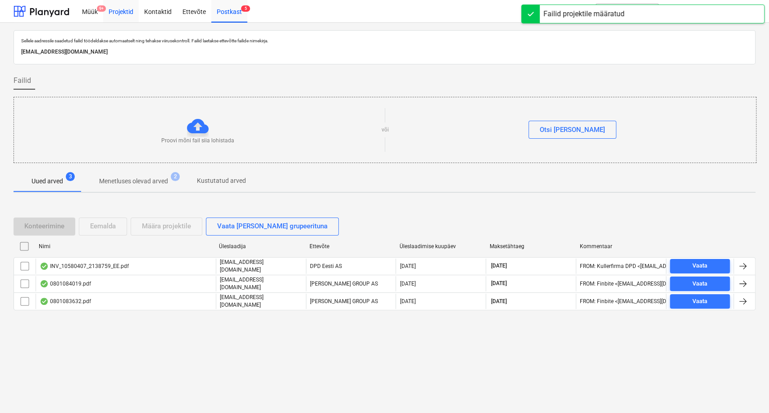
click at [115, 7] on div "Projektid" at bounding box center [121, 11] width 36 height 23
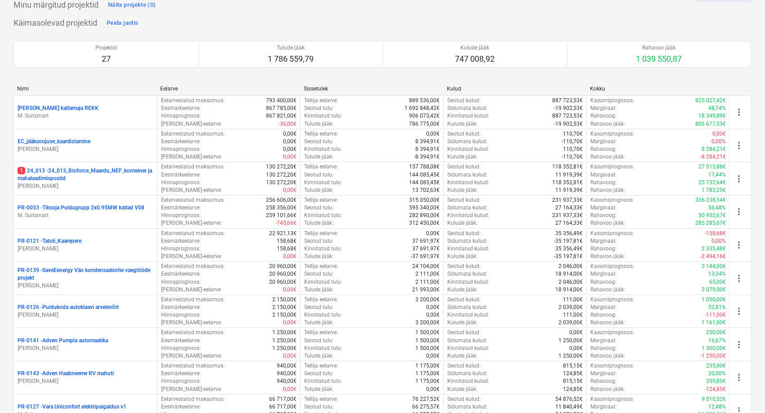
scroll to position [50, 0]
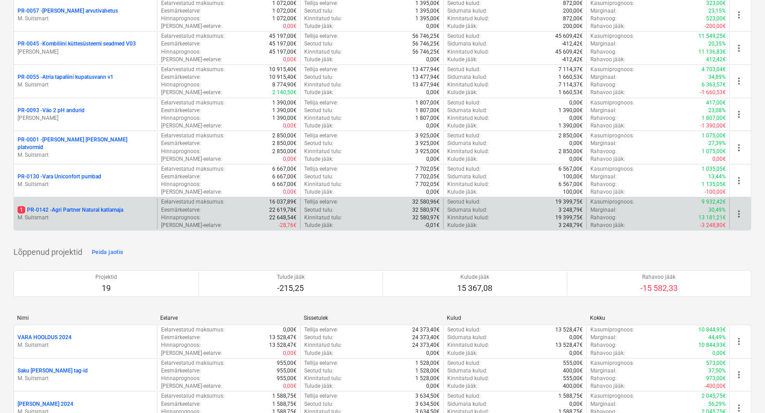
click at [108, 210] on p "1 PR-0142 - Agri Partner Natural katlamaja" at bounding box center [71, 210] width 106 height 8
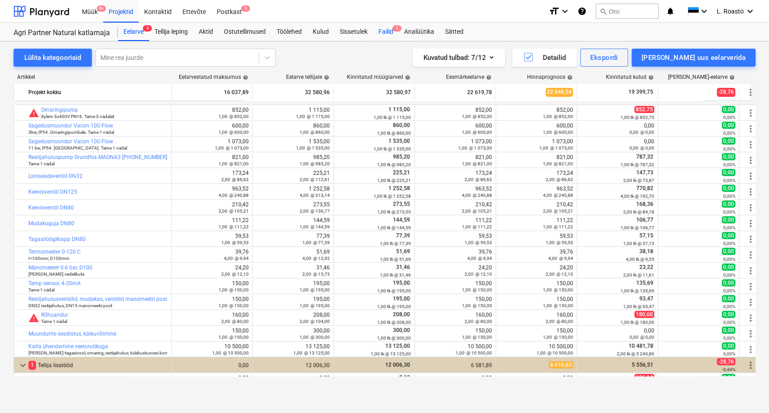
click at [389, 25] on div "Failid 1" at bounding box center [386, 32] width 26 height 18
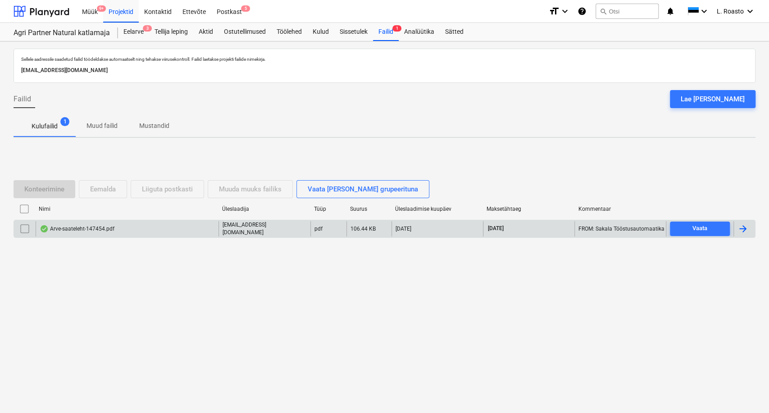
click at [745, 231] on div at bounding box center [742, 228] width 11 height 11
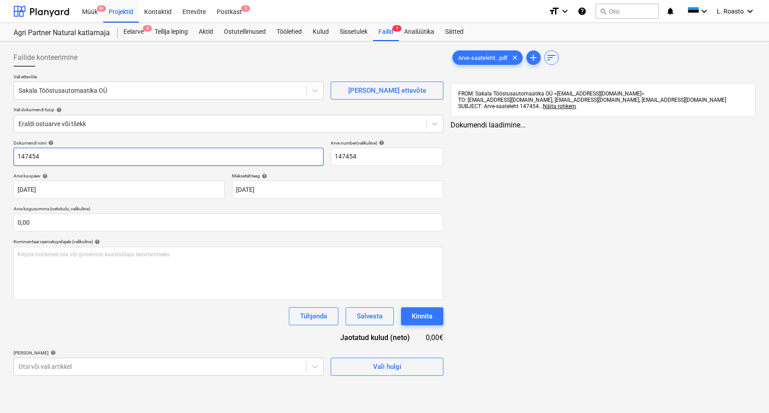
click at [17, 150] on input "147454" at bounding box center [169, 157] width 310 height 18
type input "sakala tööstusautomaatika arve 147454"
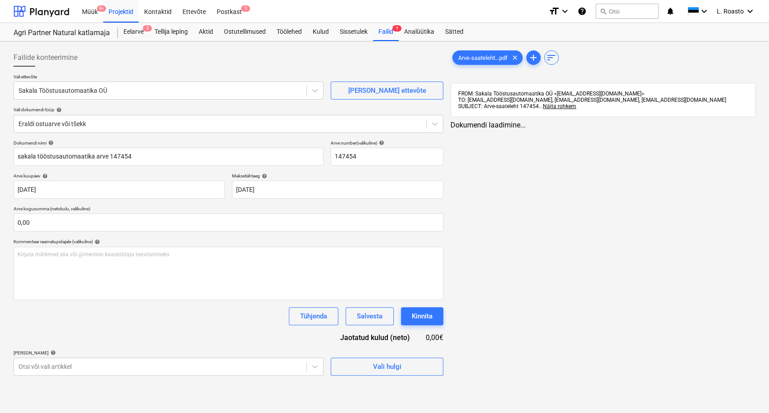
click at [476, 42] on div "Failide konteerimine Vali ettevõte Sakala Tööstusautomaatika OÜ [PERSON_NAME] u…" at bounding box center [384, 226] width 769 height 371
click at [479, 56] on span "Arve-saateleht...pdf" at bounding box center [483, 57] width 60 height 7
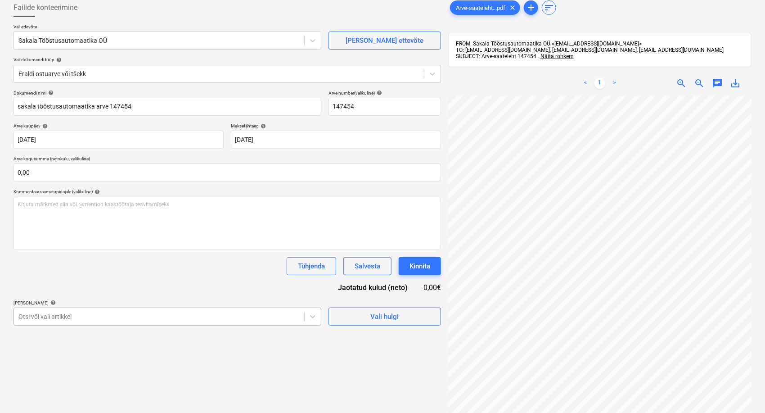
click at [163, 316] on body "Müük 9+ Projektid Kontaktid Ettevõte Postkast 5 format_size keyboard_arrow_down…" at bounding box center [382, 156] width 765 height 413
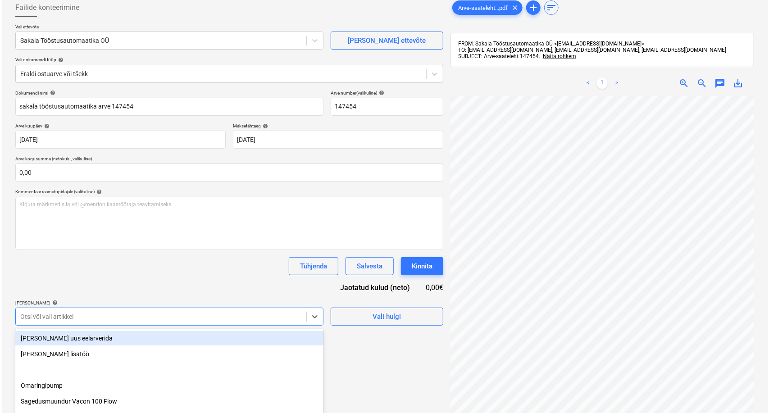
scroll to position [107, 0]
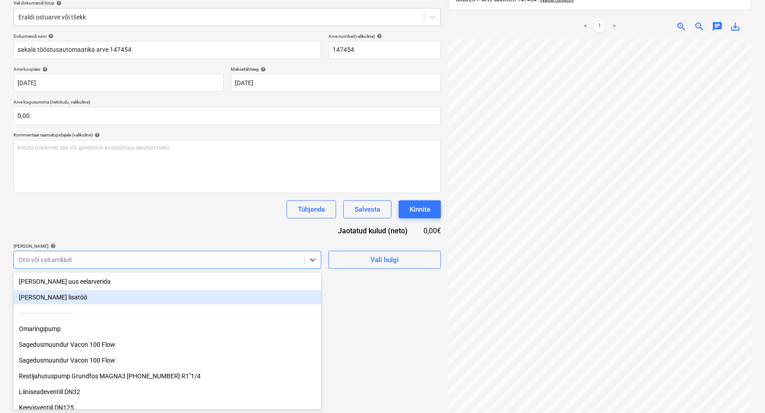
click at [68, 294] on div "[PERSON_NAME] lisatöö" at bounding box center [168, 297] width 308 height 14
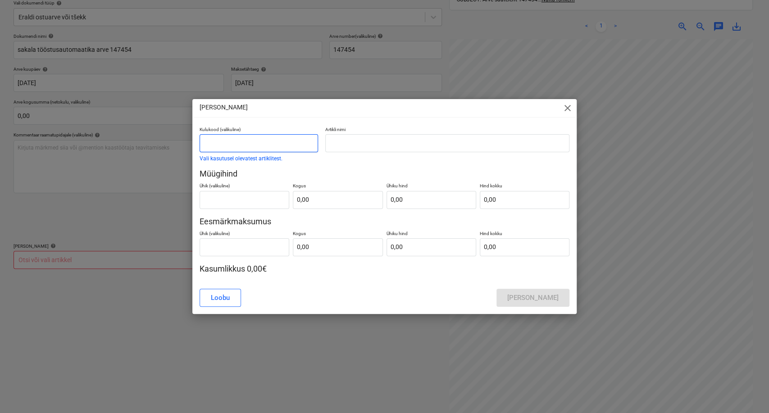
click at [263, 144] on input "text" at bounding box center [258, 143] width 118 height 18
type input "lisamüük"
click at [354, 139] on input "text" at bounding box center [447, 143] width 244 height 18
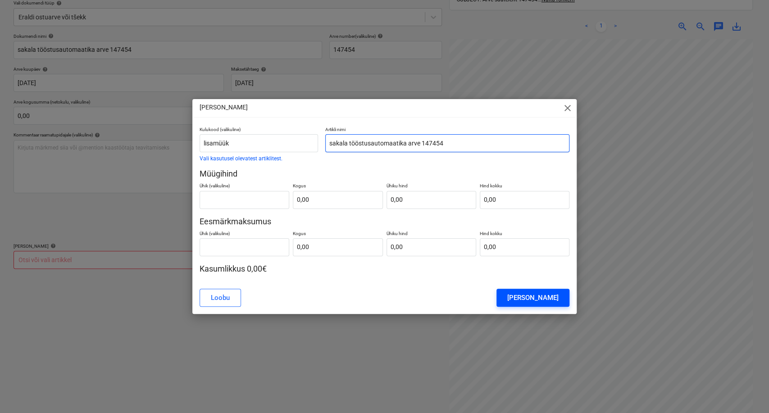
type input "sakala tööstusautomaatika arve 147454"
click at [548, 300] on div "[PERSON_NAME]" at bounding box center [532, 298] width 51 height 12
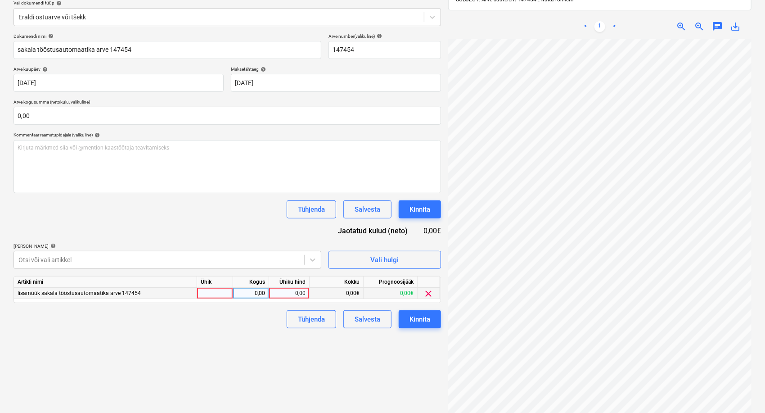
click at [294, 298] on div "0,00" at bounding box center [289, 293] width 33 height 11
type input "99,63"
click at [133, 375] on div "Failide konteerimine Vali ettevõte Sakala Tööstusautomaatika OÜ [PERSON_NAME] u…" at bounding box center [227, 184] width 435 height 492
drag, startPoint x: 138, startPoint y: 293, endPoint x: 40, endPoint y: 289, distance: 98.3
click at [40, 289] on div "lisamüük sakala tööstusautomaatika arve 147454" at bounding box center [105, 293] width 183 height 11
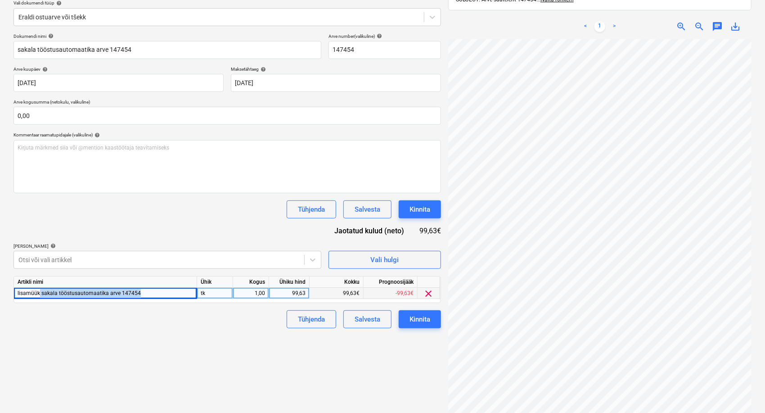
copy span "sakala tööstusautomaatika arve 147454"
click at [419, 319] on div "Kinnita" at bounding box center [420, 319] width 21 height 12
